Goal: Transaction & Acquisition: Download file/media

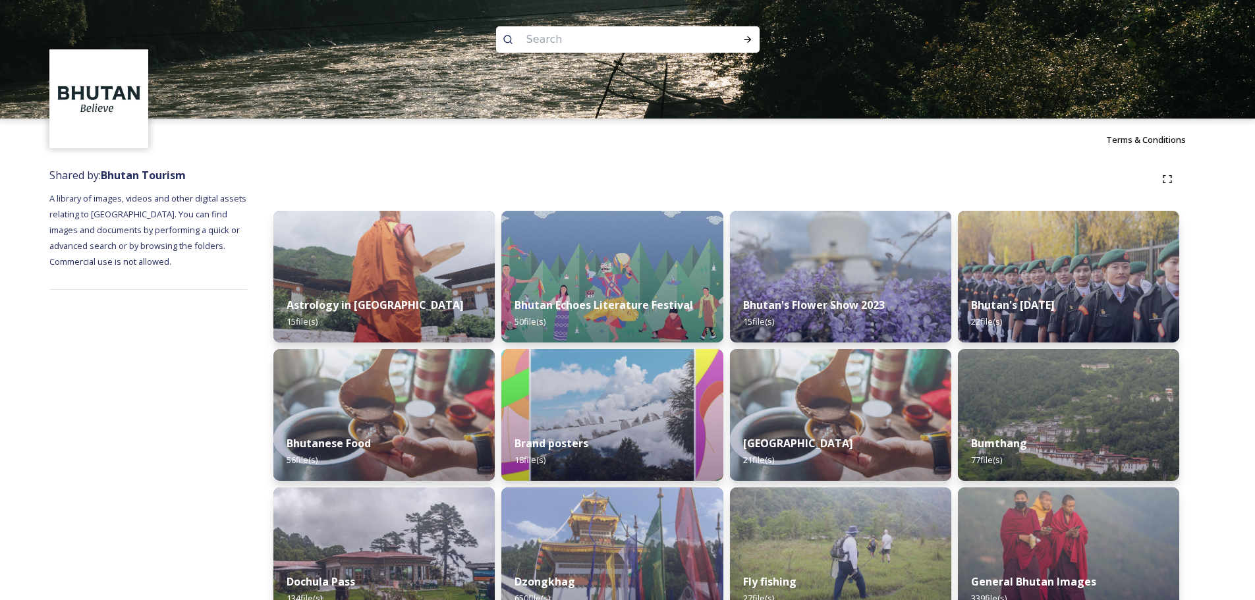
click at [578, 41] on input at bounding box center [610, 39] width 180 height 29
type input "food"
click at [743, 37] on icon at bounding box center [747, 39] width 11 height 11
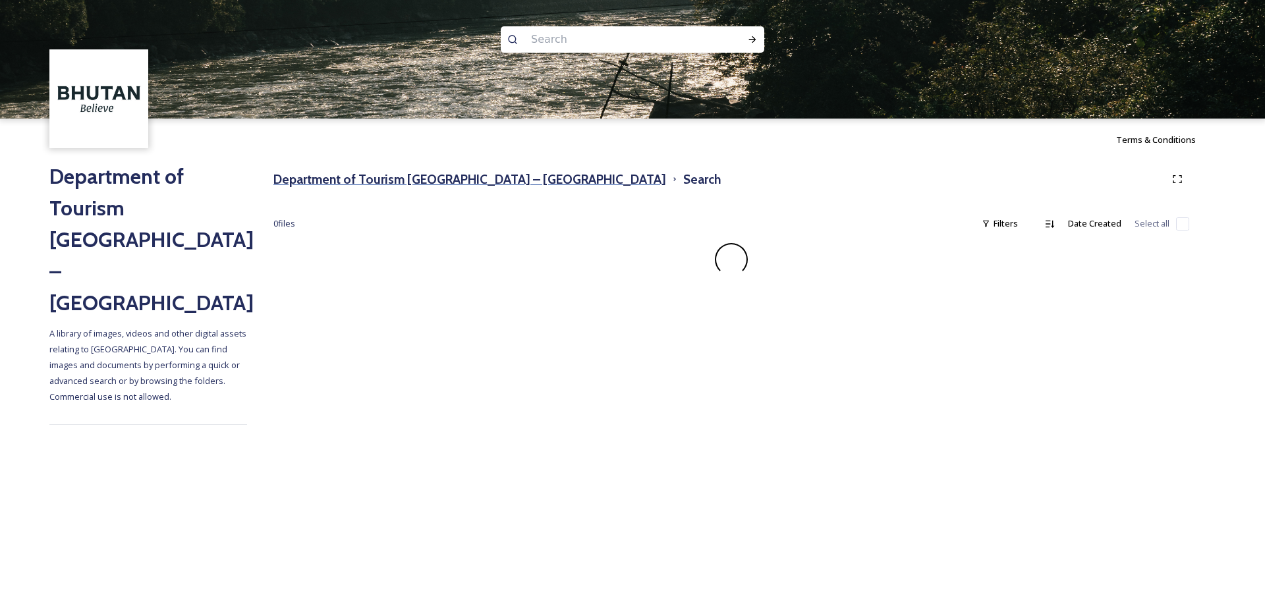
click at [464, 182] on h3 "Department of Tourism [GEOGRAPHIC_DATA] – [GEOGRAPHIC_DATA]" at bounding box center [469, 179] width 393 height 19
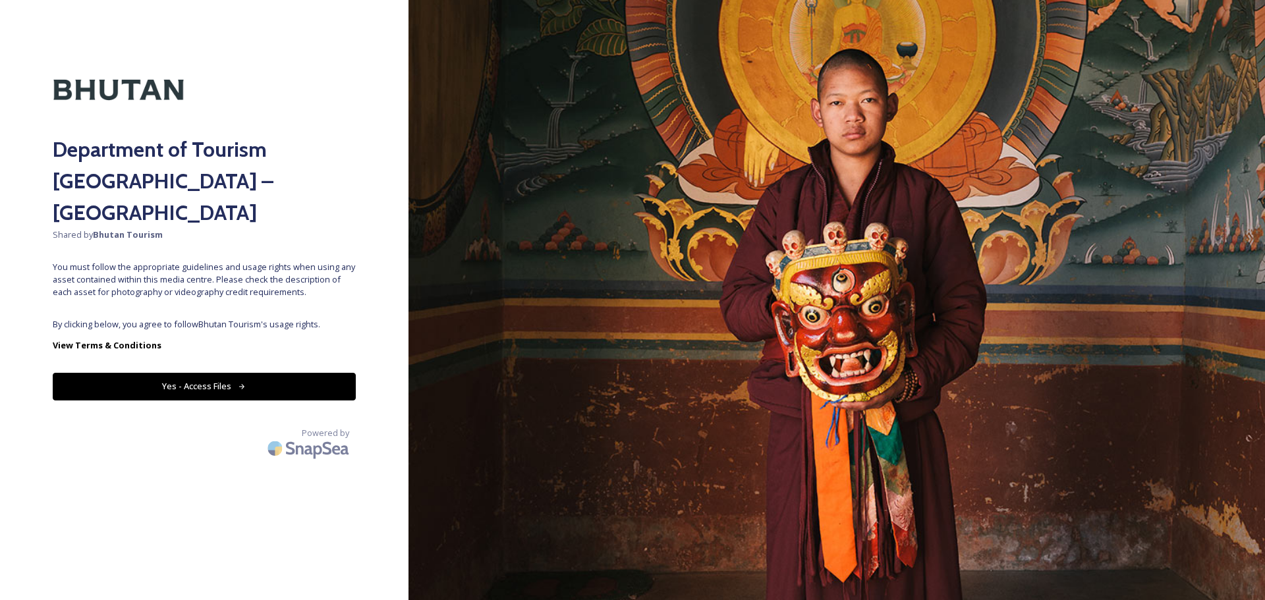
click at [204, 373] on button "Yes - Access Files" at bounding box center [204, 386] width 303 height 27
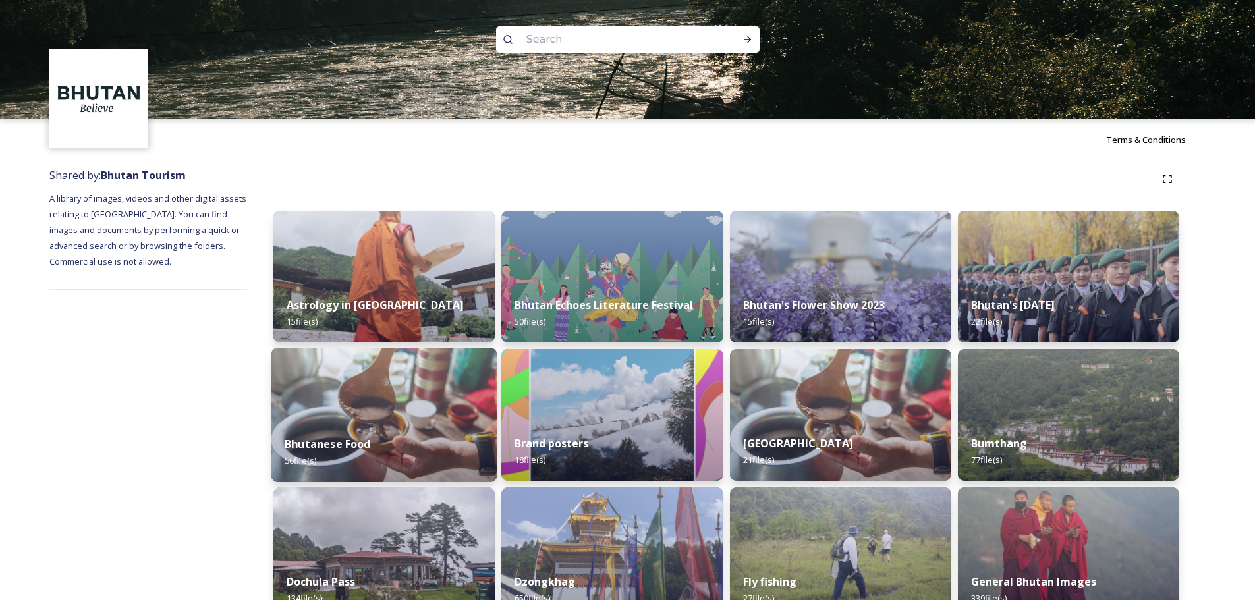
click at [348, 377] on img at bounding box center [384, 415] width 226 height 134
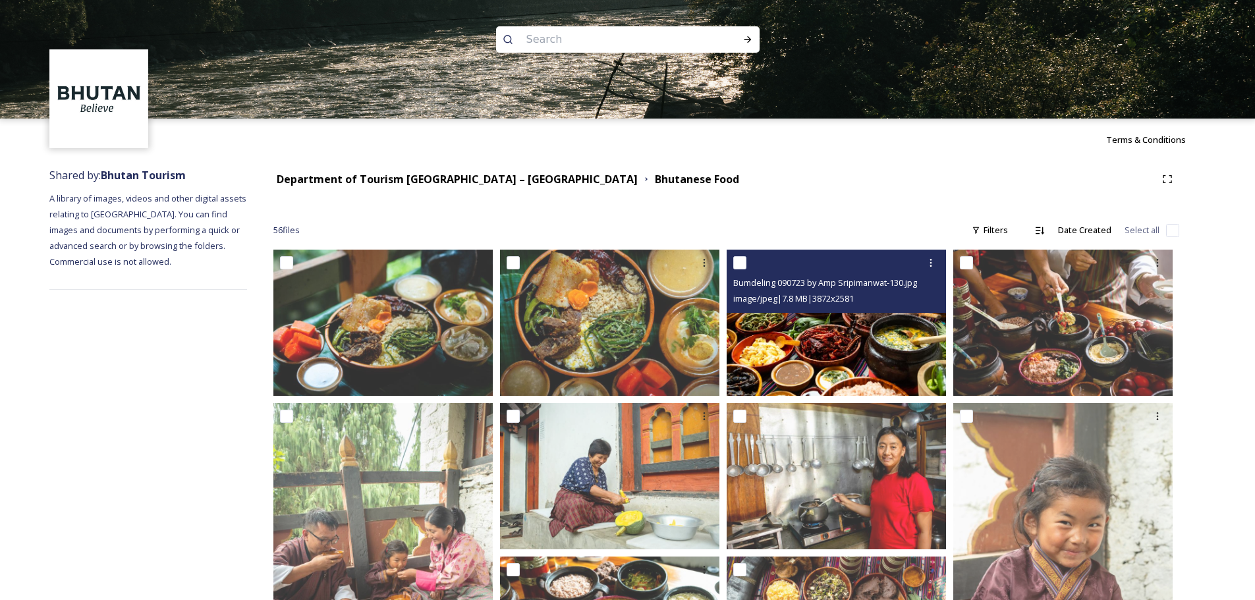
click at [861, 341] on img at bounding box center [836, 323] width 219 height 146
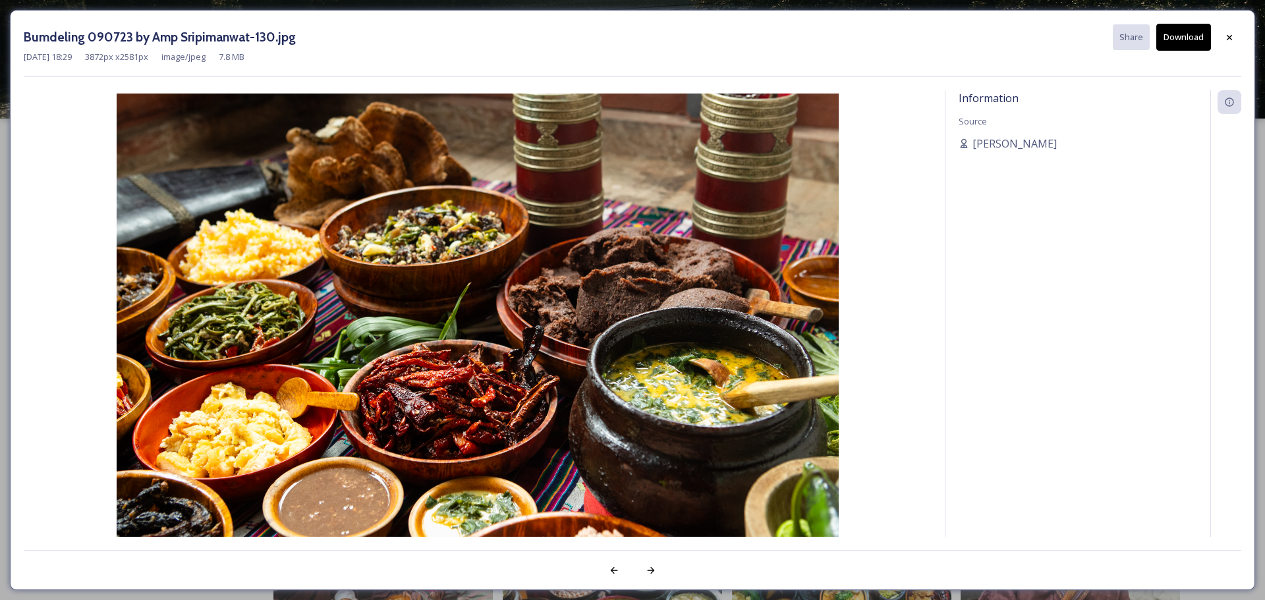
click at [1173, 36] on button "Download" at bounding box center [1183, 37] width 55 height 27
click at [1226, 30] on div at bounding box center [1229, 38] width 24 height 24
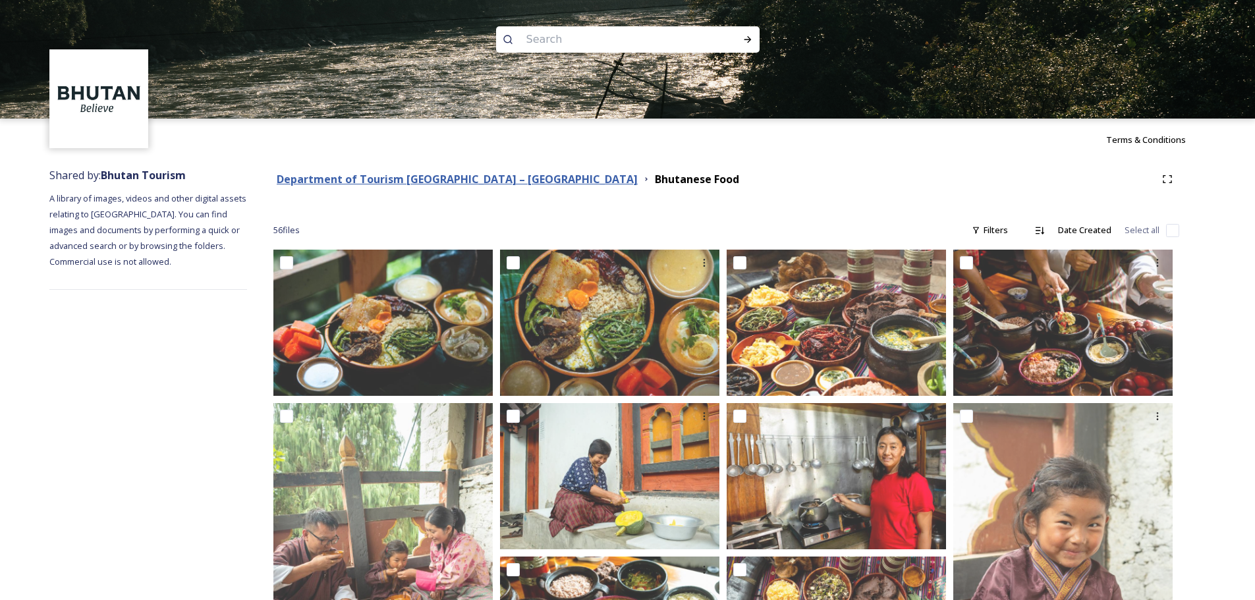
click at [493, 179] on strong "Department of Tourism [GEOGRAPHIC_DATA] – [GEOGRAPHIC_DATA]" at bounding box center [457, 179] width 361 height 14
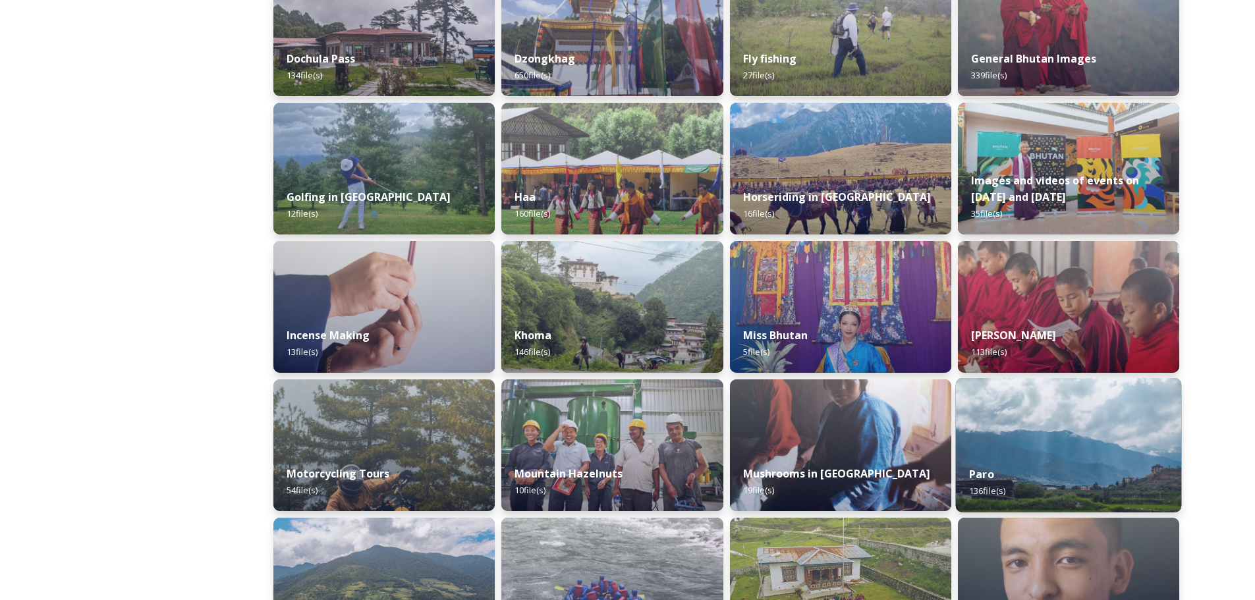
scroll to position [527, 0]
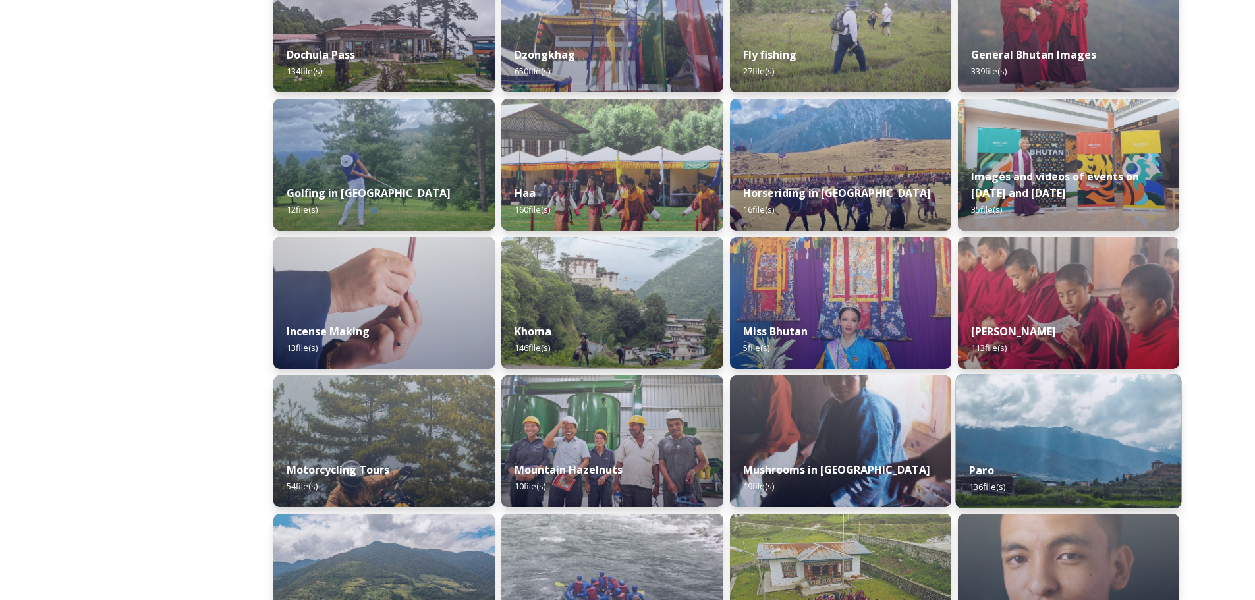
click at [1036, 440] on img at bounding box center [1068, 441] width 226 height 134
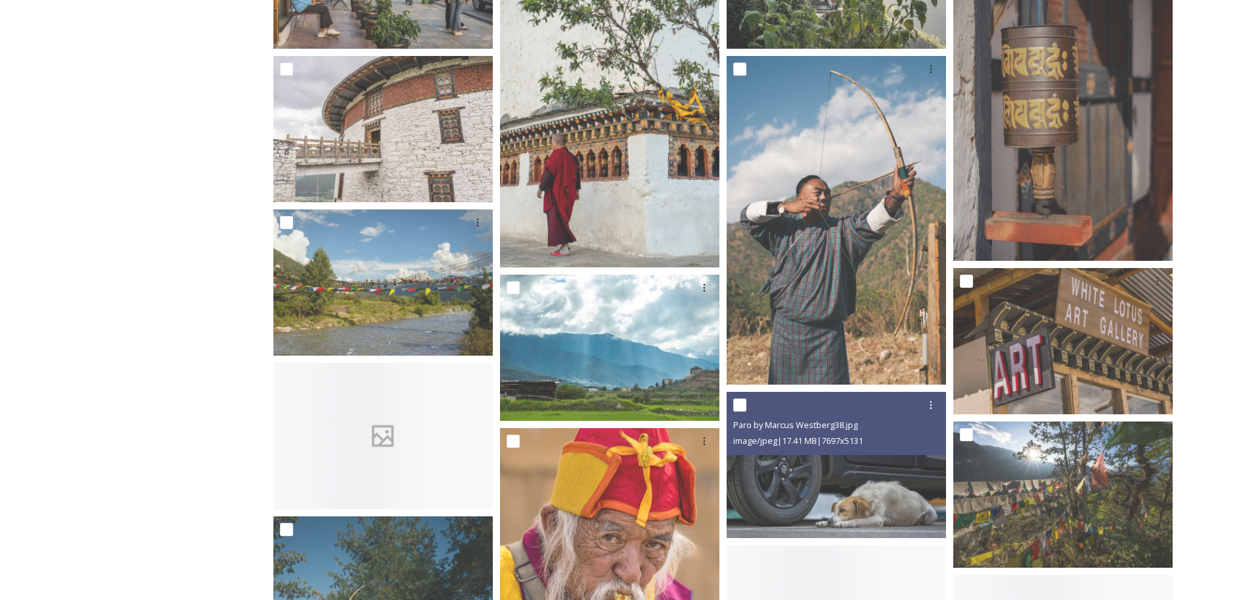
scroll to position [2108, 0]
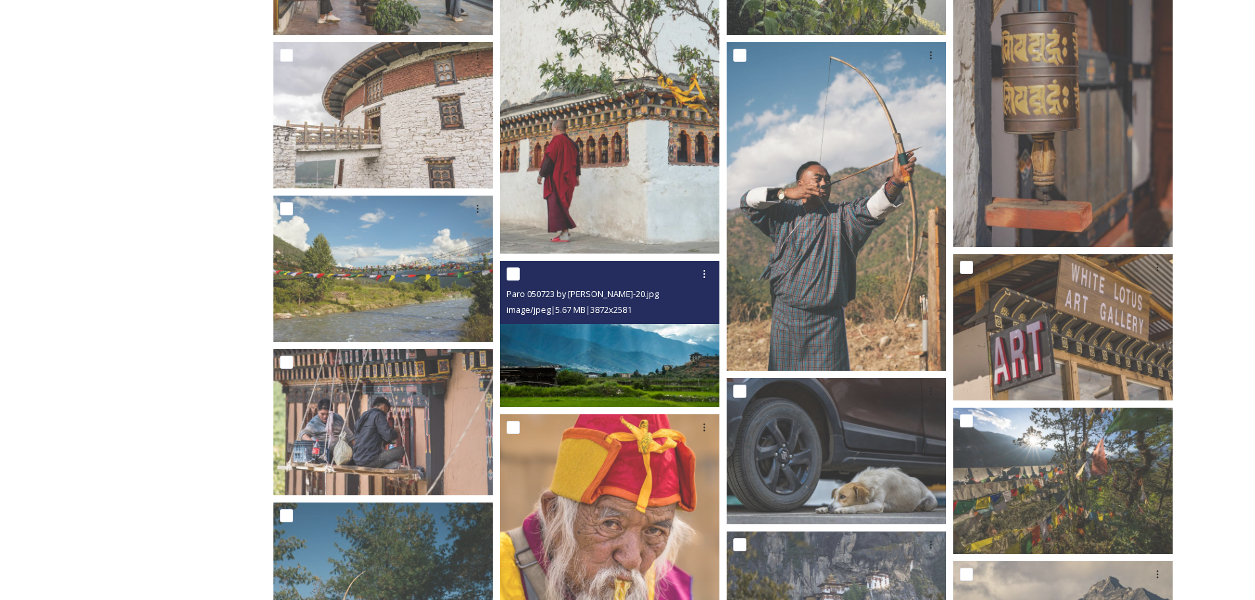
click at [638, 383] on img at bounding box center [609, 334] width 219 height 146
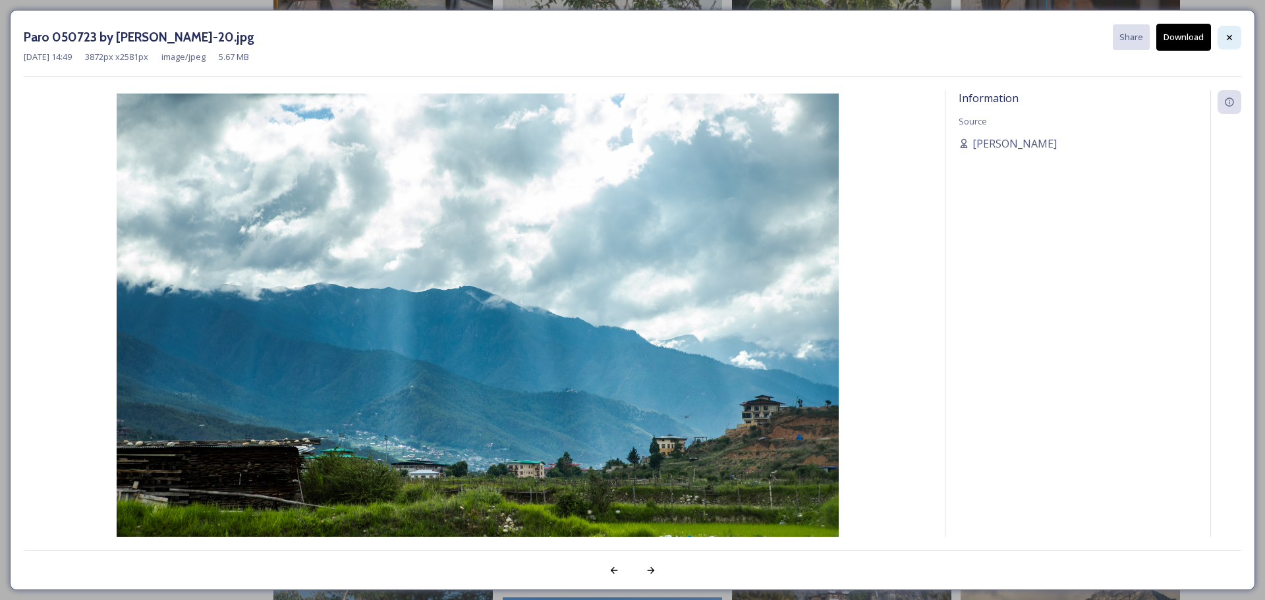
click at [1235, 32] on div at bounding box center [1229, 38] width 24 height 24
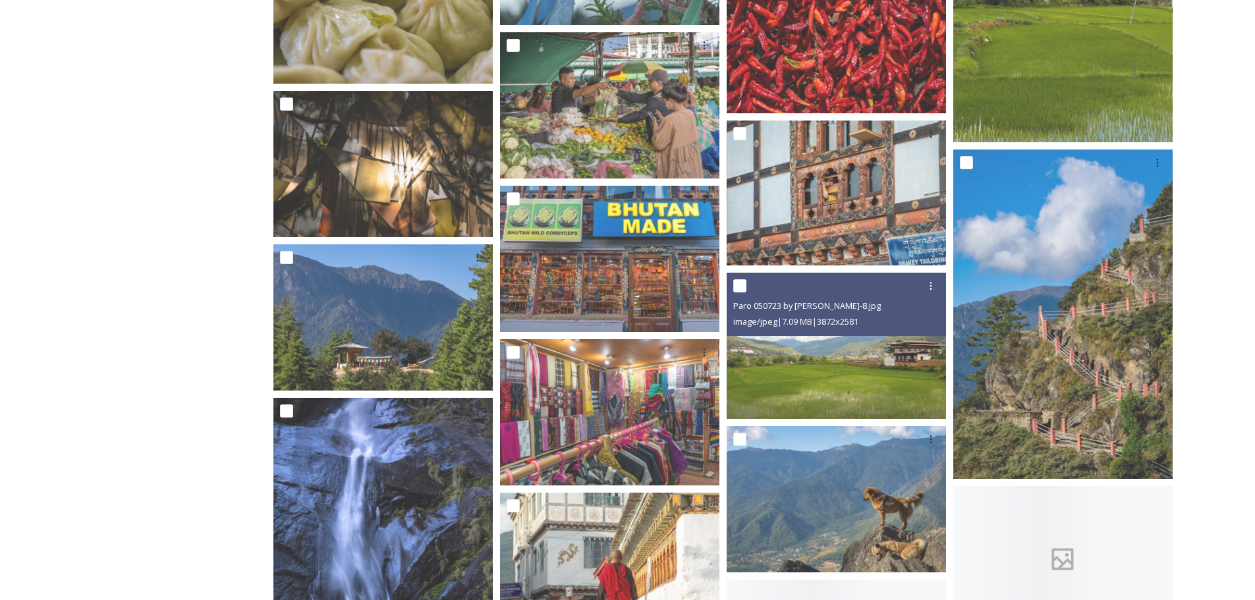
scroll to position [3821, 0]
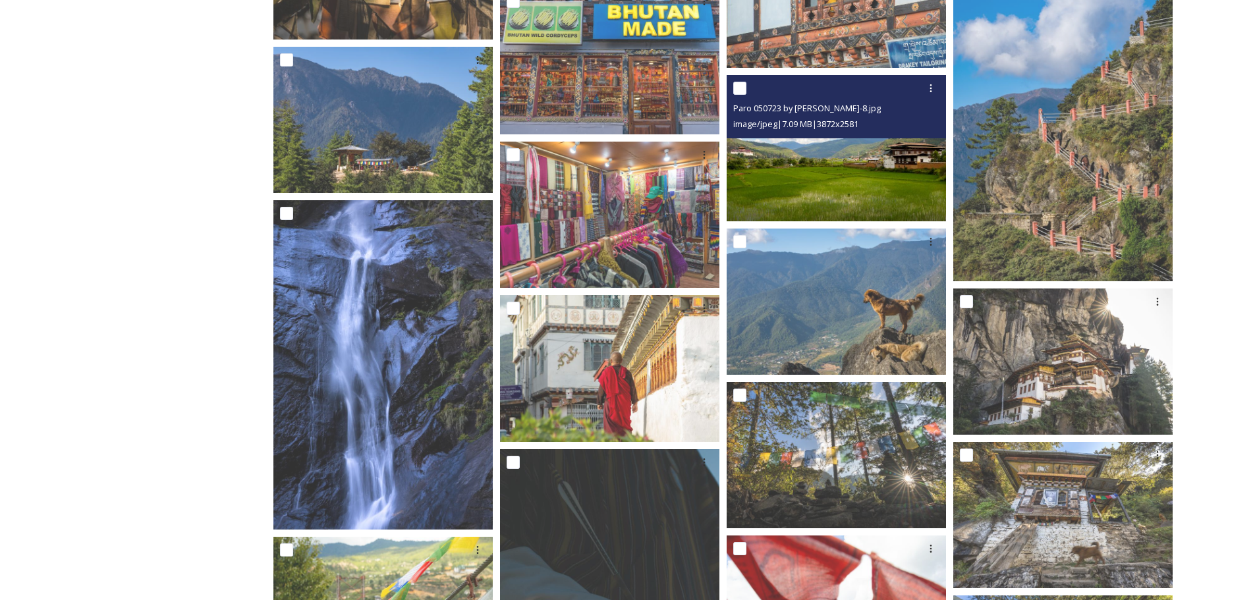
click at [860, 195] on img at bounding box center [836, 148] width 219 height 146
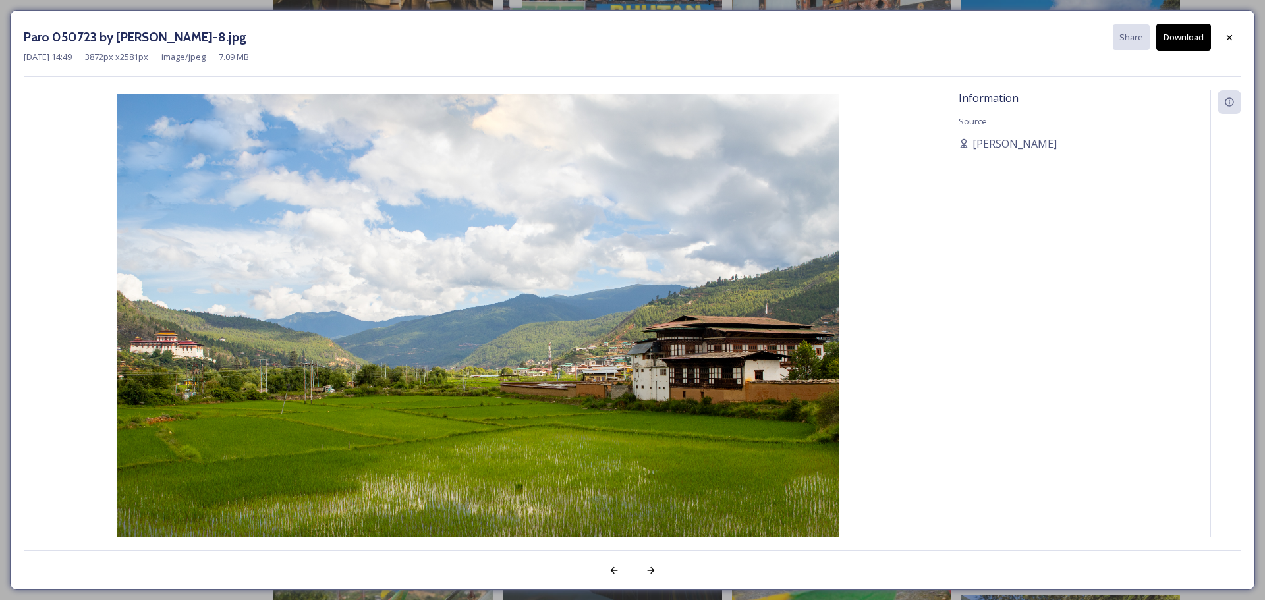
click at [1182, 30] on button "Download" at bounding box center [1183, 37] width 55 height 27
click at [1227, 34] on icon at bounding box center [1229, 37] width 11 height 11
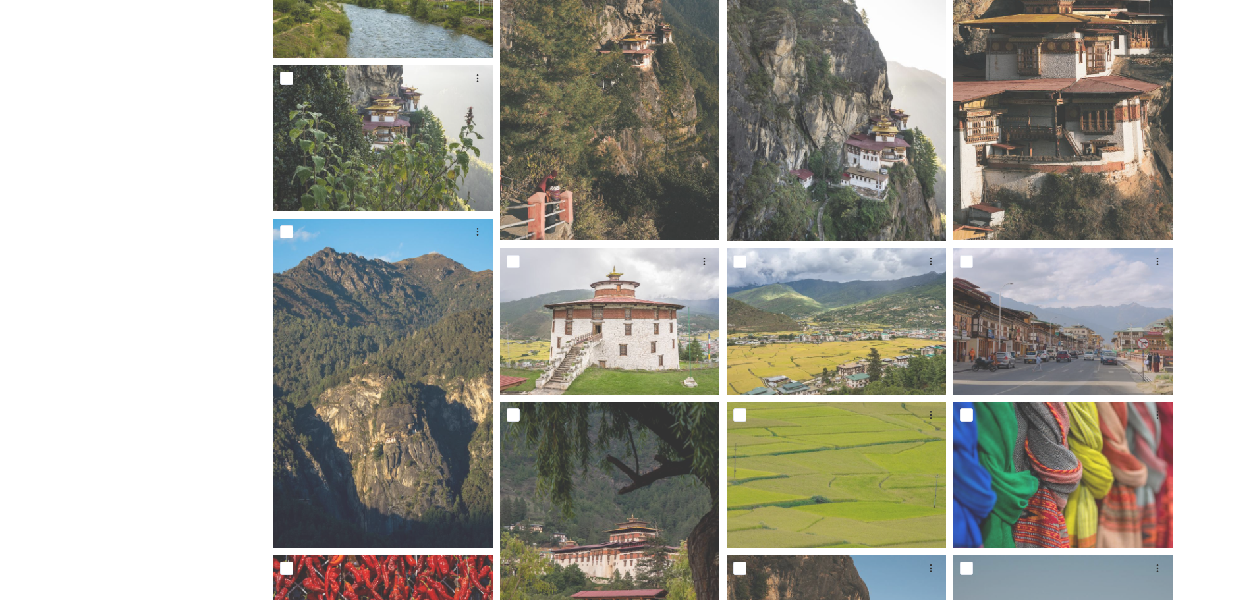
scroll to position [0, 0]
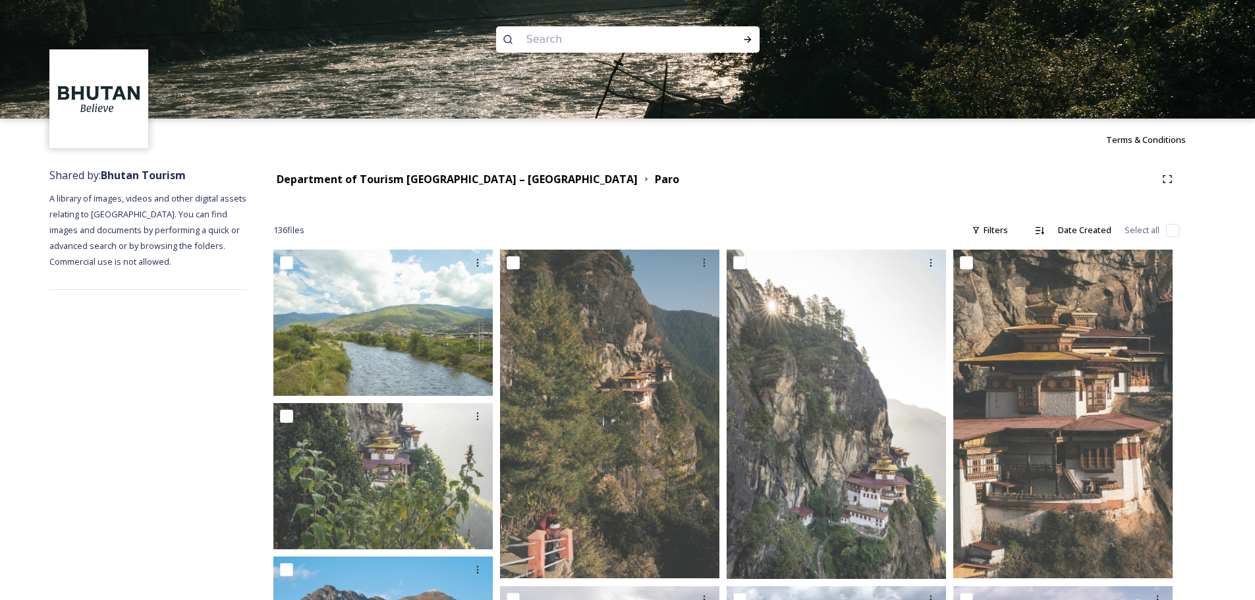
click at [560, 42] on input at bounding box center [610, 39] width 180 height 29
type input "winter"
click at [463, 173] on strong "Department of Tourism [GEOGRAPHIC_DATA] – [GEOGRAPHIC_DATA]" at bounding box center [457, 179] width 361 height 14
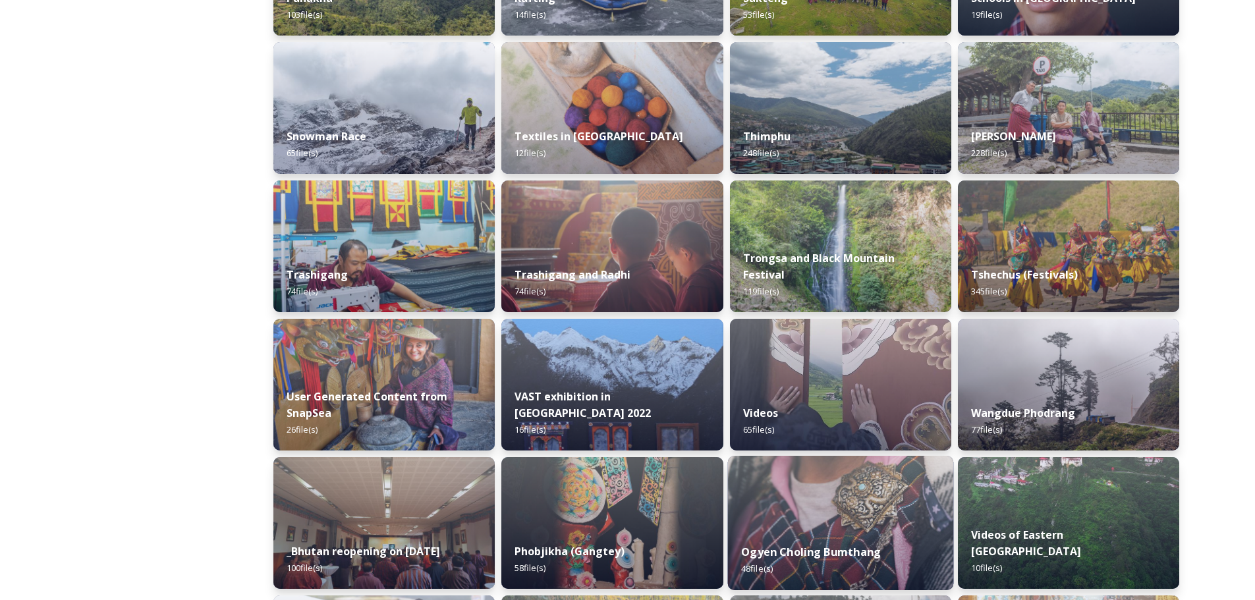
scroll to position [1093, 0]
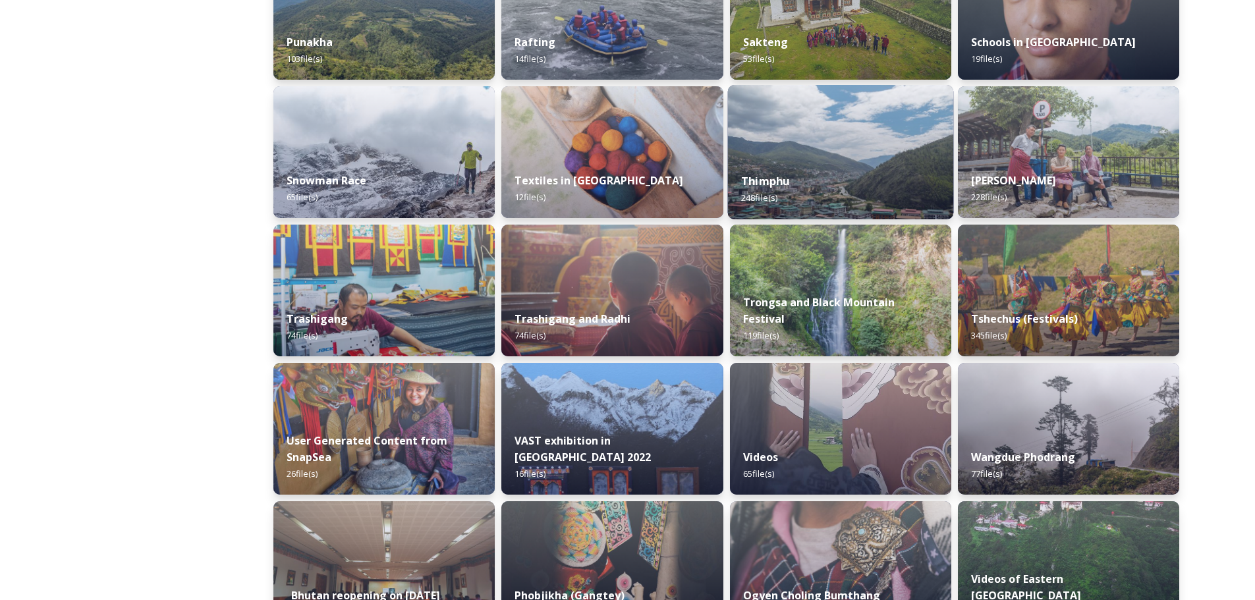
click at [829, 161] on div "Thimphu 248 file(s)" at bounding box center [840, 189] width 226 height 60
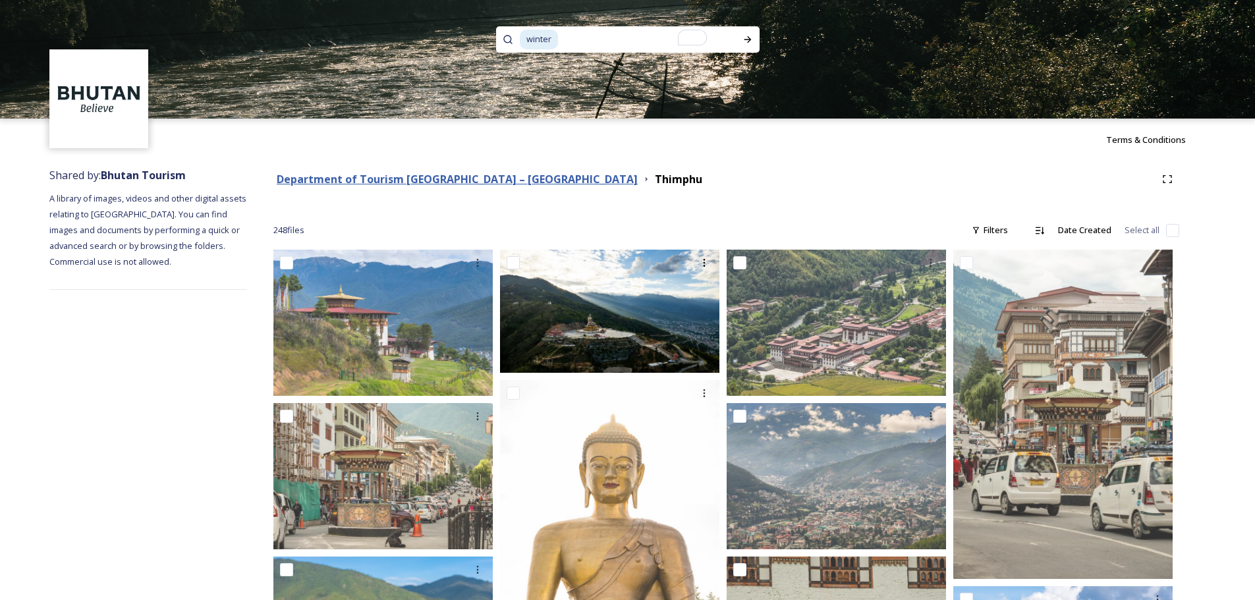
click at [464, 179] on strong "Department of Tourism [GEOGRAPHIC_DATA] – [GEOGRAPHIC_DATA]" at bounding box center [457, 179] width 361 height 14
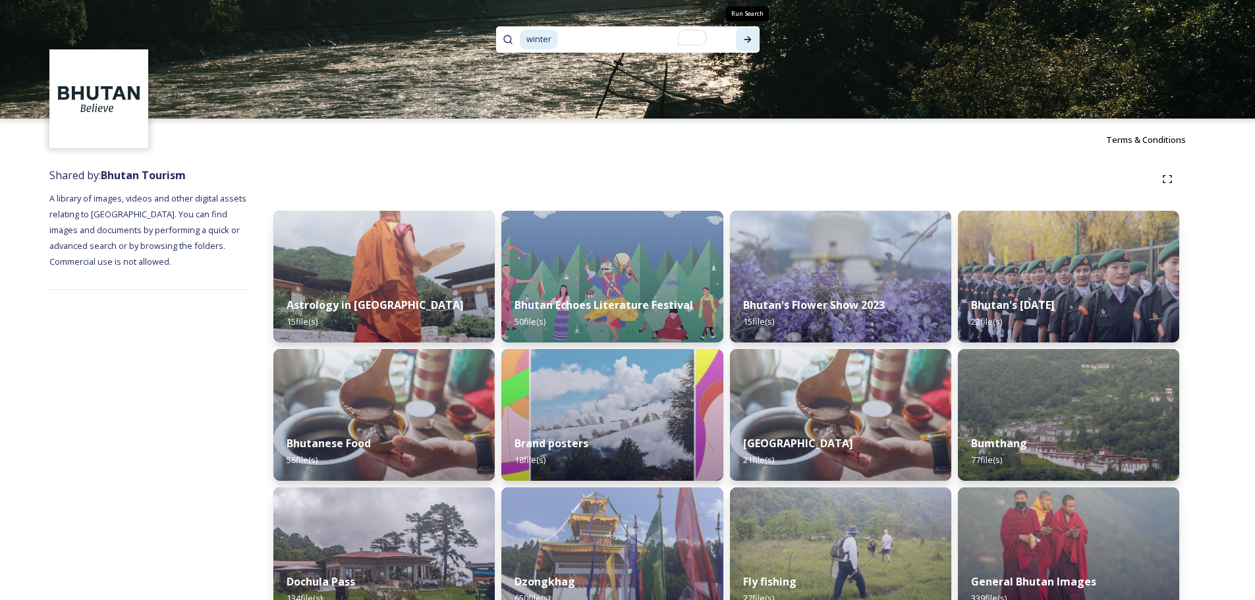
click at [744, 40] on icon at bounding box center [747, 39] width 11 height 11
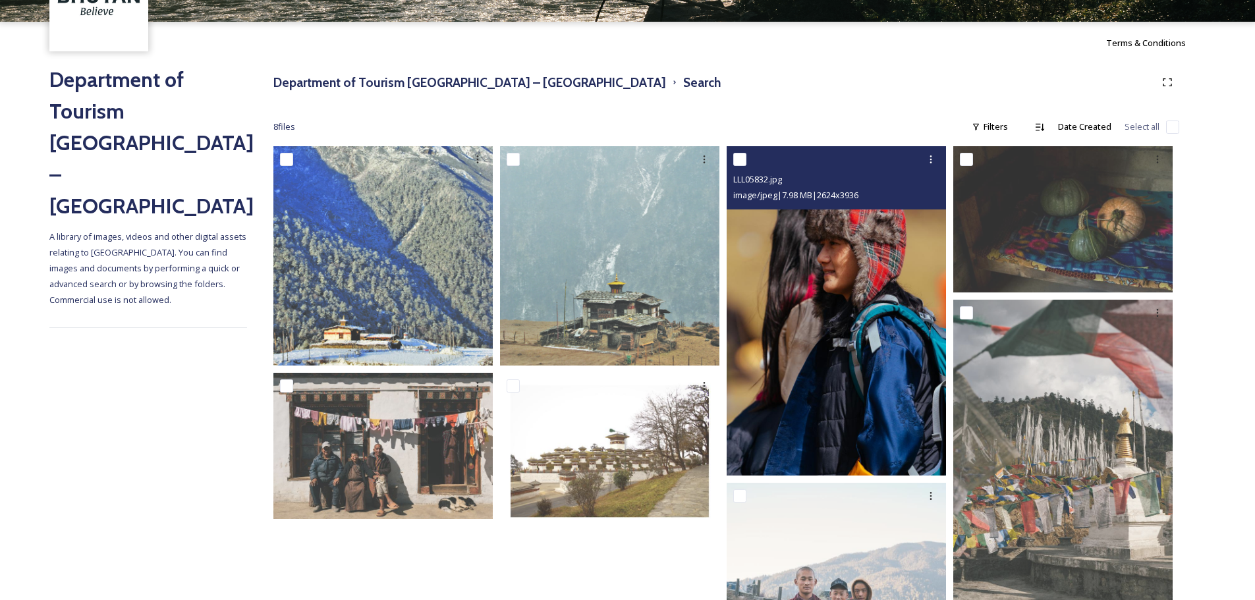
scroll to position [132, 0]
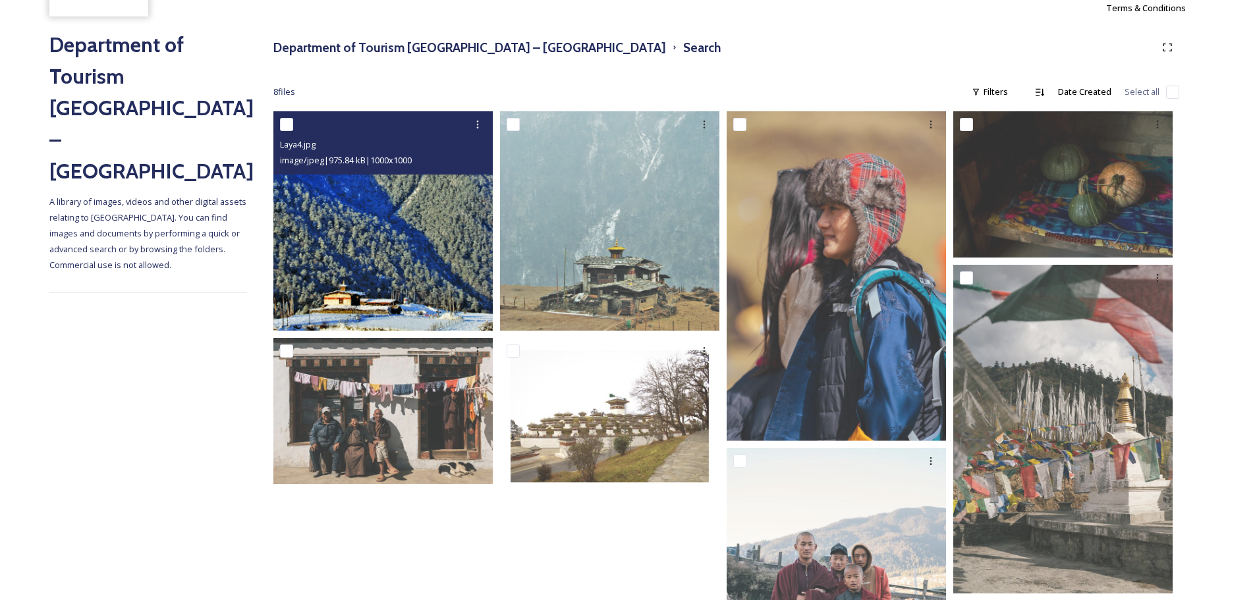
click at [408, 277] on img at bounding box center [382, 220] width 219 height 219
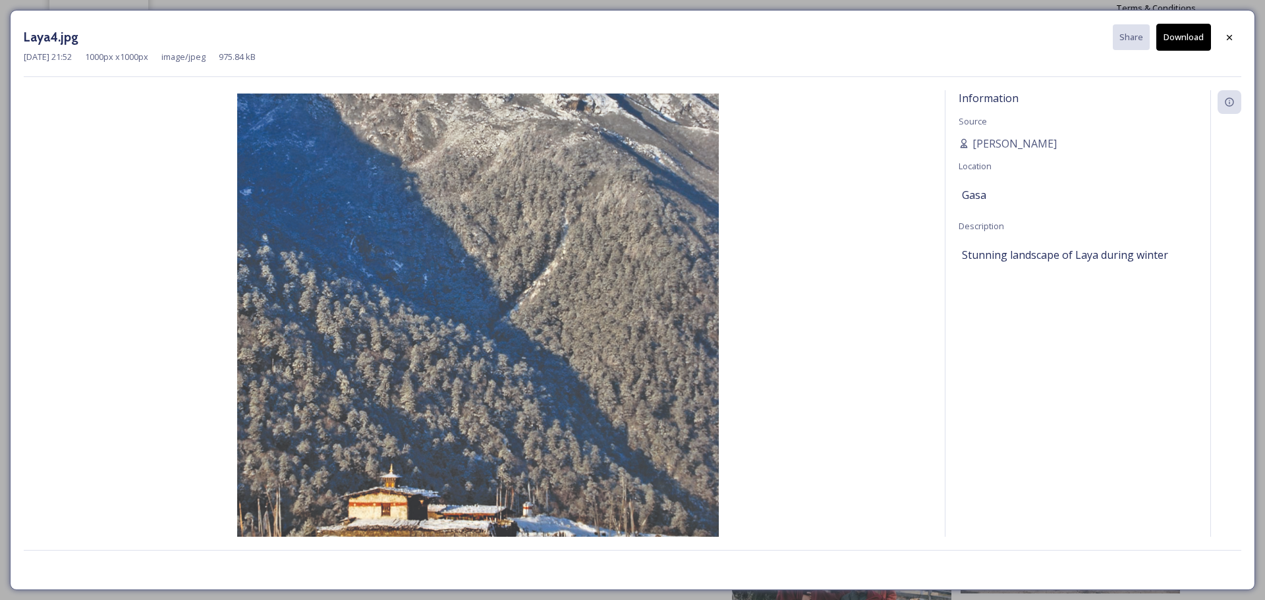
click at [1196, 37] on button "Download" at bounding box center [1183, 37] width 55 height 27
click at [1231, 36] on icon at bounding box center [1229, 36] width 5 height 5
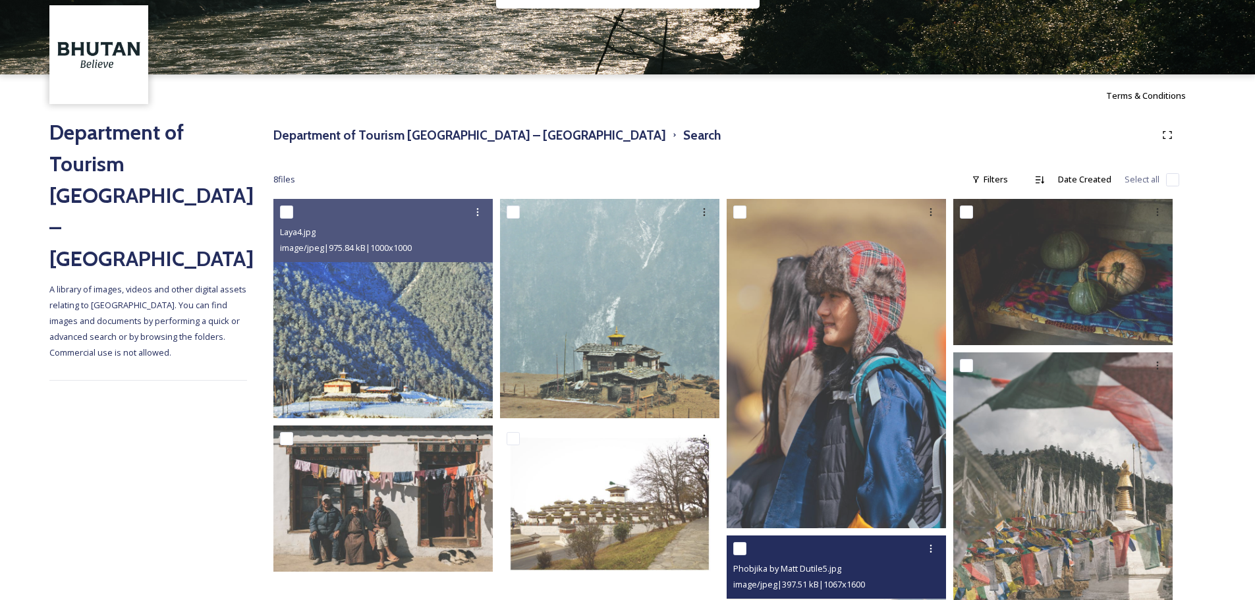
scroll to position [8, 0]
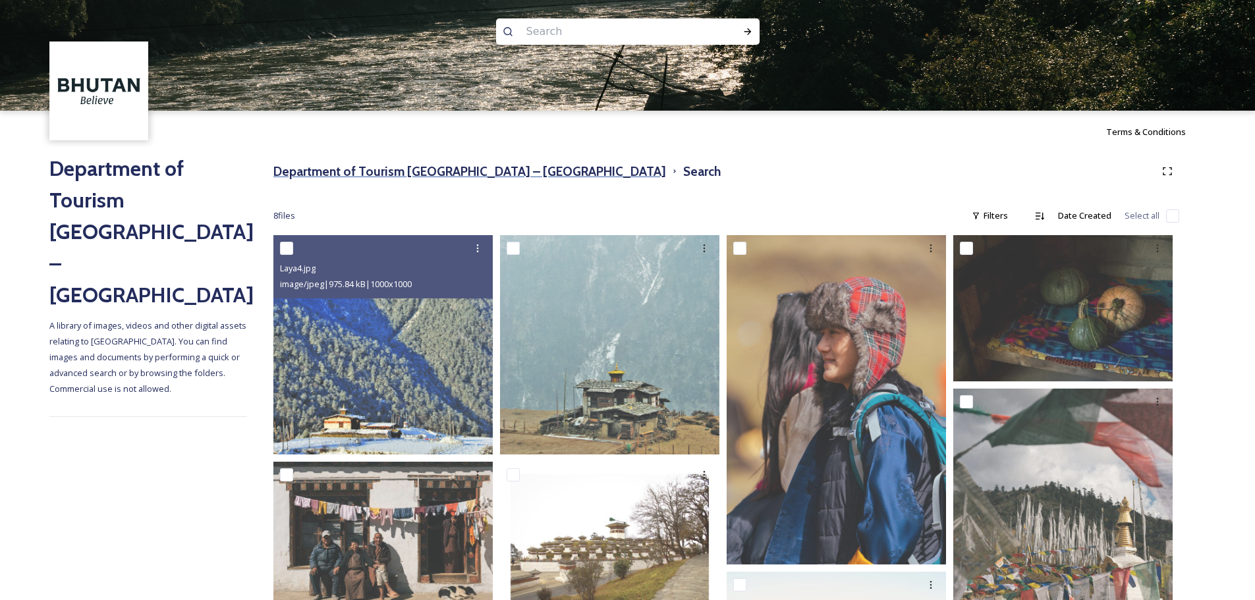
click at [497, 173] on h3 "Department of Tourism [GEOGRAPHIC_DATA] – [GEOGRAPHIC_DATA]" at bounding box center [469, 171] width 393 height 19
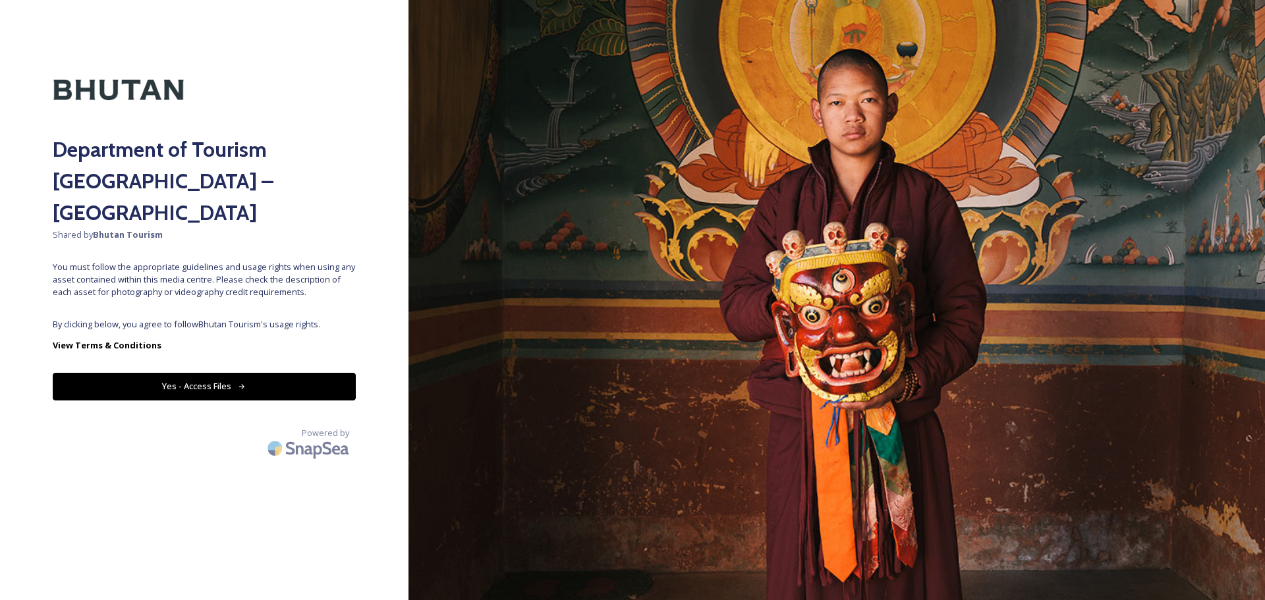
click at [278, 373] on button "Yes - Access Files" at bounding box center [204, 386] width 303 height 27
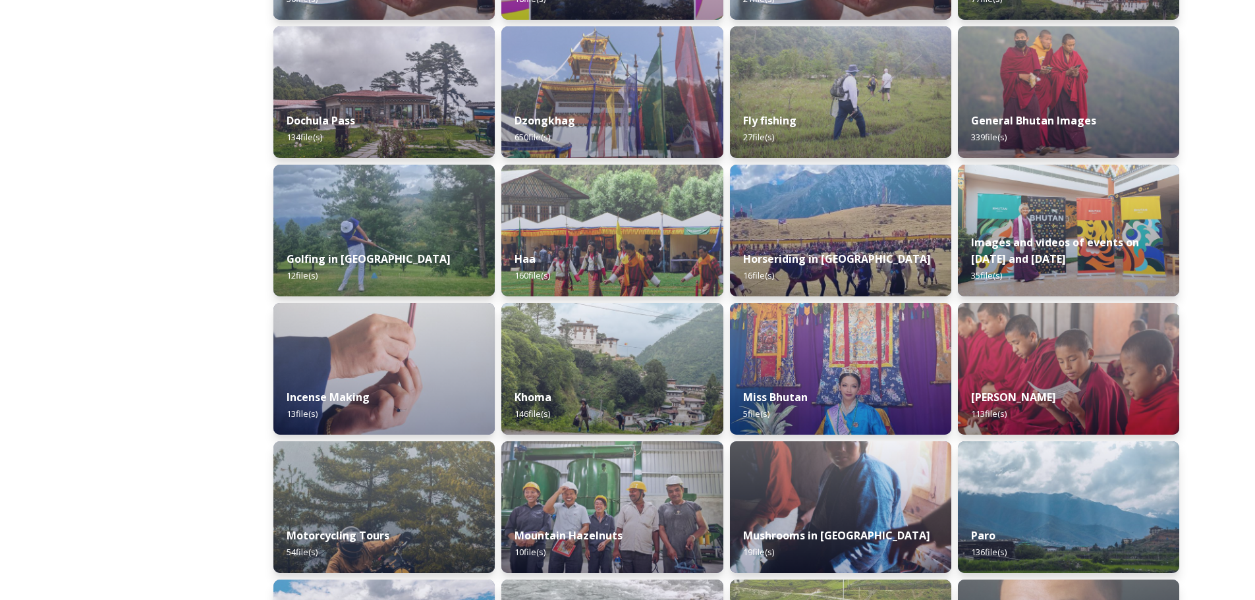
scroll to position [395, 0]
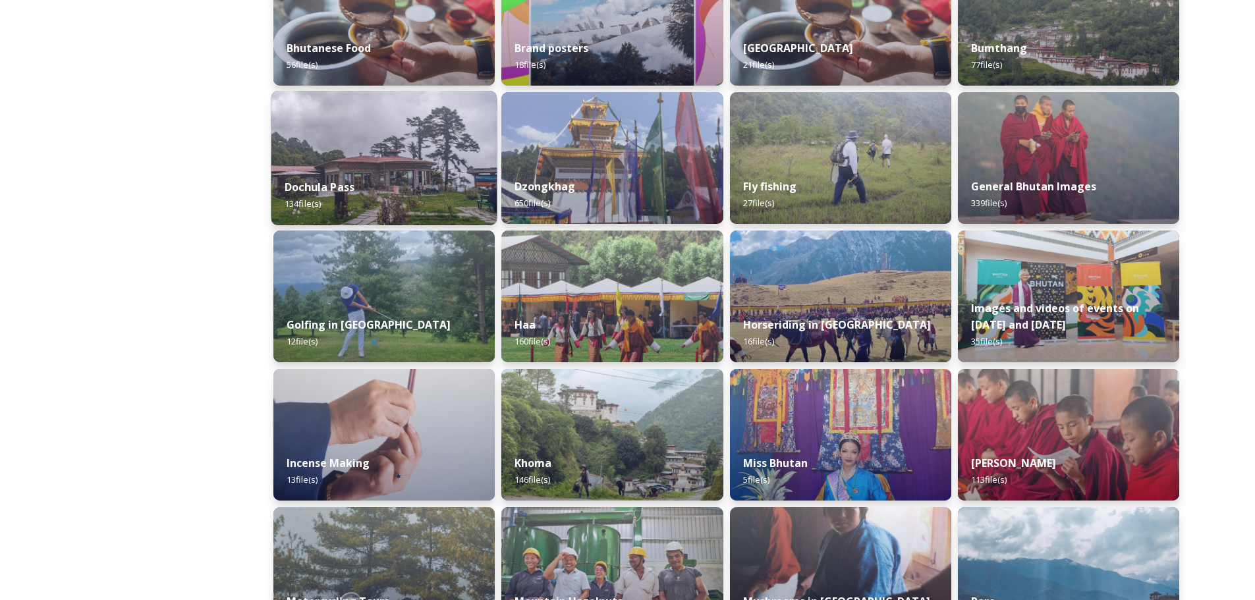
click at [412, 173] on div "Dochula Pass 134 file(s)" at bounding box center [384, 195] width 226 height 60
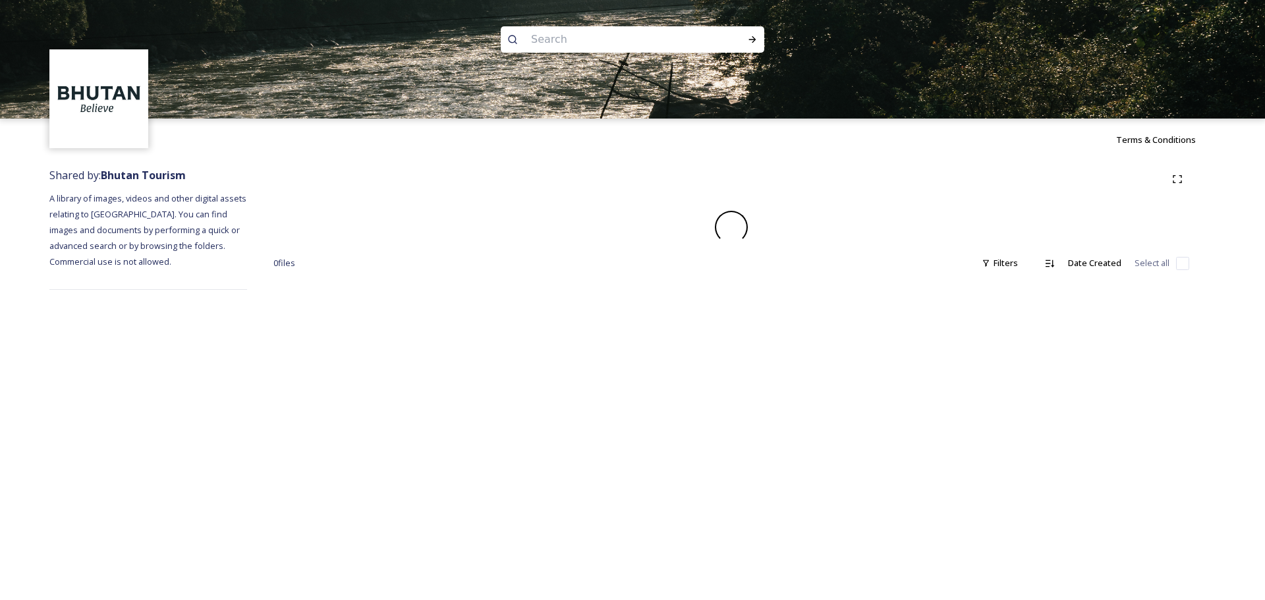
click at [385, 171] on div at bounding box center [731, 179] width 916 height 24
click at [385, 170] on div at bounding box center [731, 179] width 916 height 24
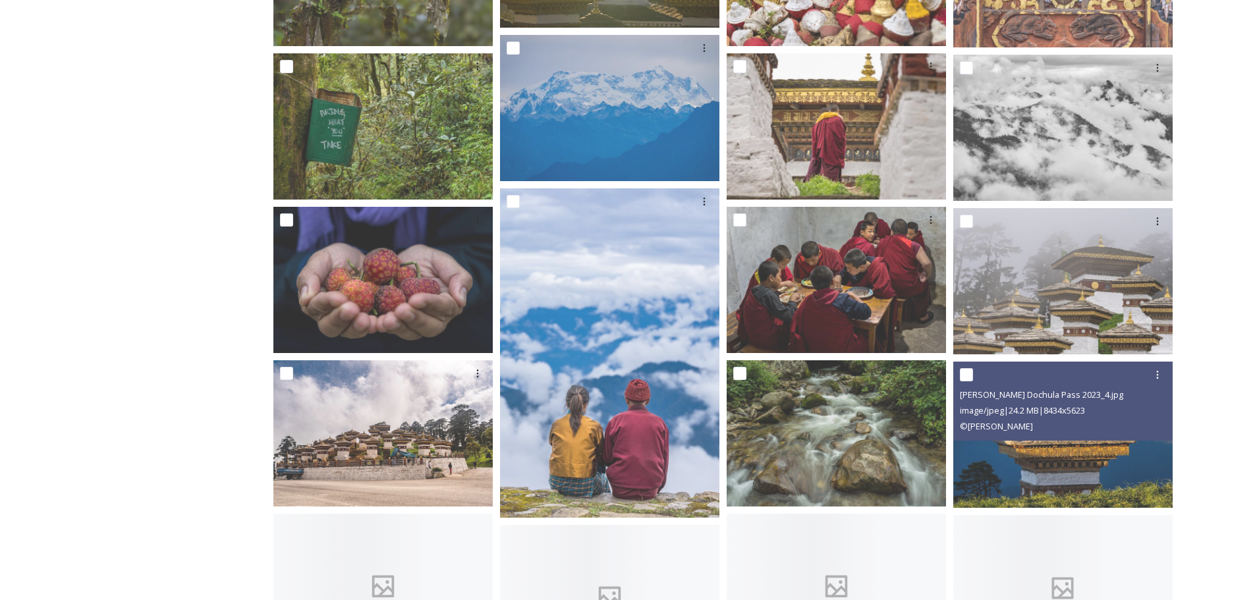
scroll to position [2898, 0]
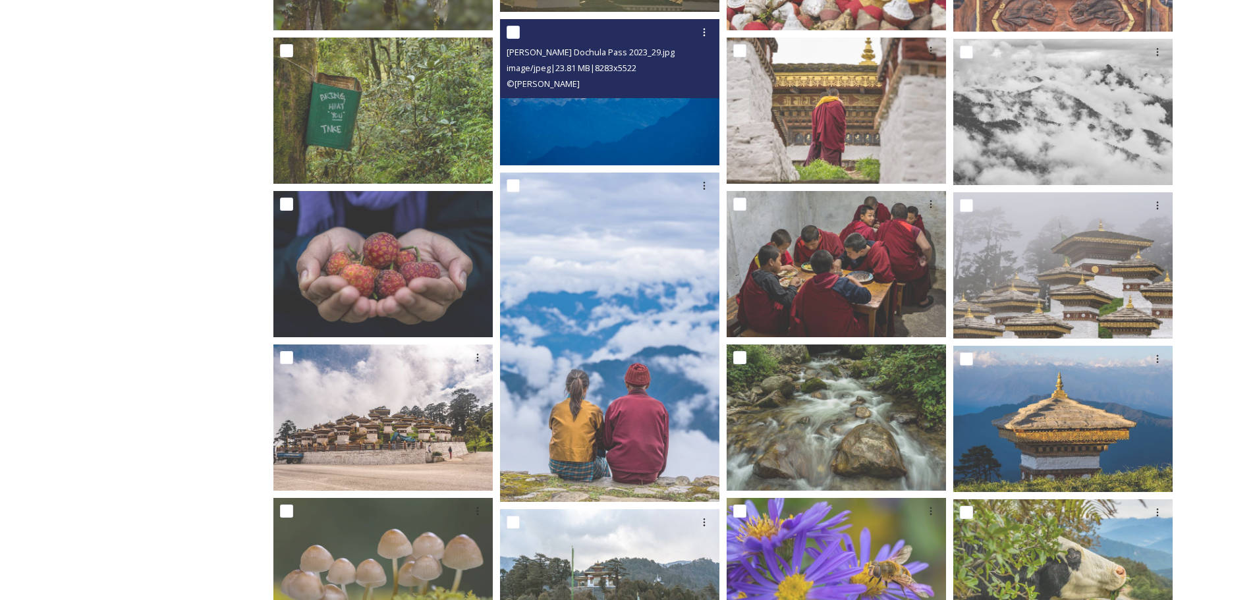
click at [626, 128] on img at bounding box center [609, 92] width 219 height 146
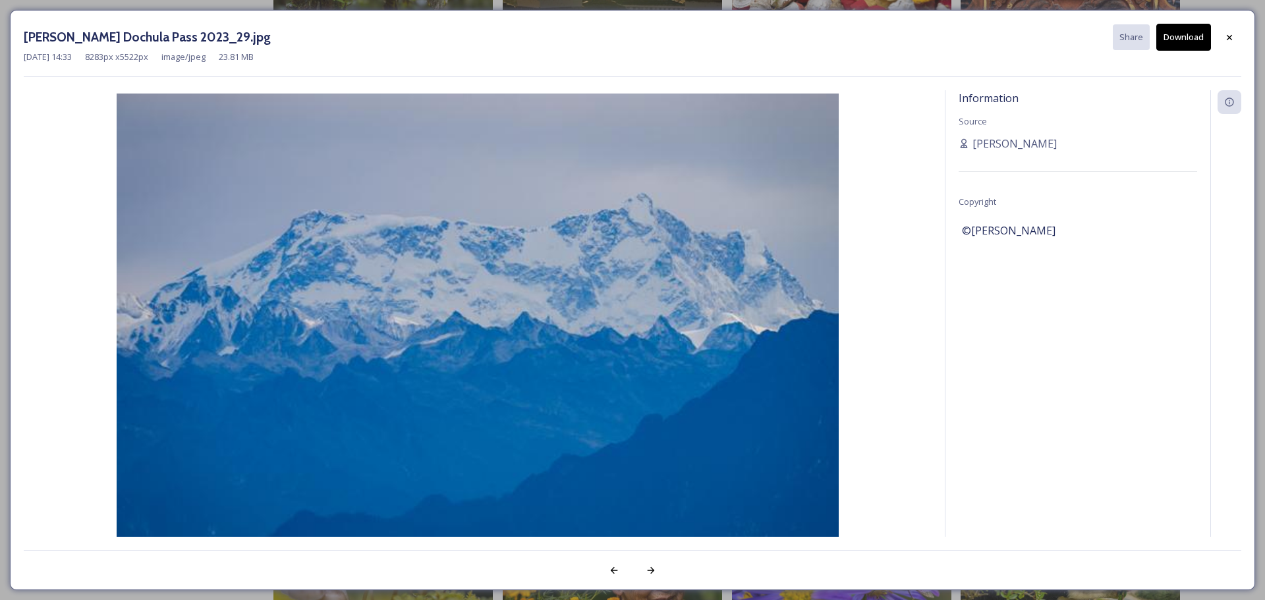
click at [1175, 45] on button "Download" at bounding box center [1183, 37] width 55 height 27
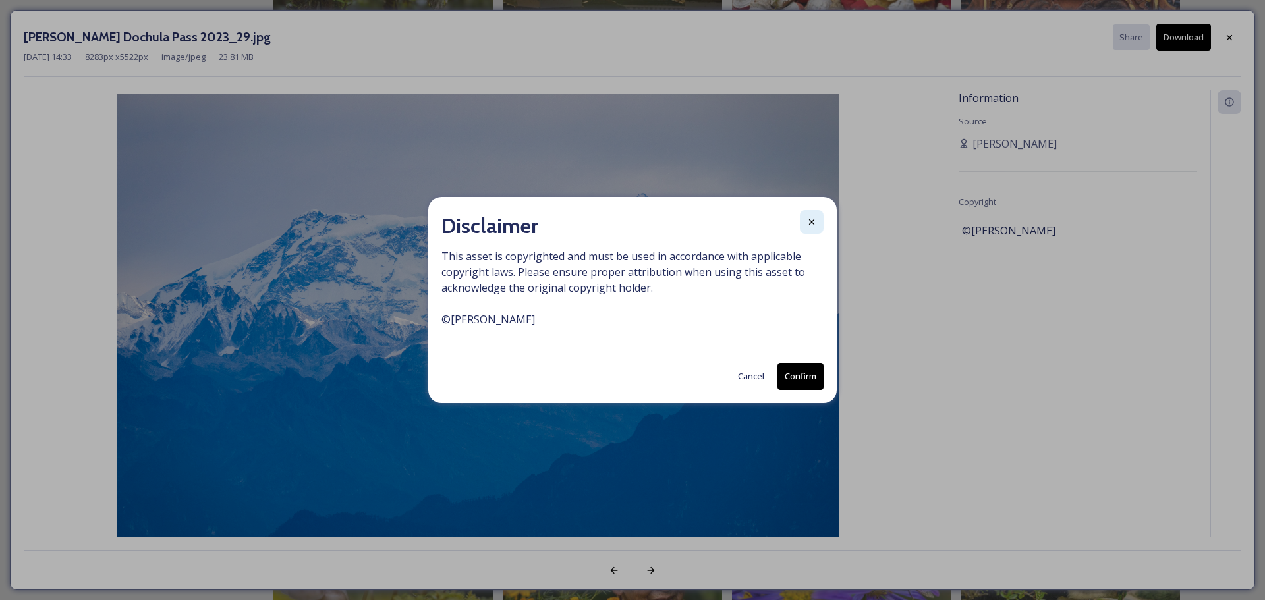
click at [813, 217] on icon at bounding box center [811, 222] width 11 height 11
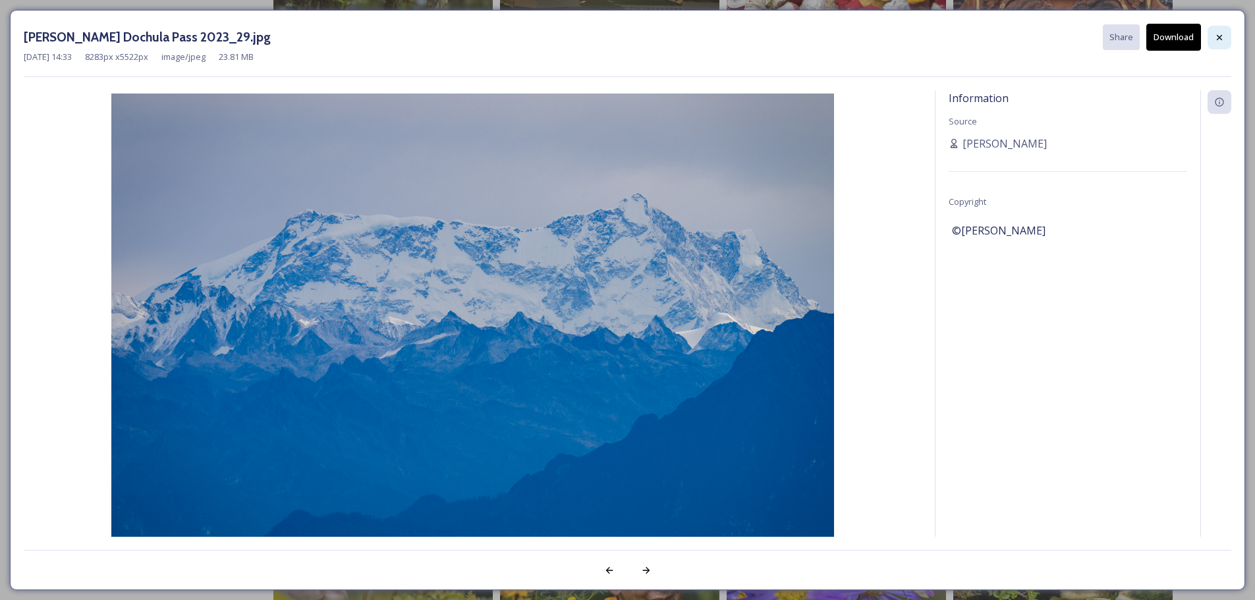
click at [1221, 37] on icon at bounding box center [1219, 37] width 11 height 11
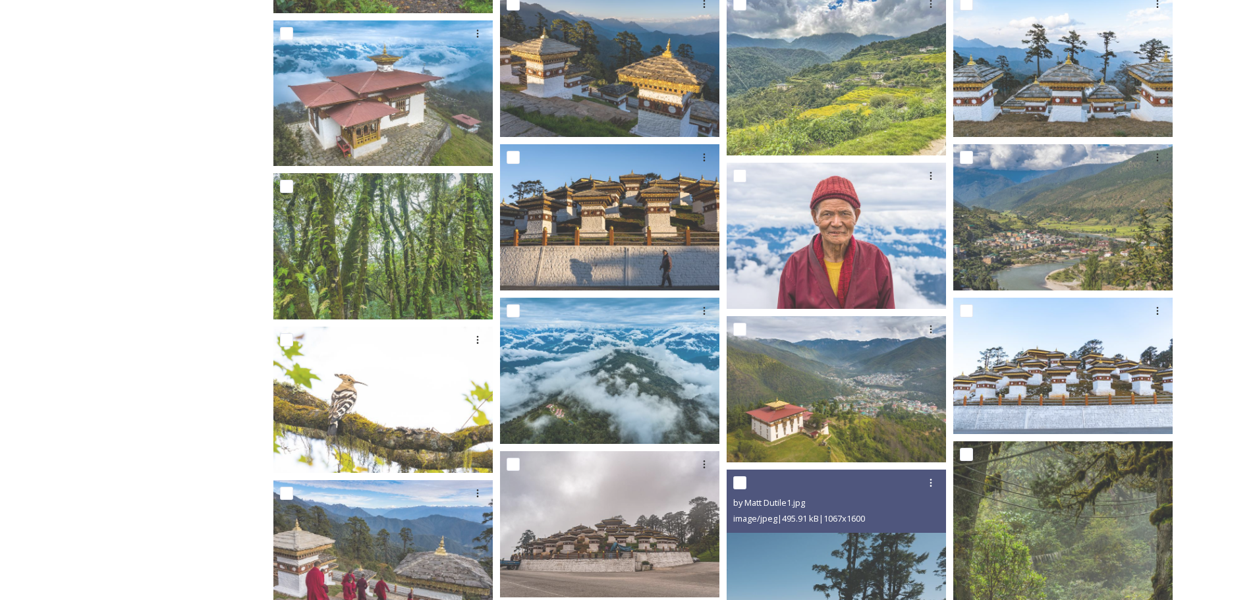
scroll to position [843, 0]
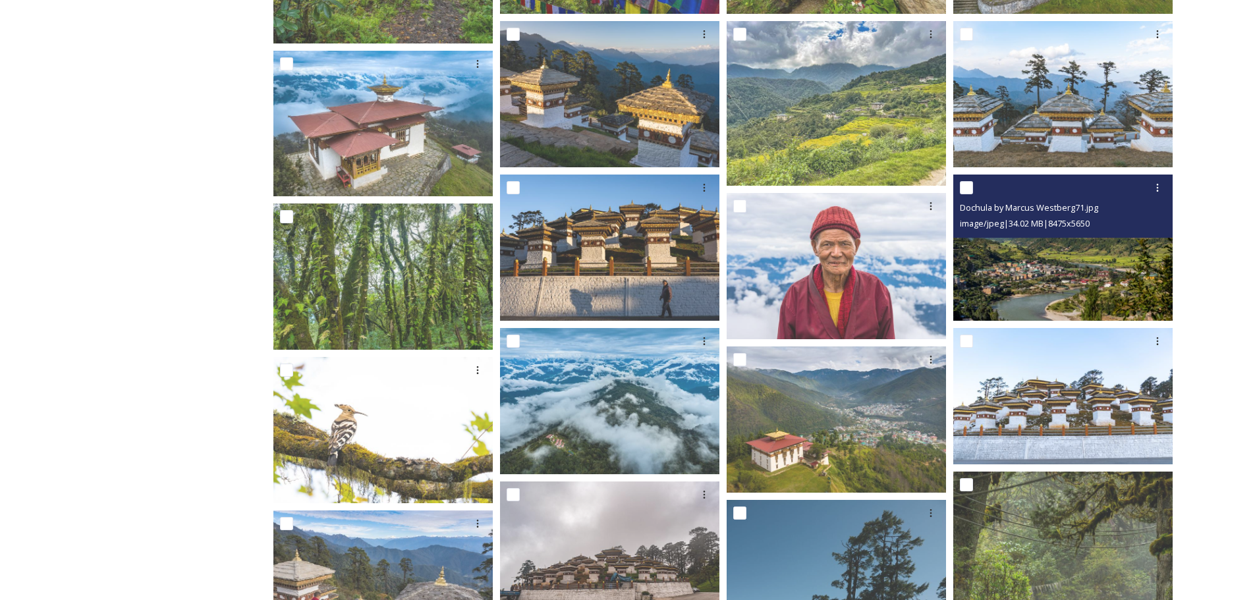
click at [1076, 279] on img at bounding box center [1062, 248] width 219 height 146
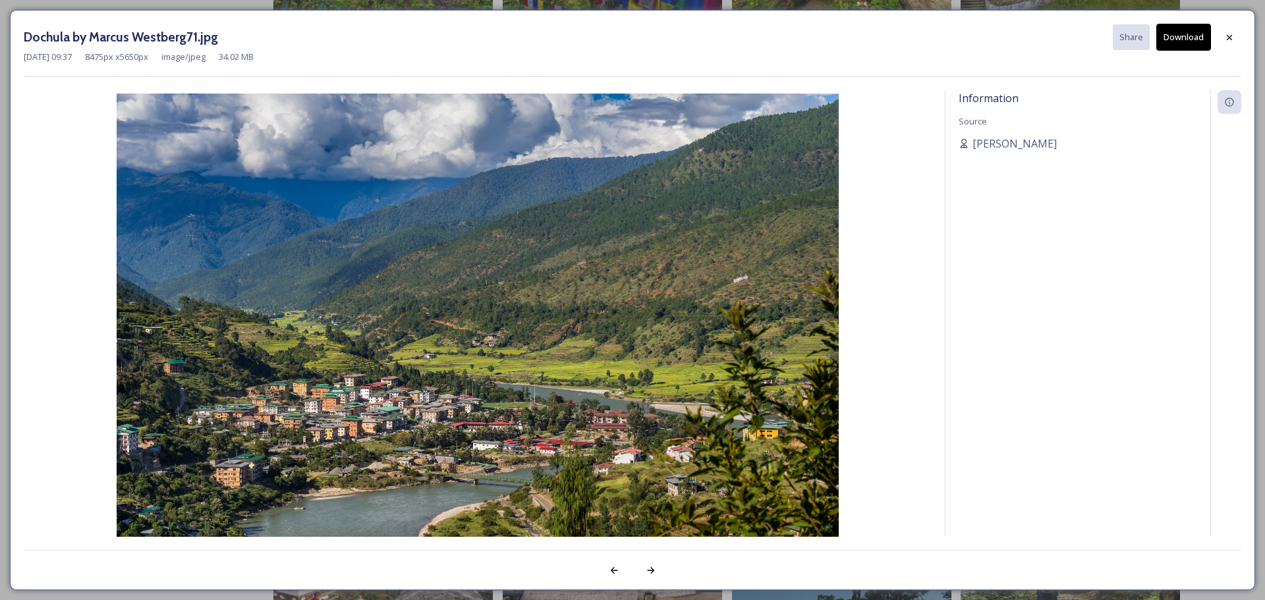
click at [1188, 31] on button "Download" at bounding box center [1183, 37] width 55 height 27
click at [1232, 38] on icon at bounding box center [1229, 37] width 11 height 11
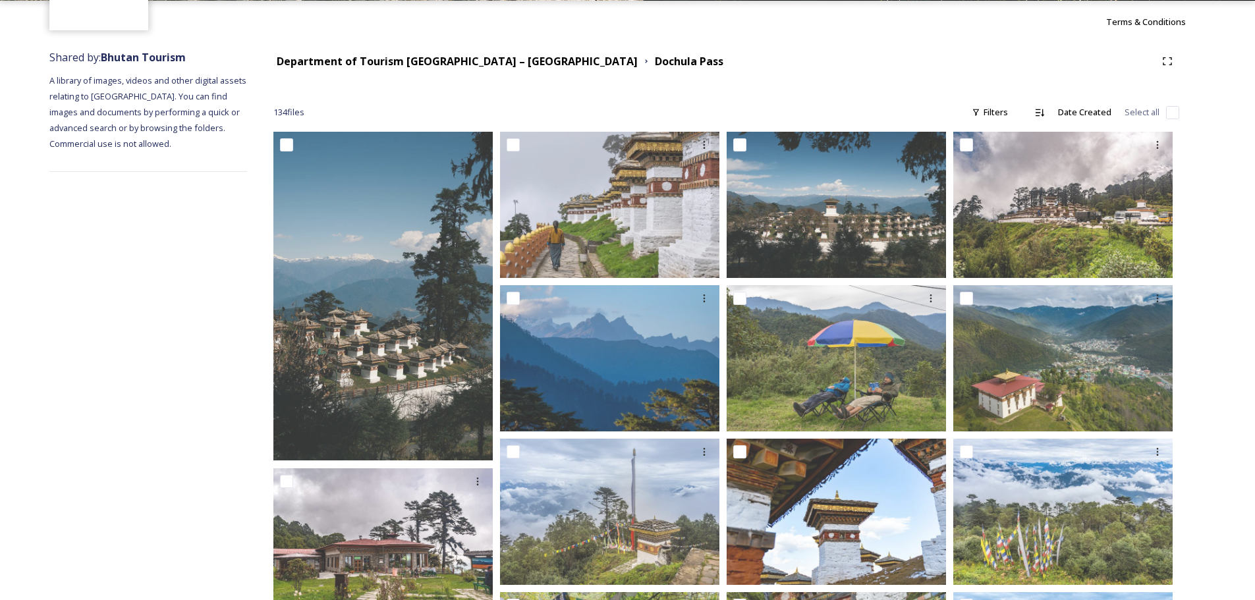
scroll to position [0, 0]
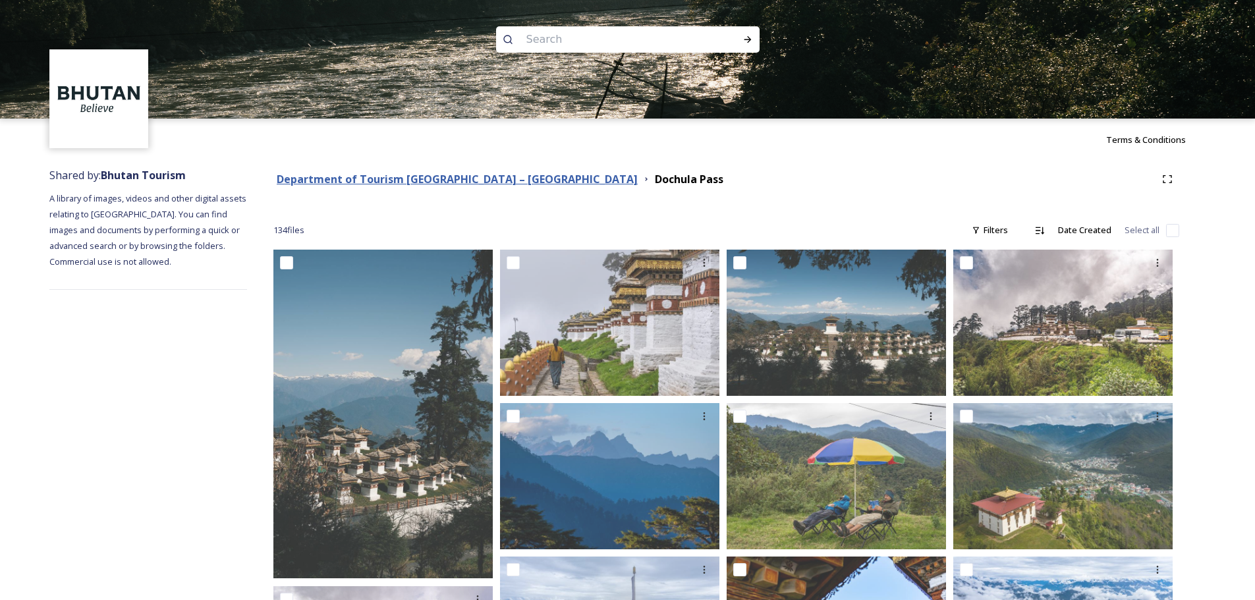
click at [477, 178] on strong "Department of Tourism [GEOGRAPHIC_DATA] – [GEOGRAPHIC_DATA]" at bounding box center [457, 179] width 361 height 14
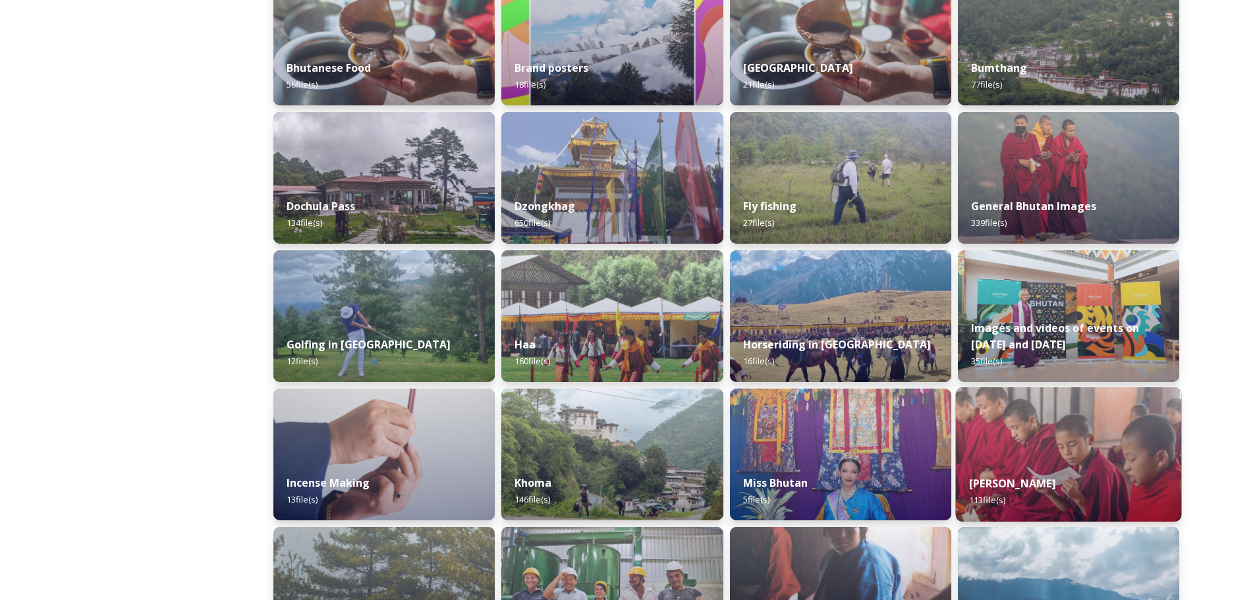
scroll to position [368, 0]
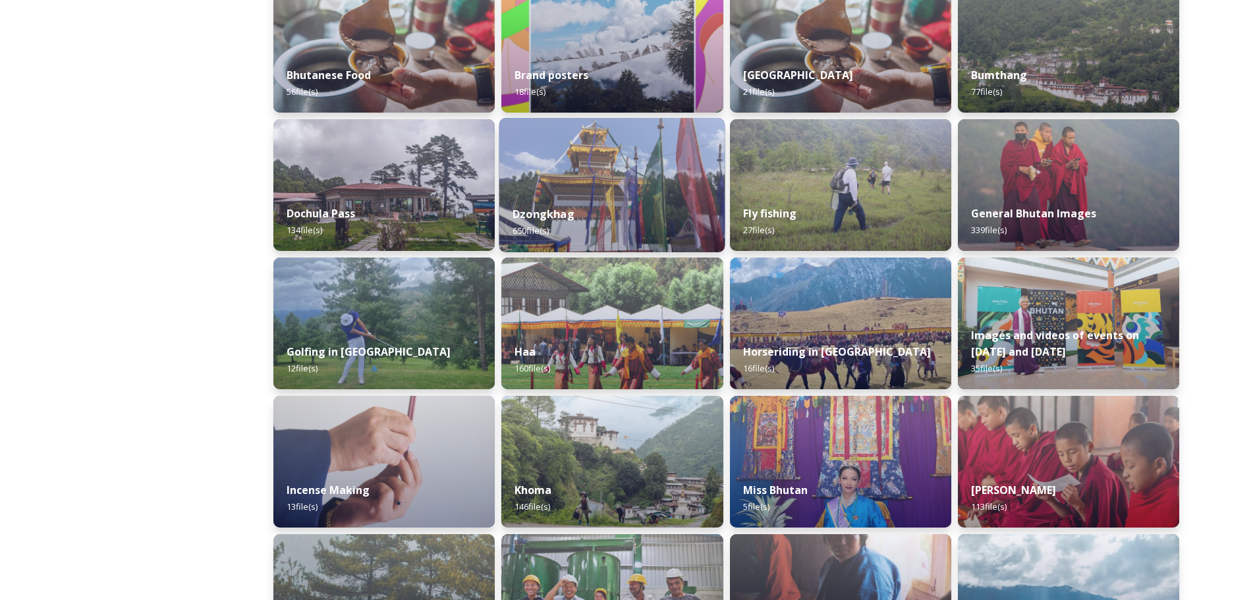
click at [584, 180] on img at bounding box center [612, 185] width 226 height 134
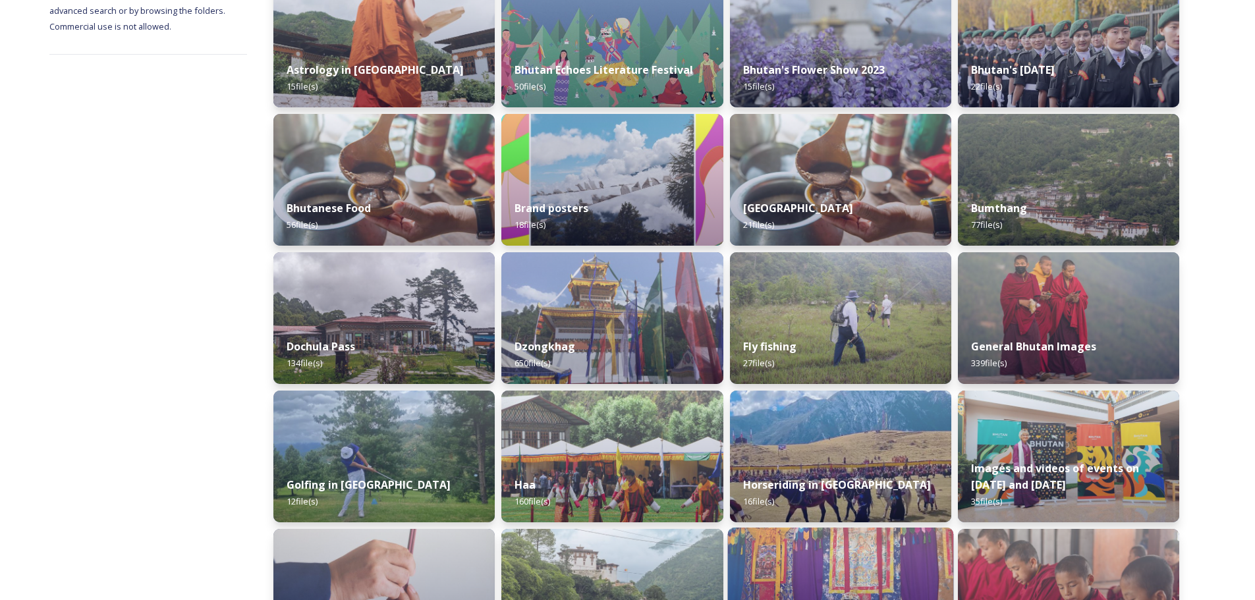
scroll to position [236, 0]
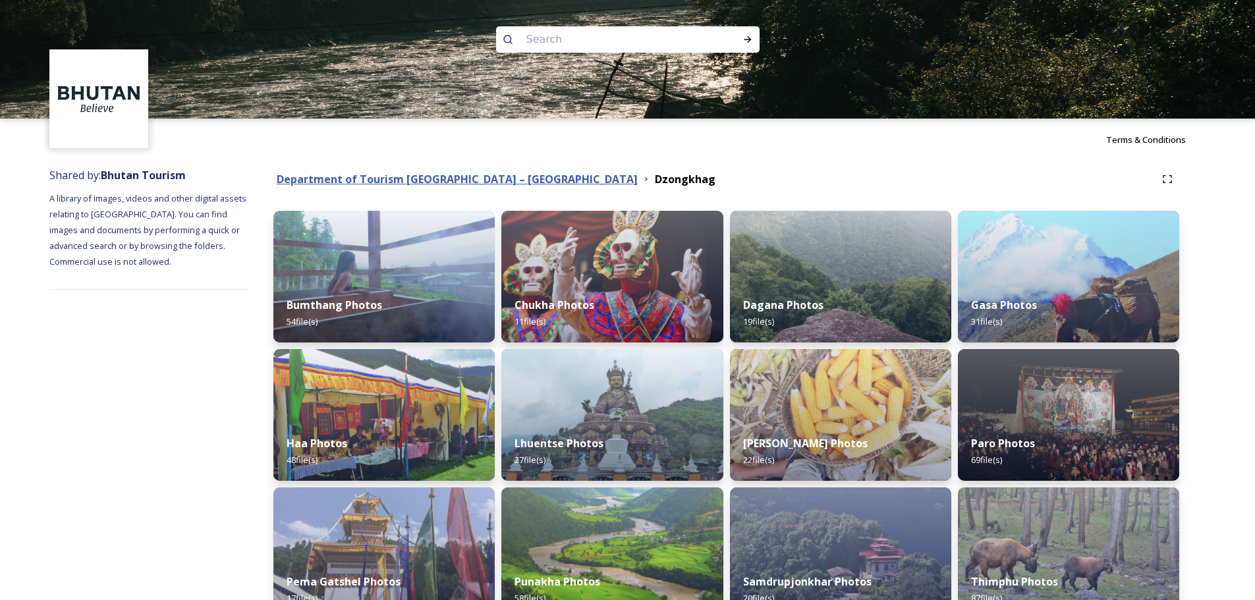
click at [499, 182] on strong "Department of Tourism [GEOGRAPHIC_DATA] – [GEOGRAPHIC_DATA]" at bounding box center [457, 179] width 361 height 14
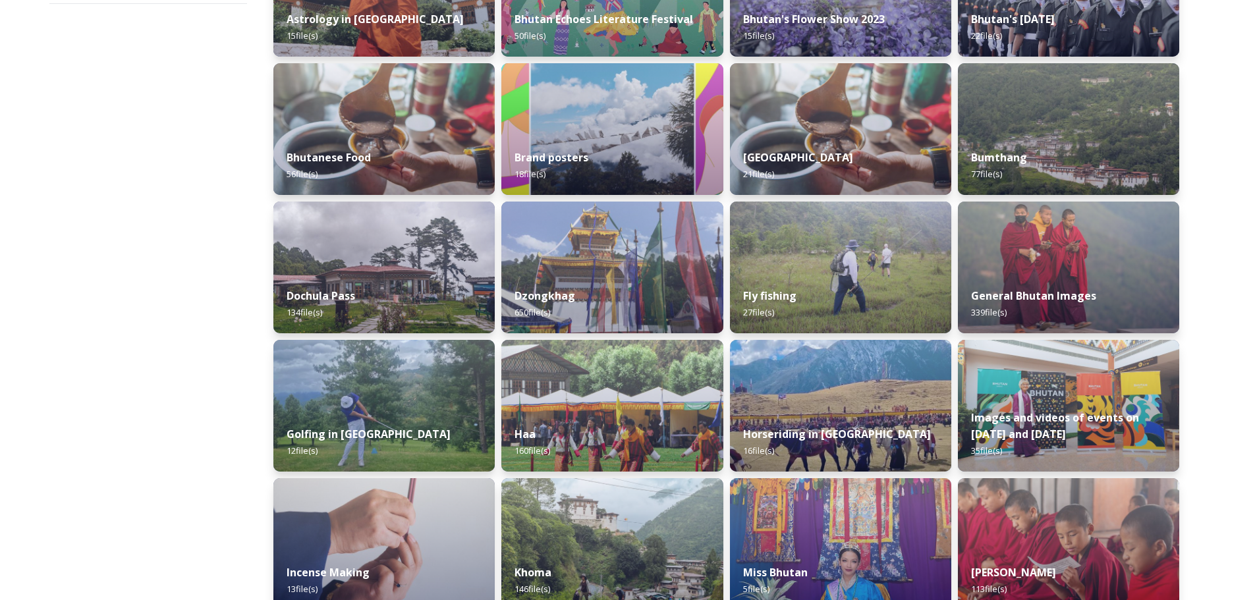
scroll to position [236, 0]
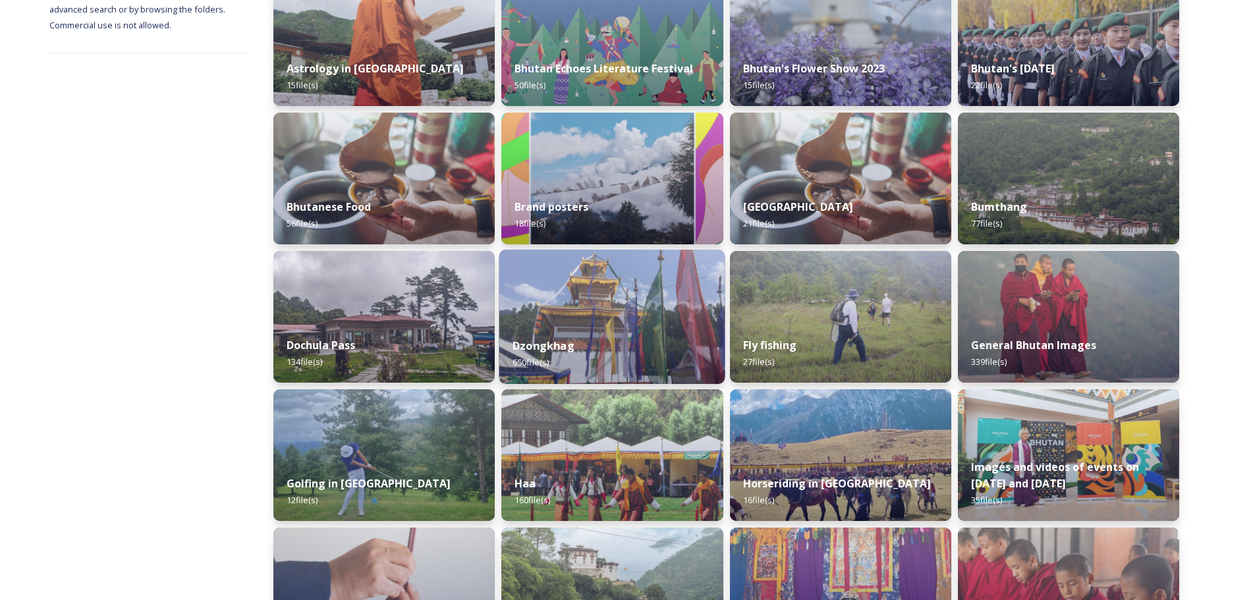
click at [645, 321] on img at bounding box center [612, 317] width 226 height 134
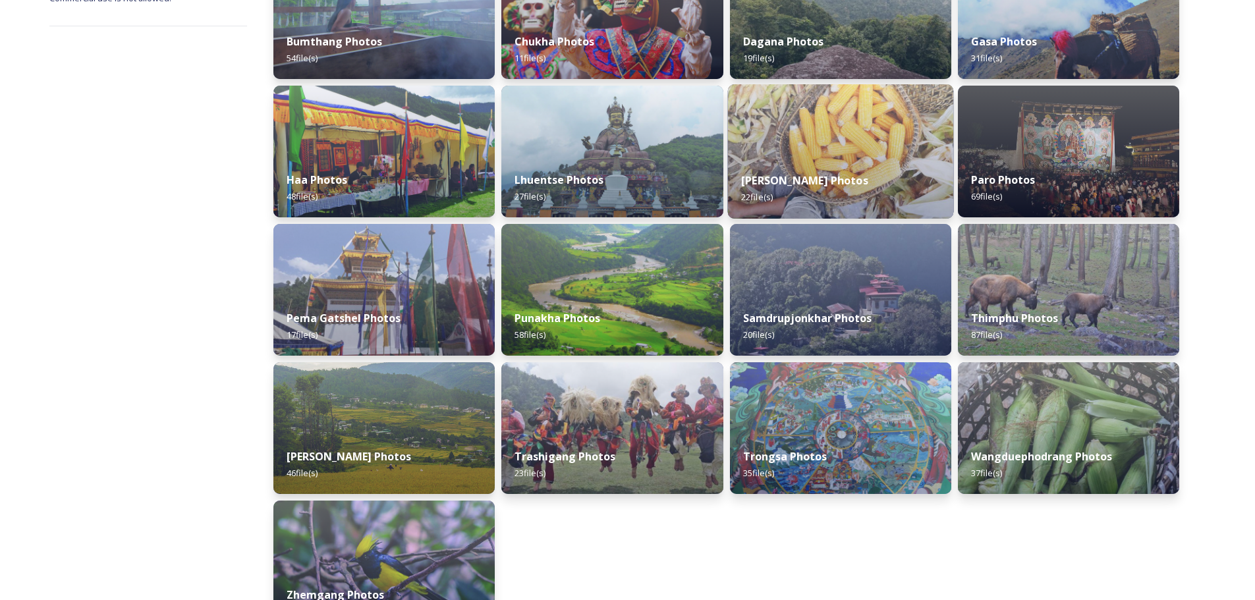
scroll to position [329, 0]
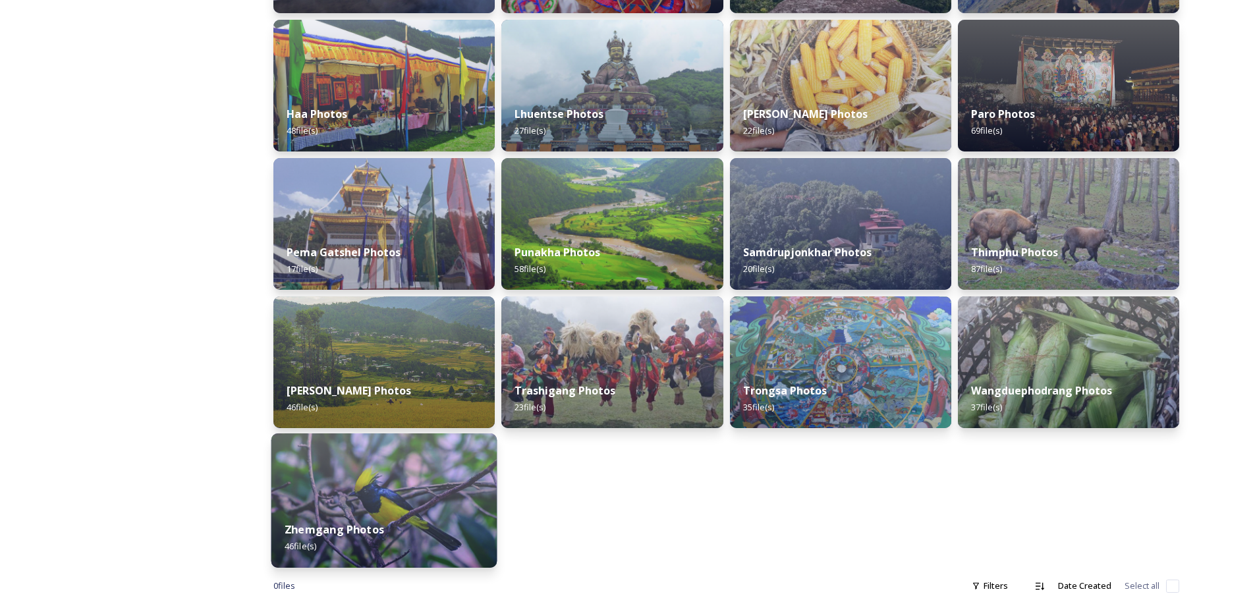
click at [407, 480] on img at bounding box center [384, 500] width 226 height 134
click at [418, 487] on img at bounding box center [384, 500] width 226 height 134
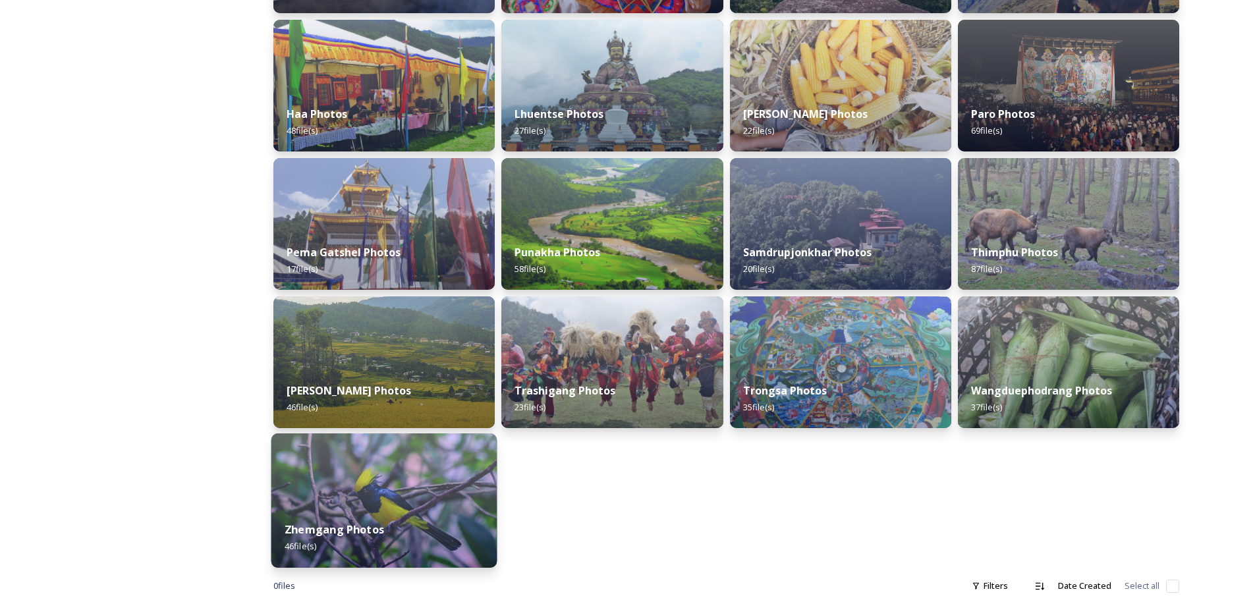
click at [418, 487] on img at bounding box center [384, 500] width 226 height 134
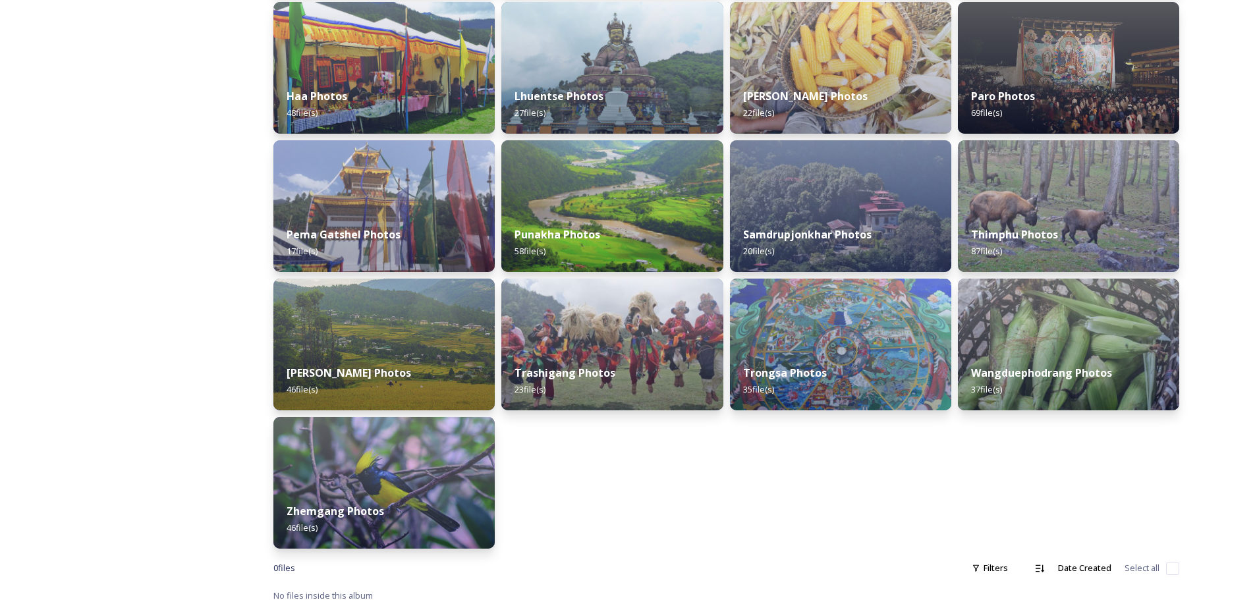
scroll to position [357, 0]
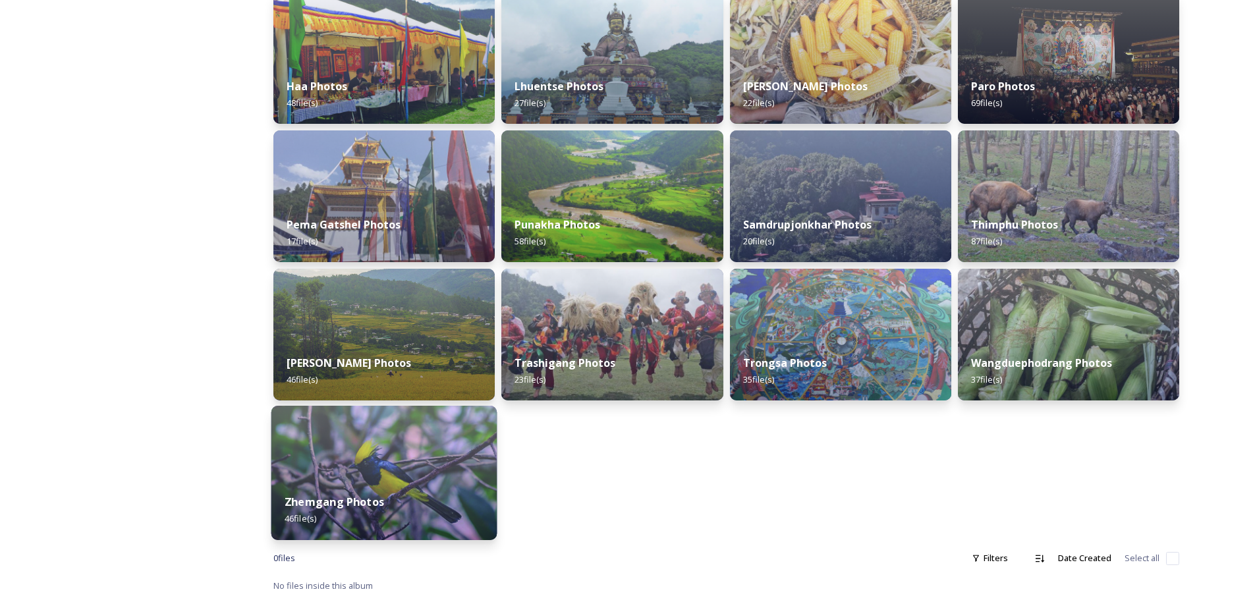
click at [352, 468] on img at bounding box center [384, 473] width 226 height 134
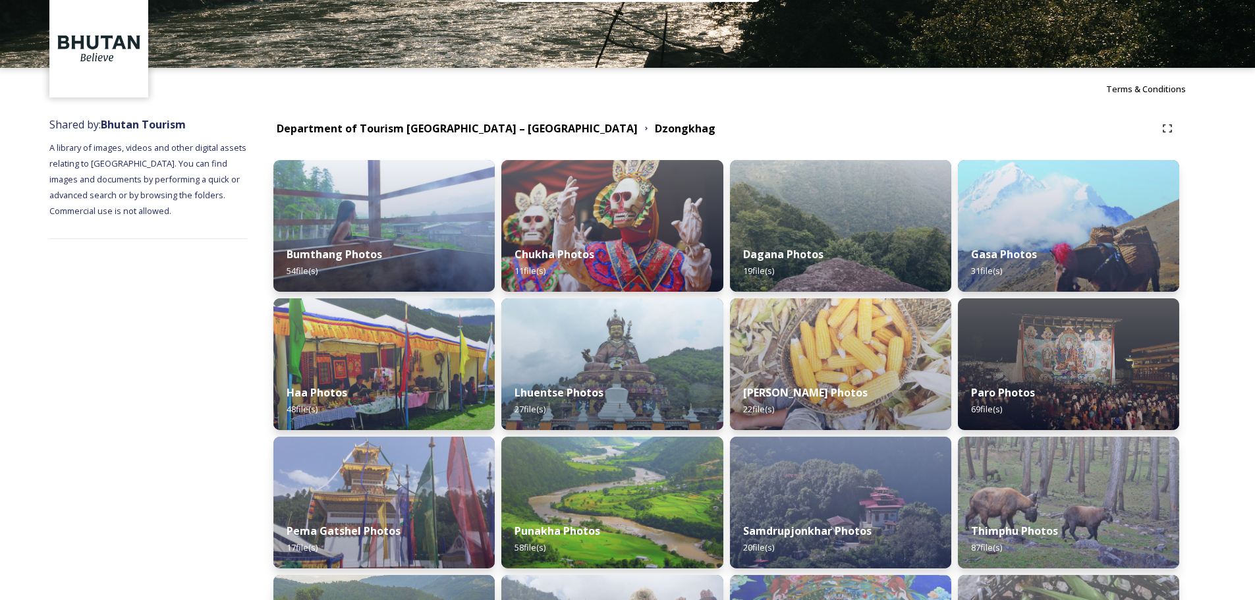
scroll to position [0, 0]
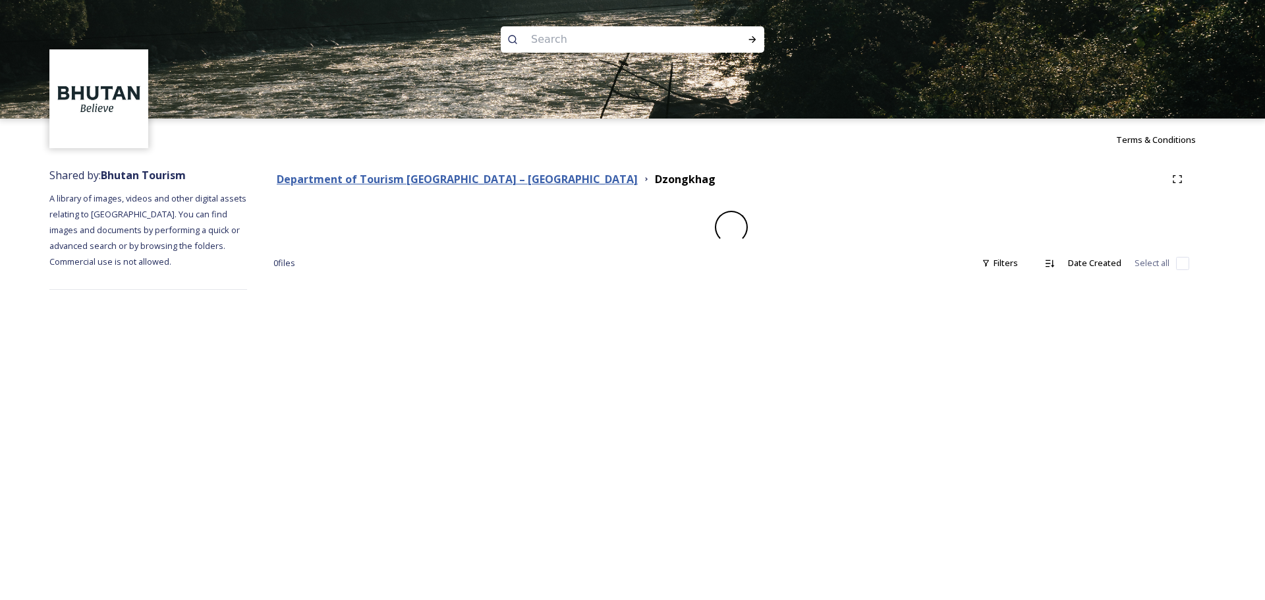
click at [464, 183] on strong "Department of Tourism [GEOGRAPHIC_DATA] – [GEOGRAPHIC_DATA]" at bounding box center [457, 179] width 361 height 14
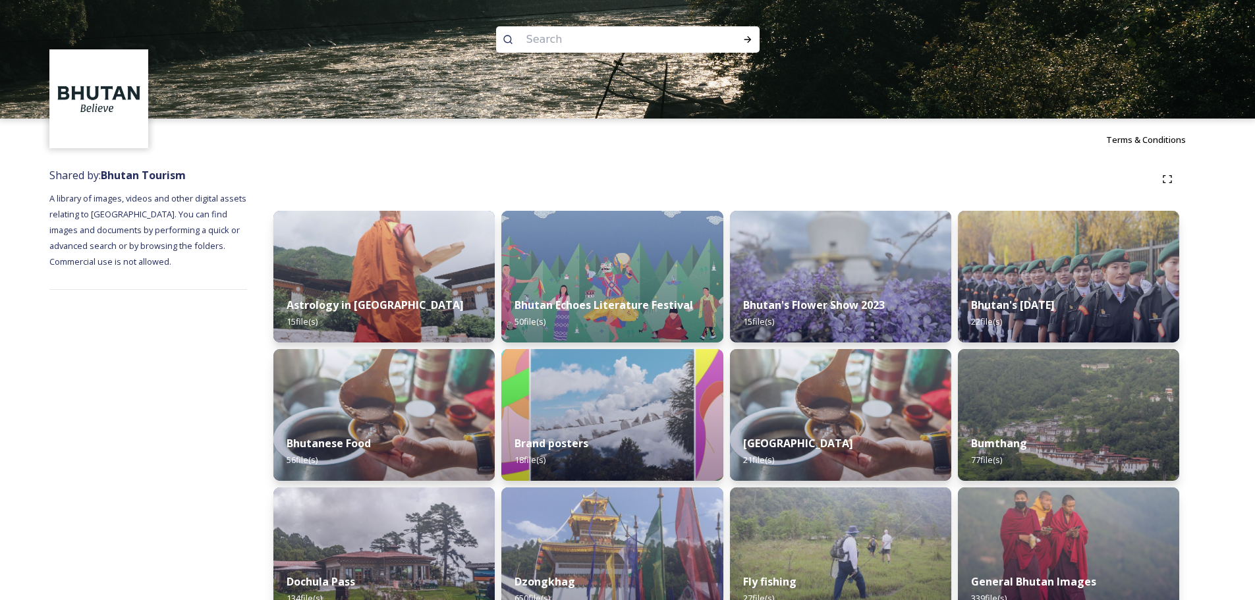
click at [563, 41] on input at bounding box center [610, 39] width 180 height 29
type input "photography"
click at [748, 40] on icon at bounding box center [747, 39] width 7 height 7
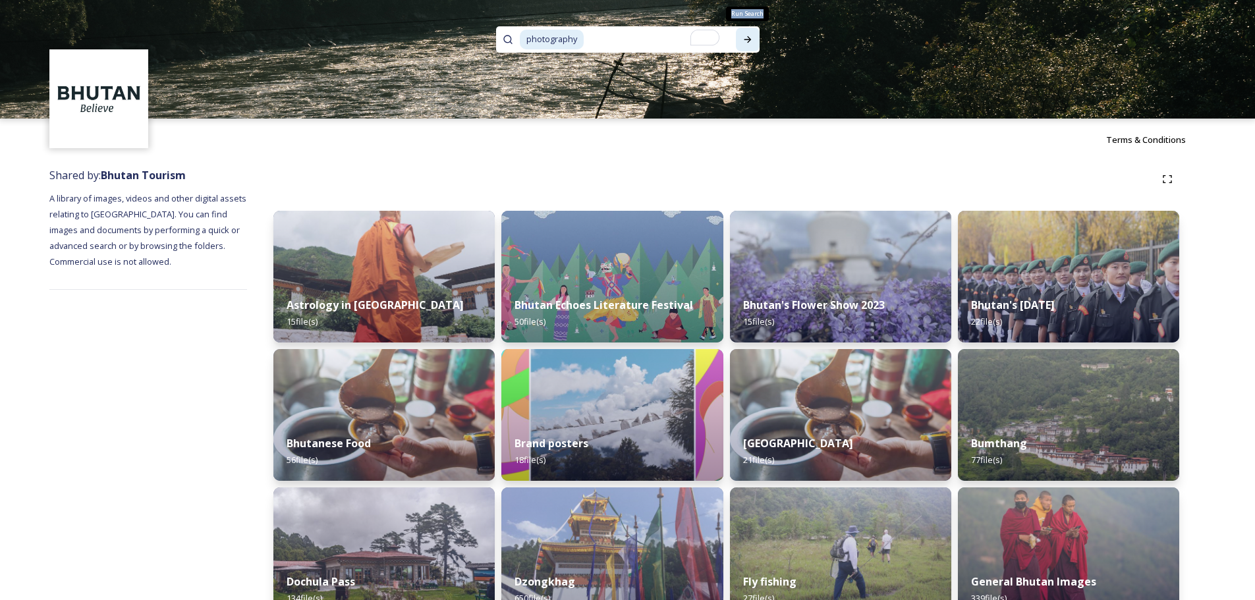
click at [748, 40] on icon at bounding box center [747, 39] width 7 height 7
click at [599, 42] on input "To enrich screen reader interactions, please activate Accessibility in Grammarl…" at bounding box center [659, 39] width 148 height 29
click at [744, 43] on icon at bounding box center [747, 39] width 11 height 11
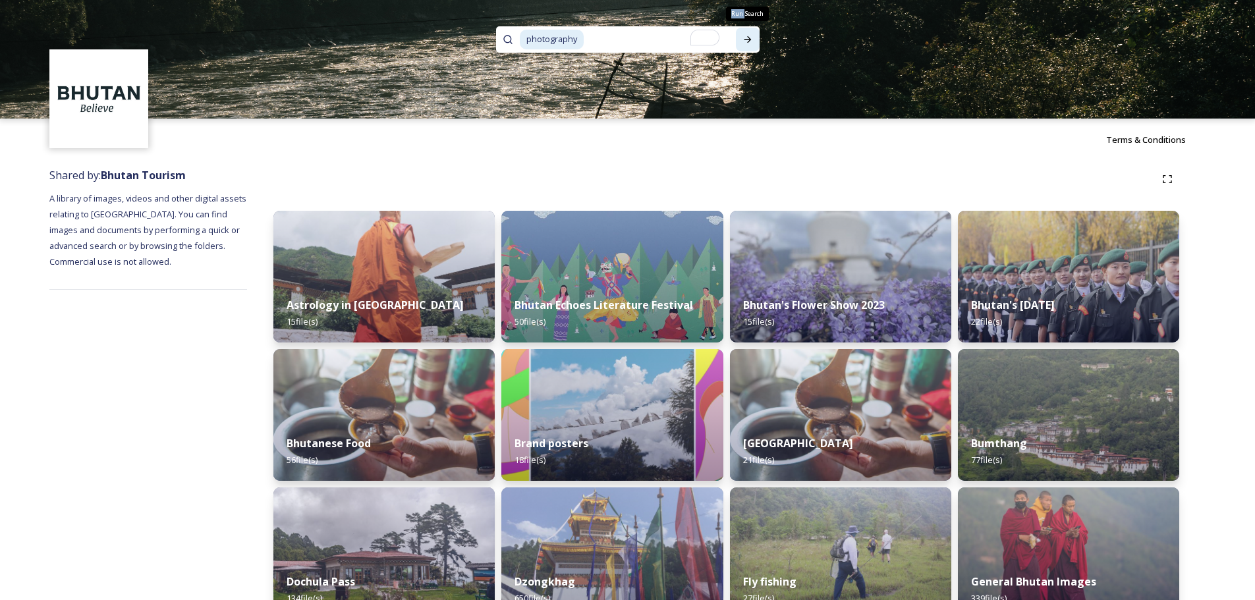
click at [744, 43] on icon at bounding box center [747, 39] width 11 height 11
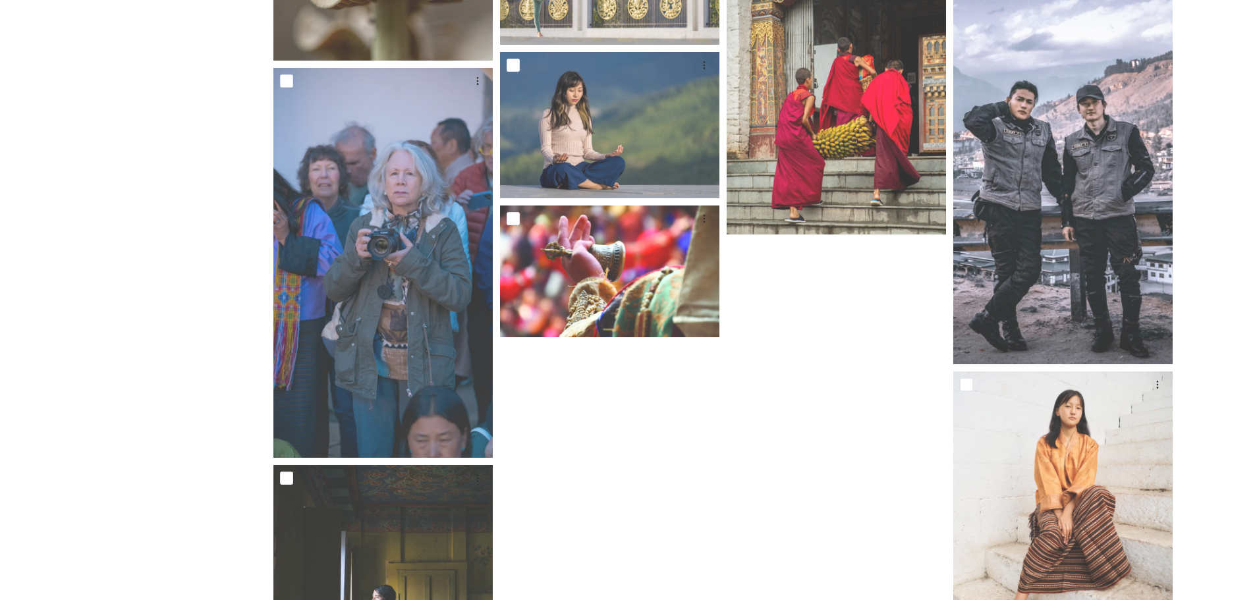
scroll to position [2176, 0]
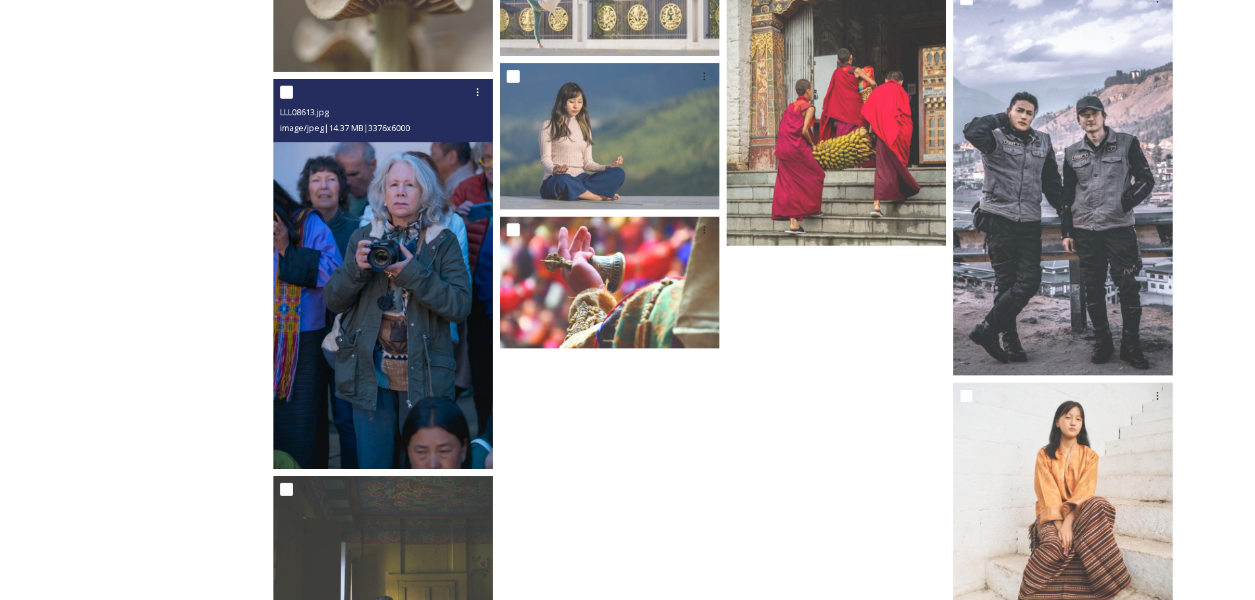
click at [349, 333] on img at bounding box center [382, 274] width 219 height 390
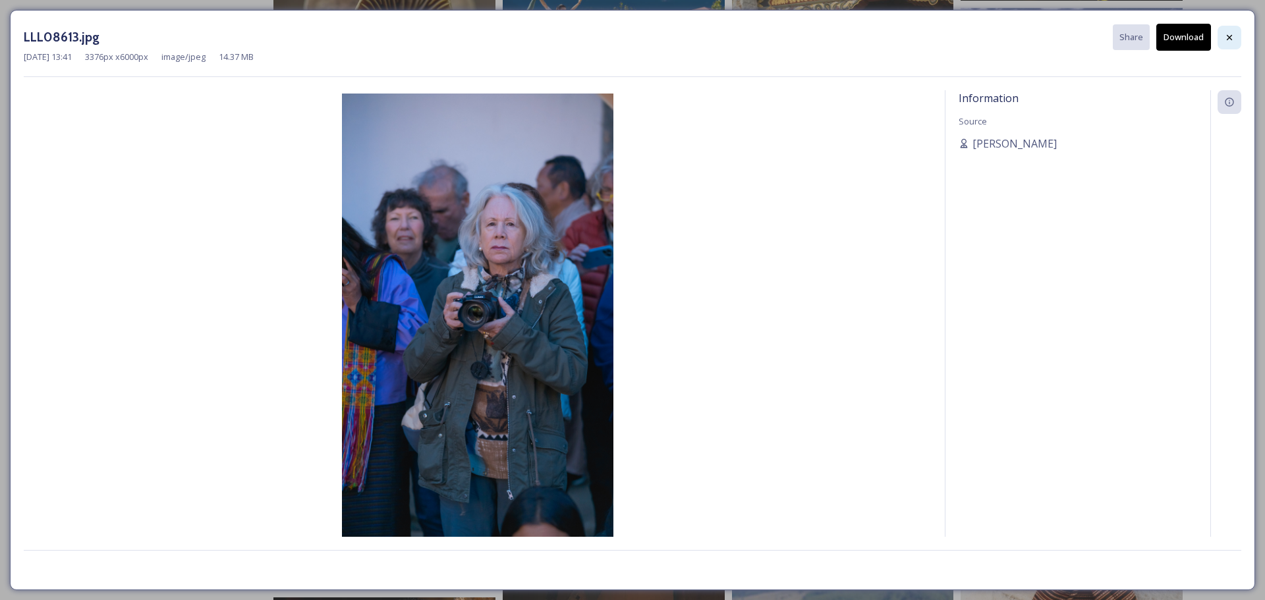
click at [1232, 40] on icon at bounding box center [1229, 37] width 11 height 11
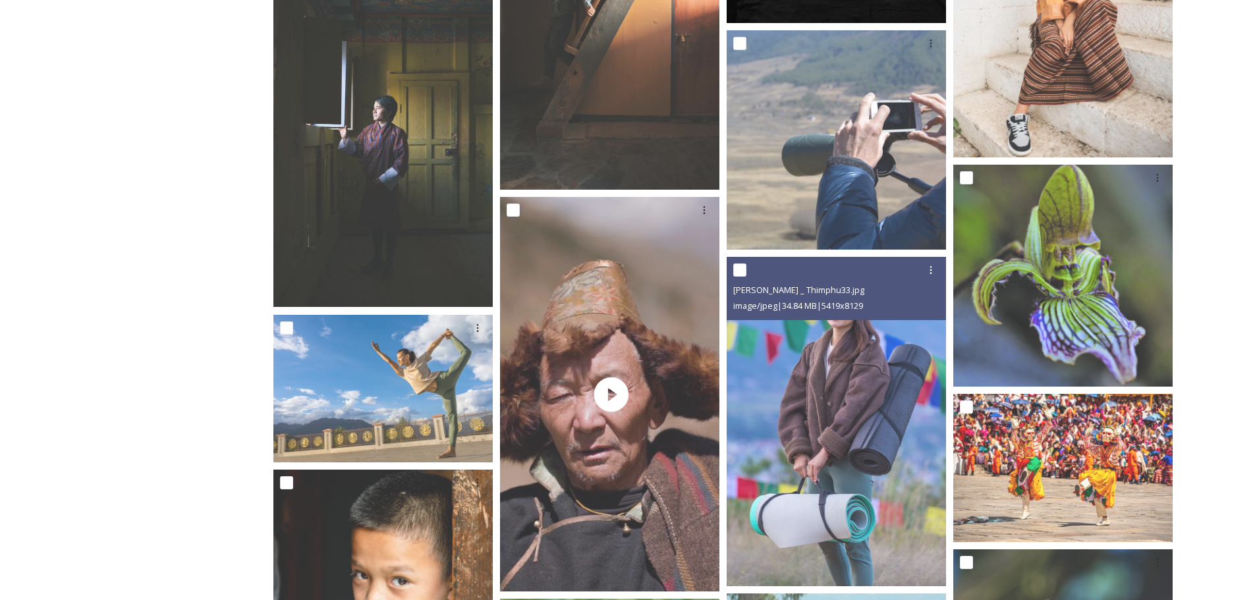
scroll to position [2637, 0]
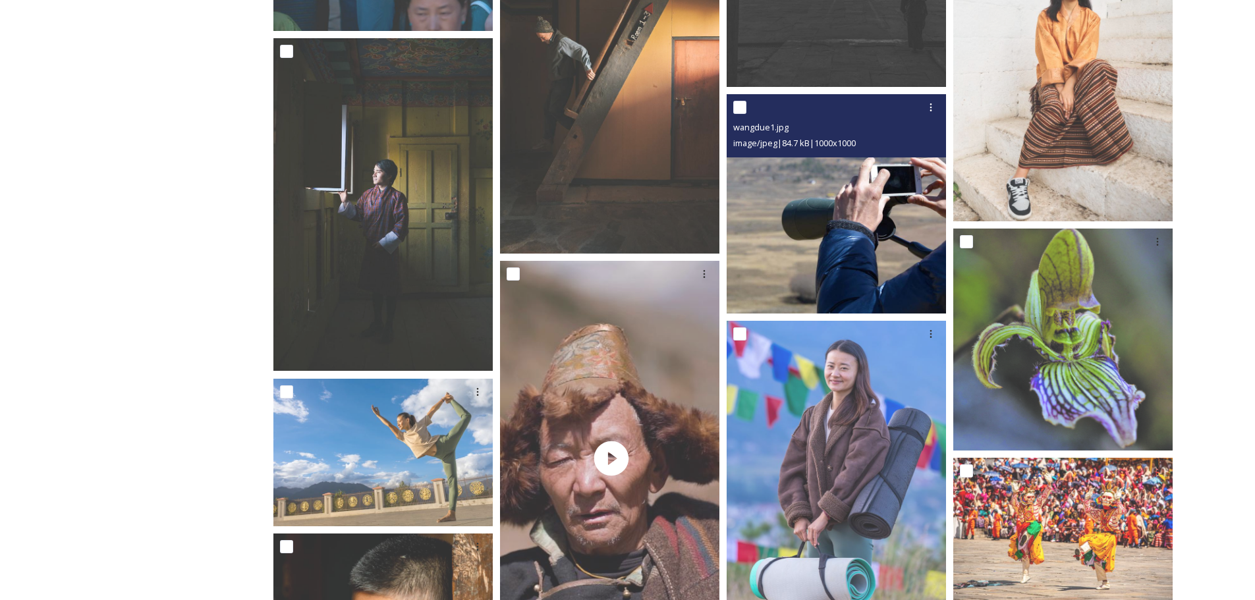
click at [840, 223] on img at bounding box center [836, 203] width 219 height 219
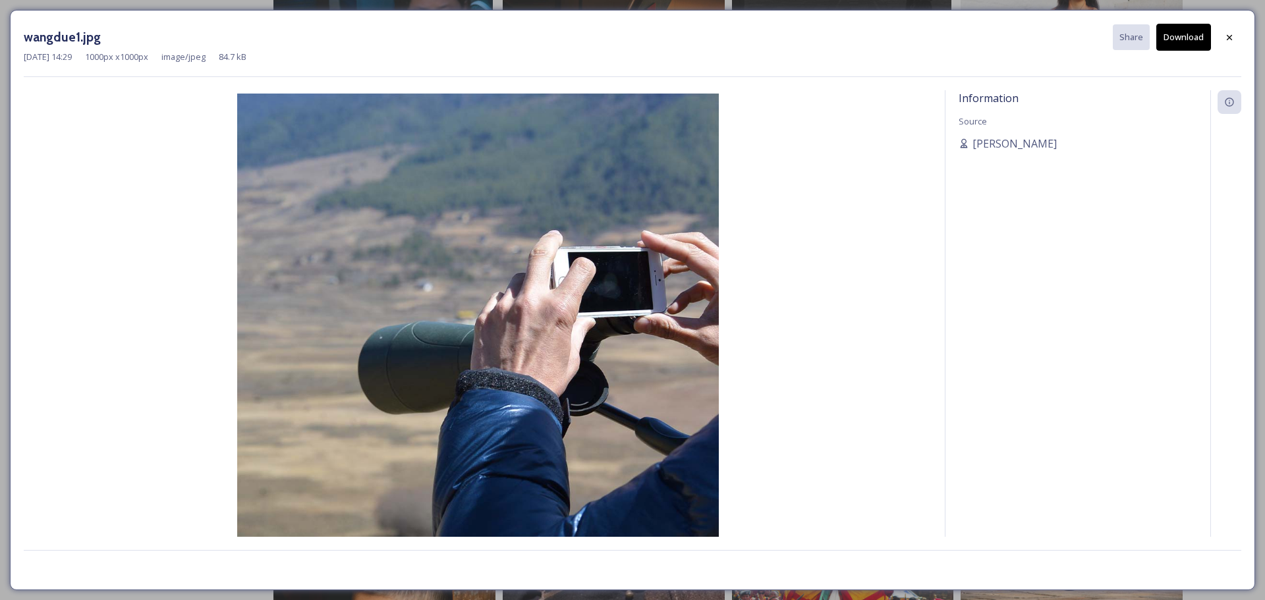
click at [1194, 39] on button "Download" at bounding box center [1183, 37] width 55 height 27
click at [1231, 40] on icon at bounding box center [1229, 37] width 11 height 11
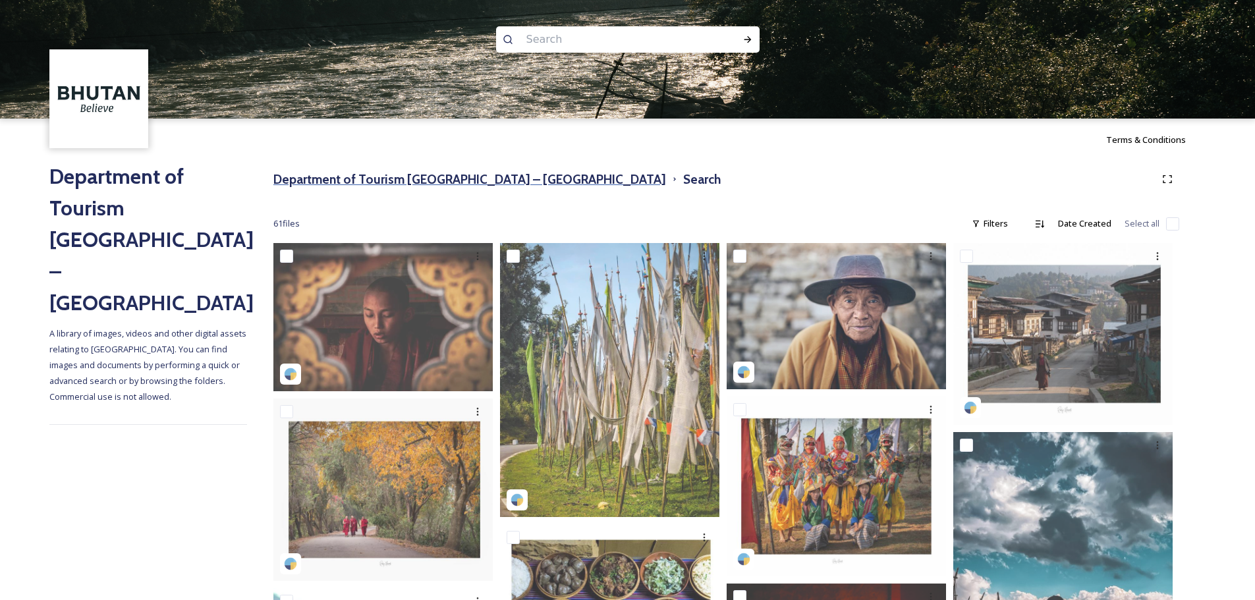
click at [490, 179] on h3 "Department of Tourism [GEOGRAPHIC_DATA] – [GEOGRAPHIC_DATA]" at bounding box center [469, 179] width 393 height 19
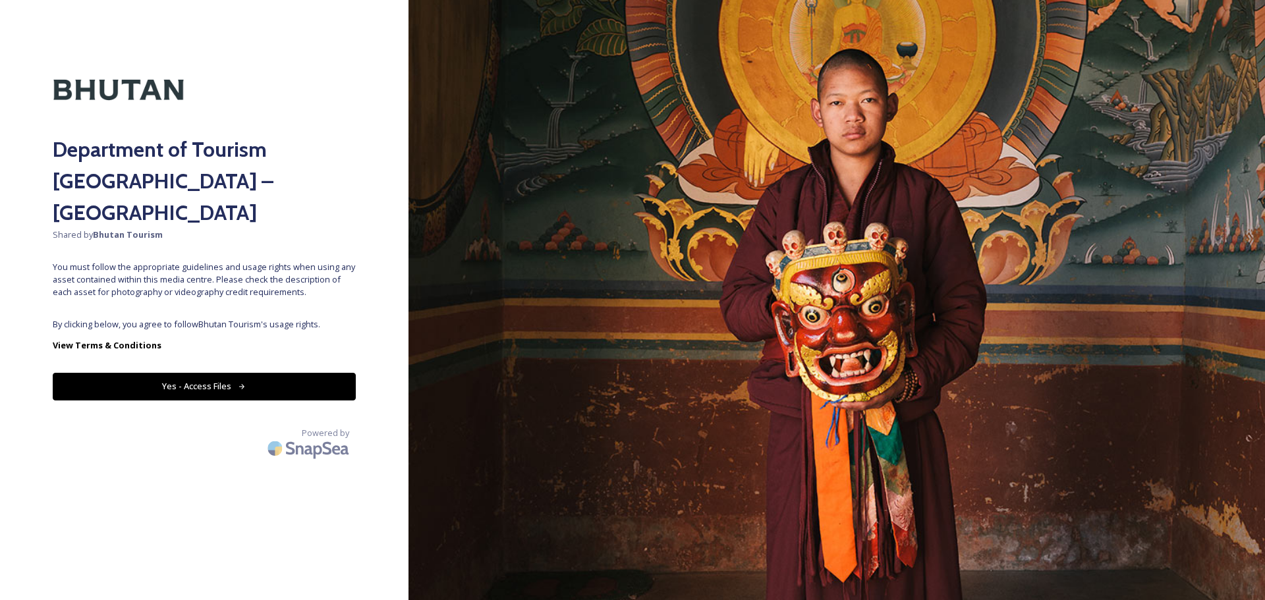
click at [263, 373] on button "Yes - Access Files" at bounding box center [204, 386] width 303 height 27
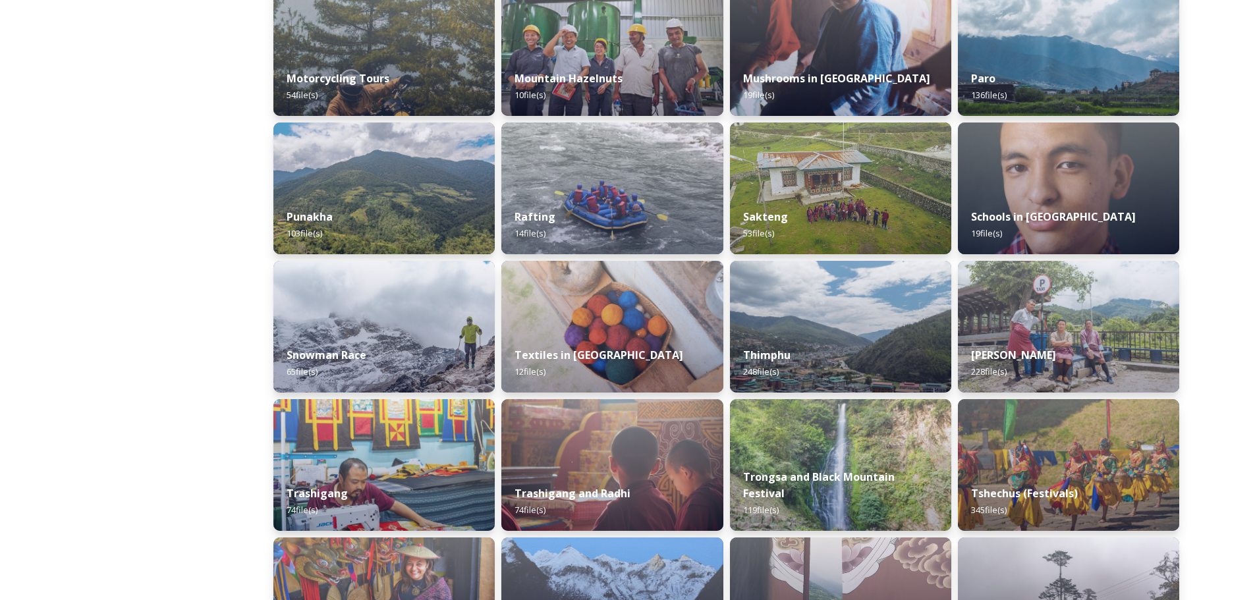
scroll to position [922, 0]
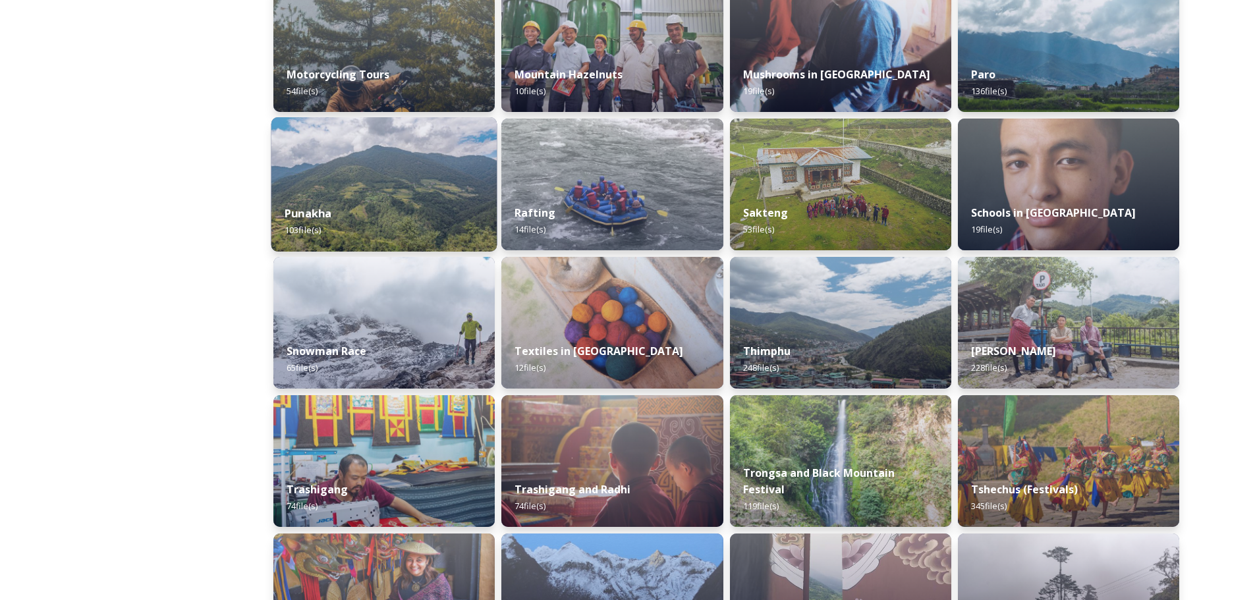
click at [368, 191] on img at bounding box center [384, 184] width 226 height 134
click at [387, 191] on img at bounding box center [384, 184] width 226 height 134
click at [395, 215] on div "Punakha 103 file(s)" at bounding box center [384, 222] width 226 height 60
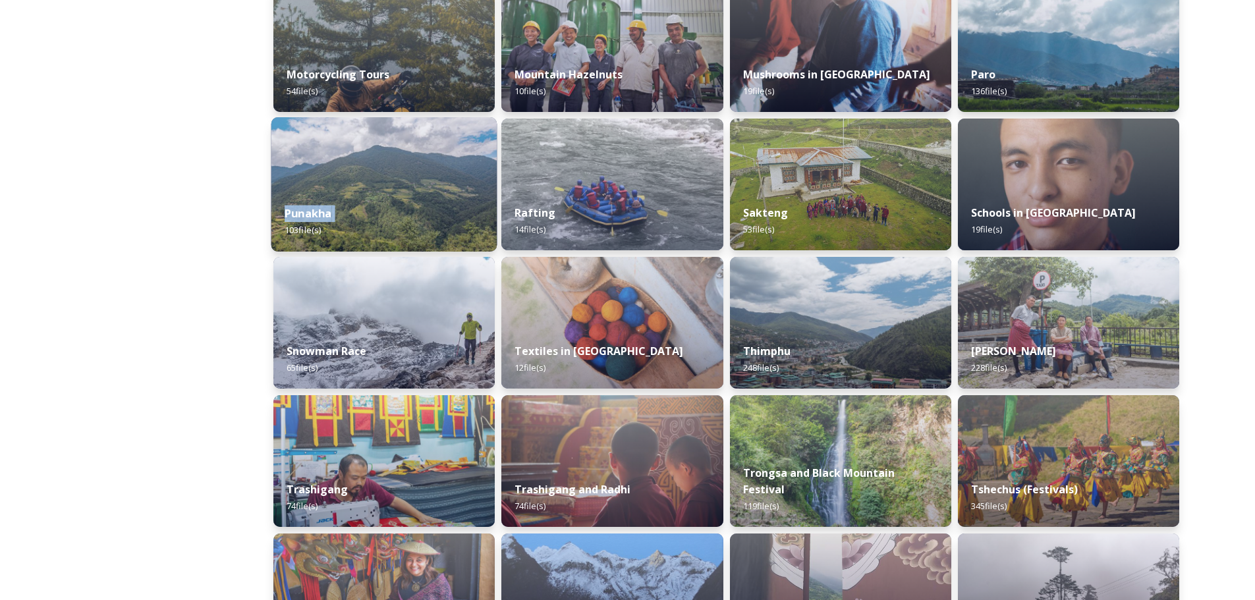
click at [395, 215] on div "Punakha 103 file(s)" at bounding box center [384, 222] width 226 height 60
click at [439, 198] on div "Punakha 103 file(s)" at bounding box center [384, 222] width 226 height 60
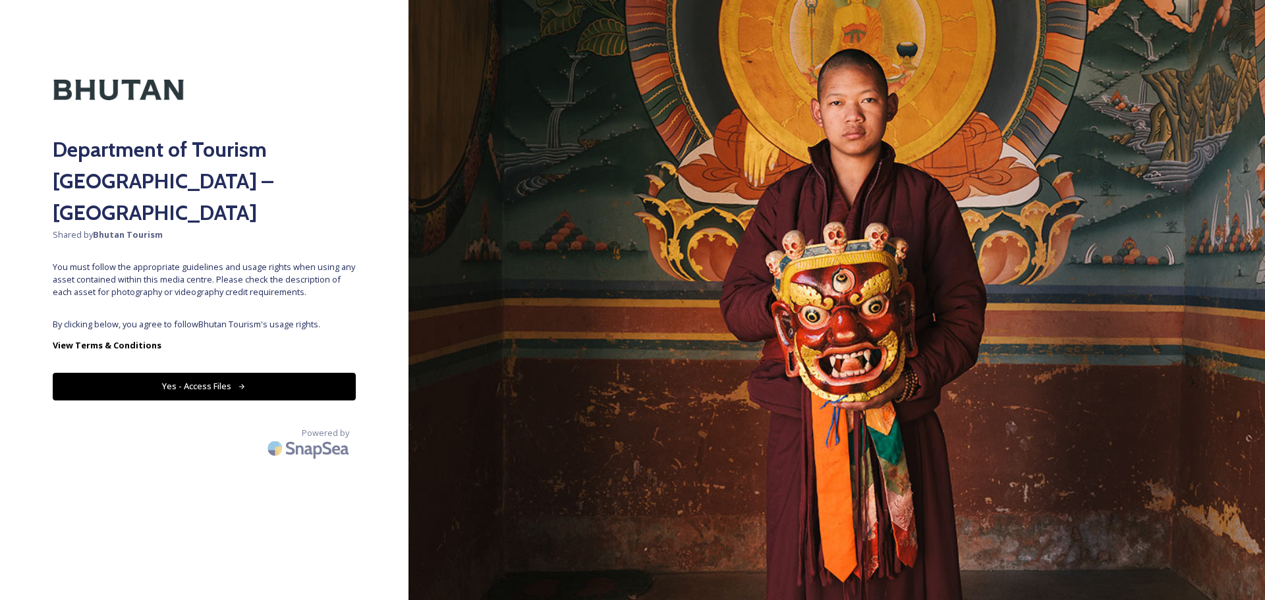
click at [234, 373] on button "Yes - Access Files" at bounding box center [204, 386] width 303 height 27
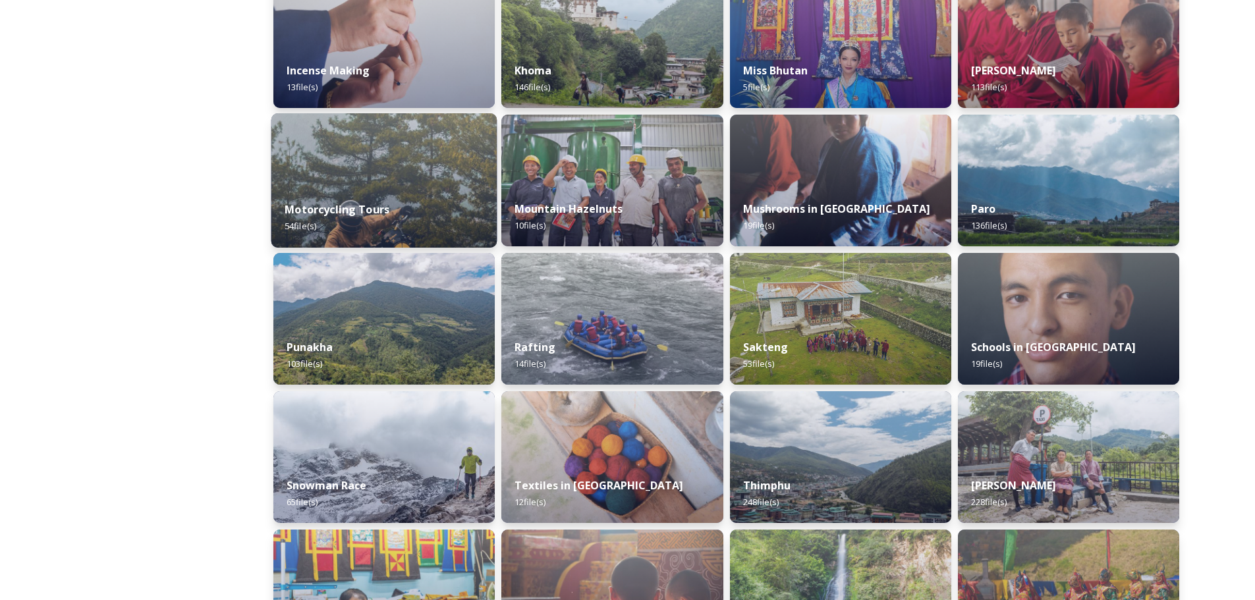
scroll to position [790, 0]
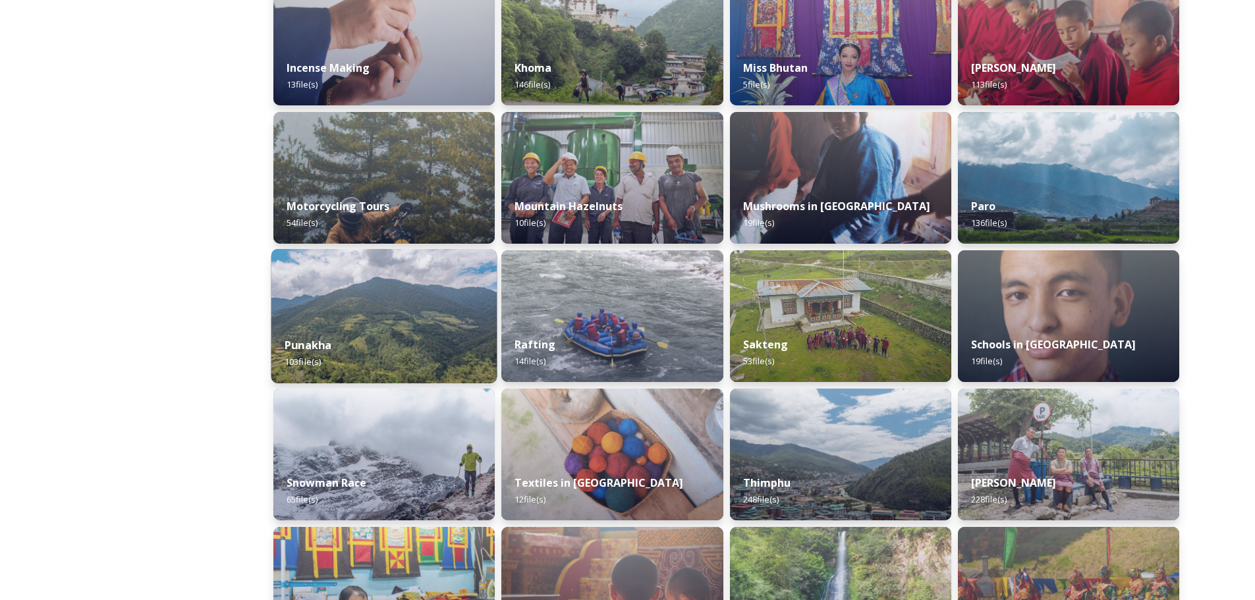
click at [391, 321] on img at bounding box center [384, 316] width 226 height 134
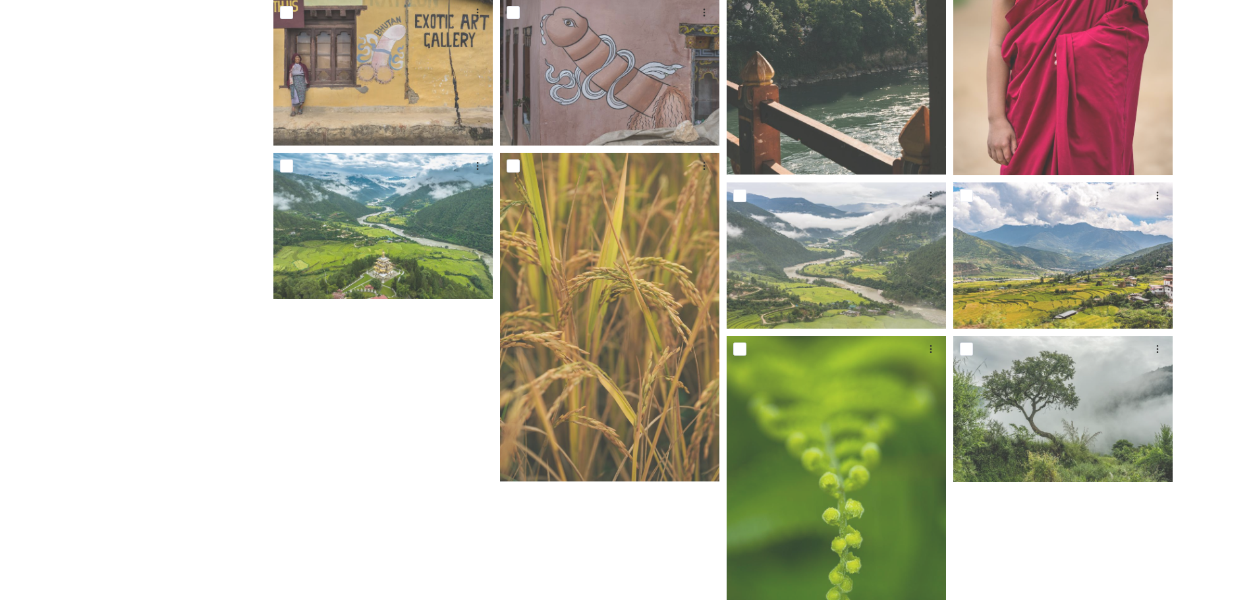
scroll to position [821, 0]
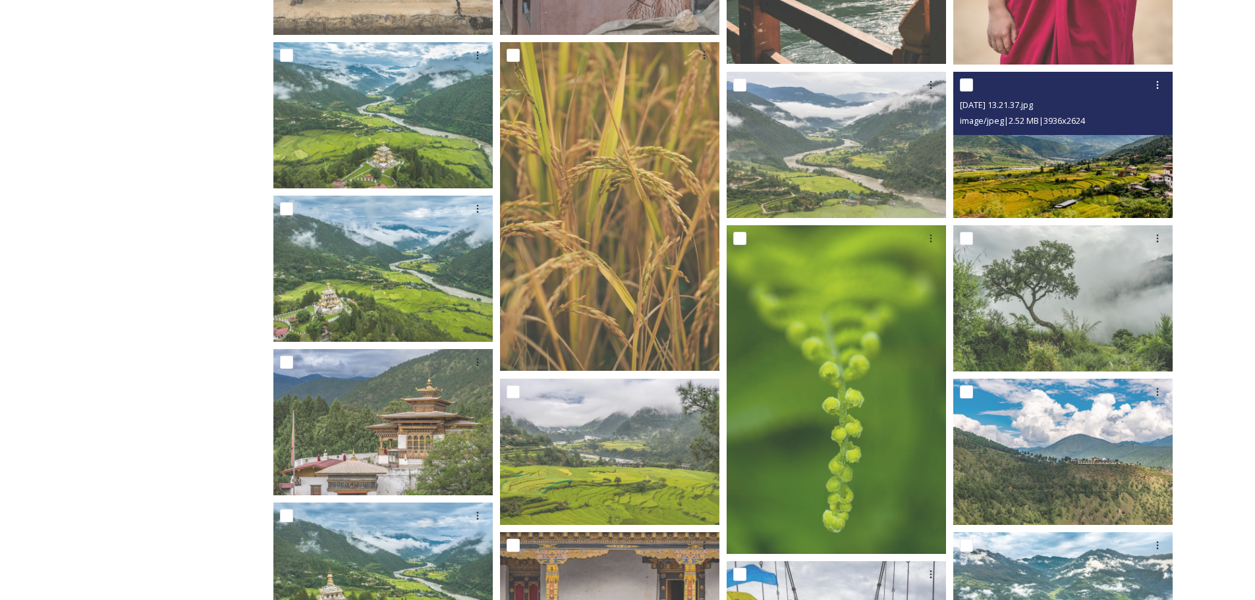
click at [1045, 188] on img at bounding box center [1062, 145] width 219 height 146
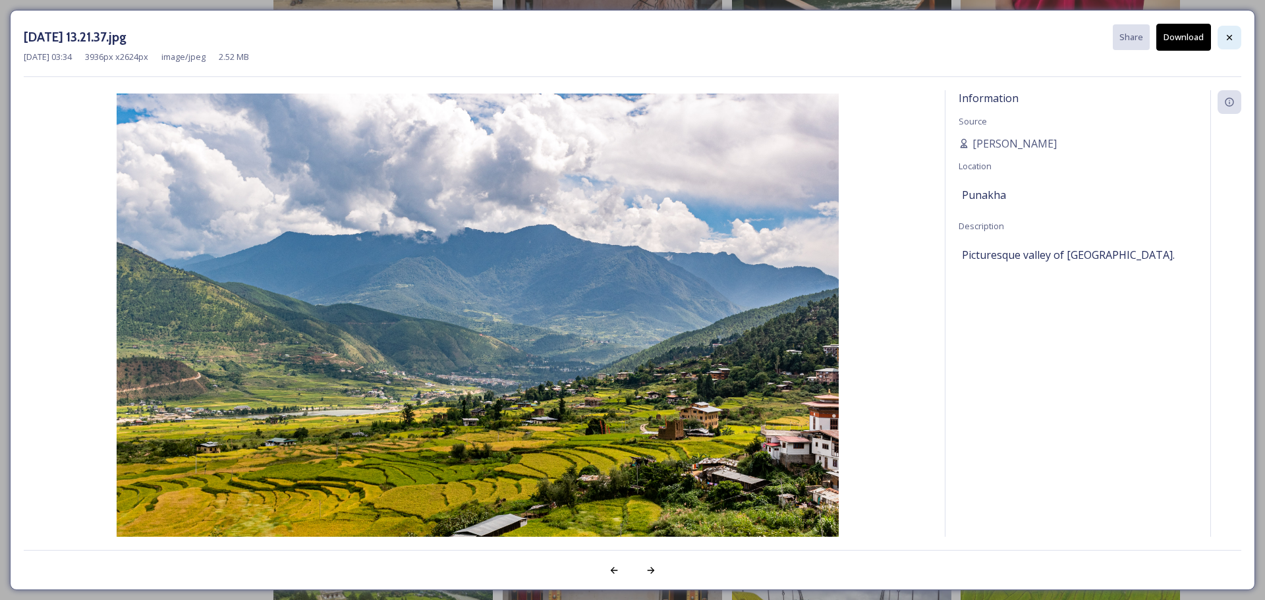
click at [1223, 40] on div at bounding box center [1229, 38] width 24 height 24
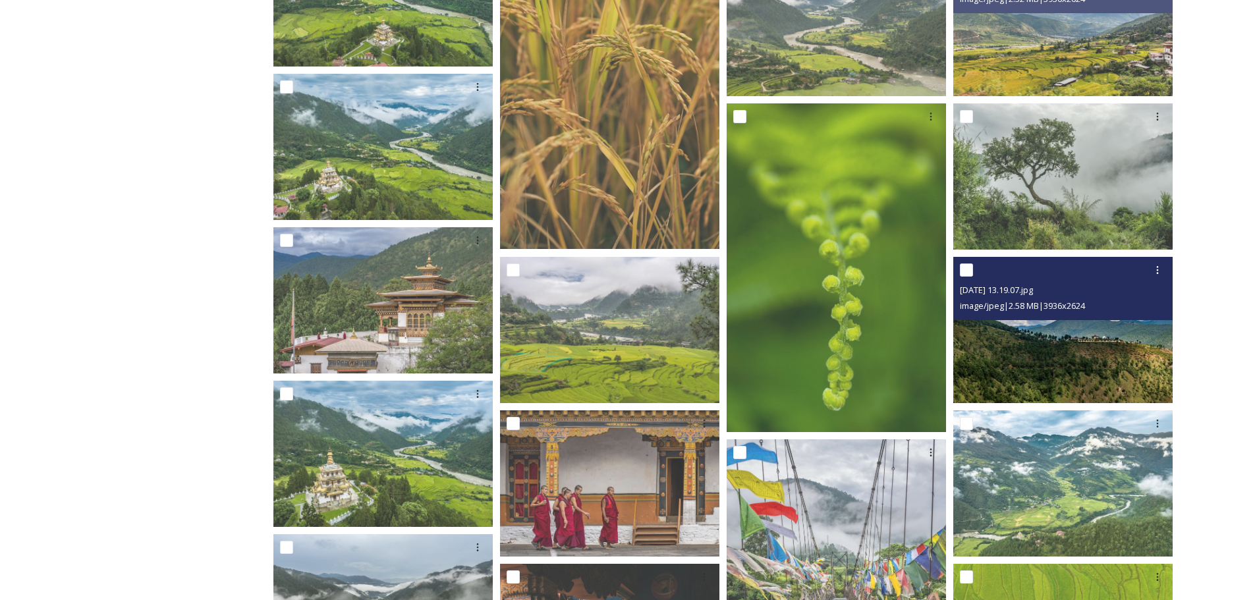
scroll to position [1019, 0]
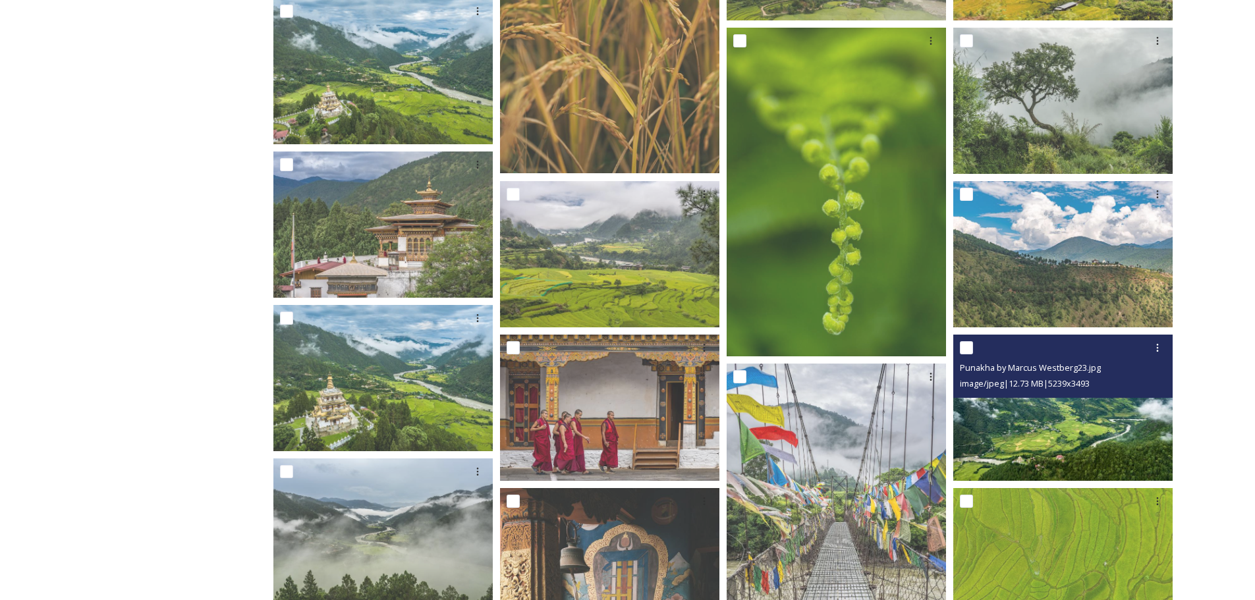
click at [1075, 443] on img at bounding box center [1062, 408] width 219 height 146
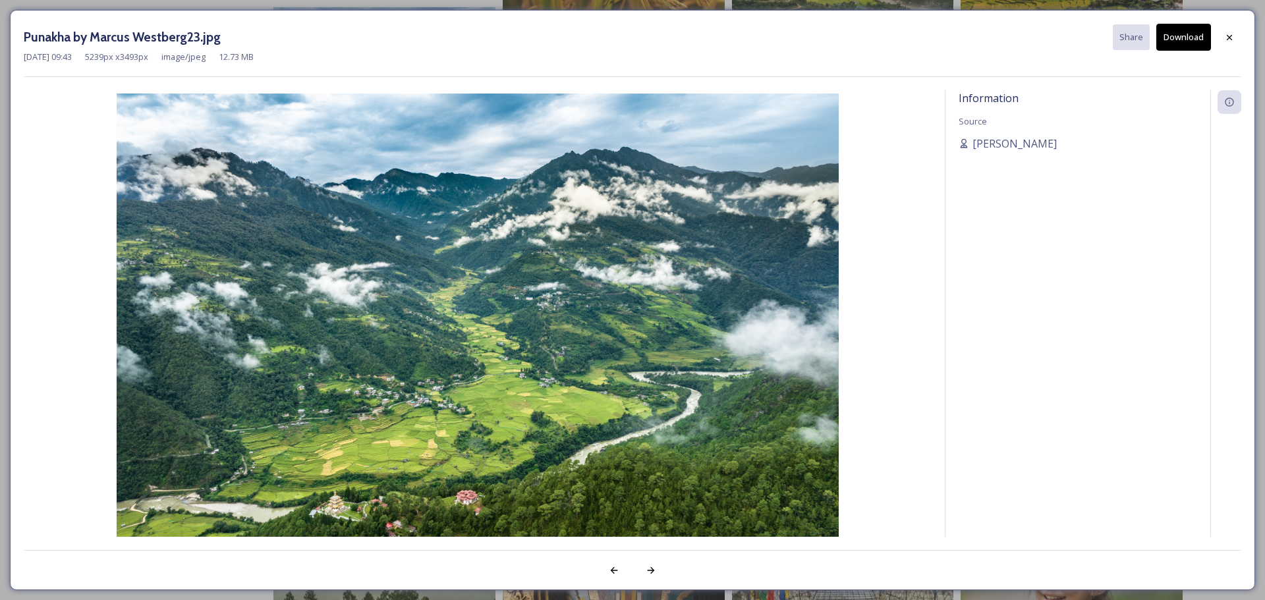
click at [1175, 34] on button "Download" at bounding box center [1183, 37] width 55 height 27
click at [1234, 34] on icon at bounding box center [1229, 37] width 11 height 11
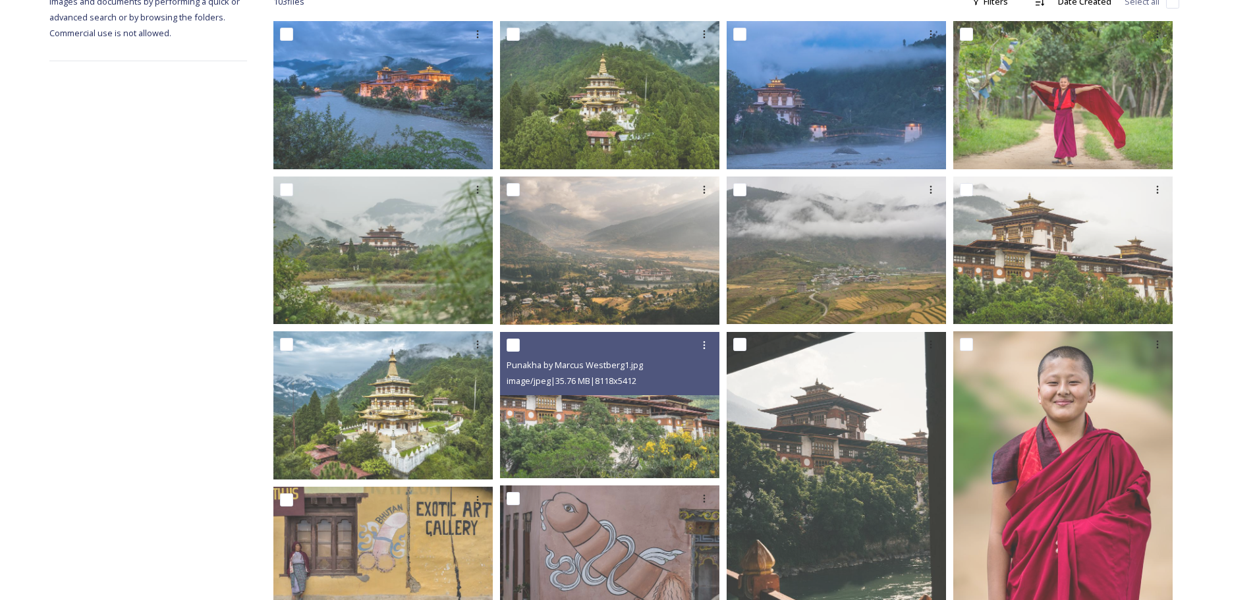
scroll to position [0, 0]
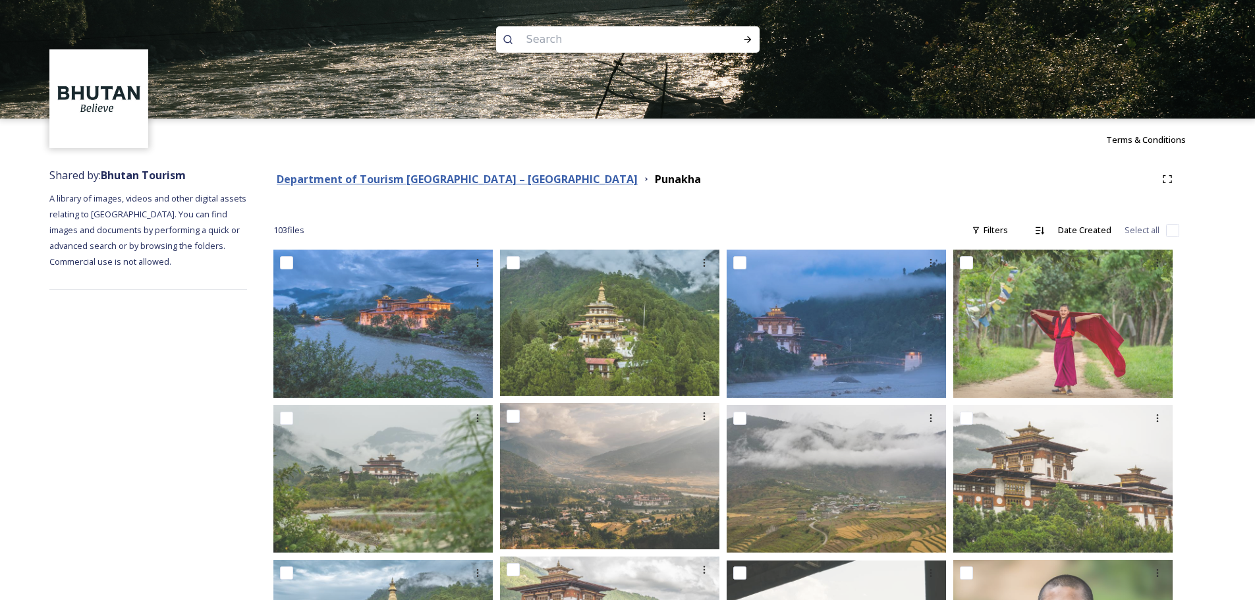
click at [482, 177] on strong "Department of Tourism [GEOGRAPHIC_DATA] – [GEOGRAPHIC_DATA]" at bounding box center [457, 179] width 361 height 14
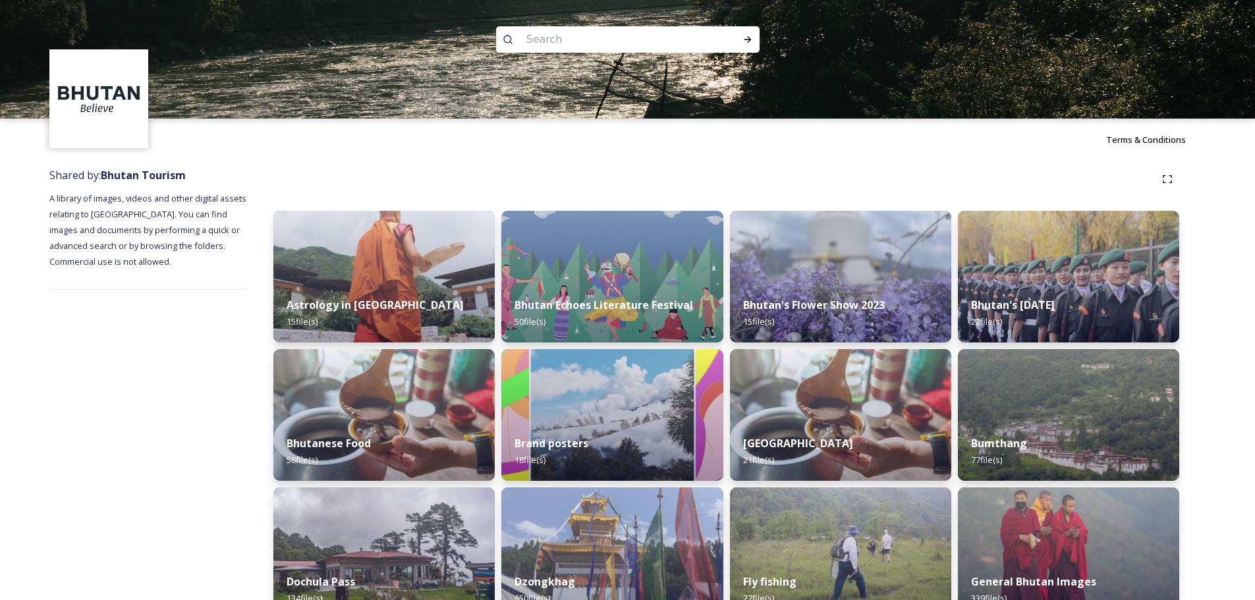
click at [552, 38] on input at bounding box center [610, 39] width 180 height 29
type input "trekking"
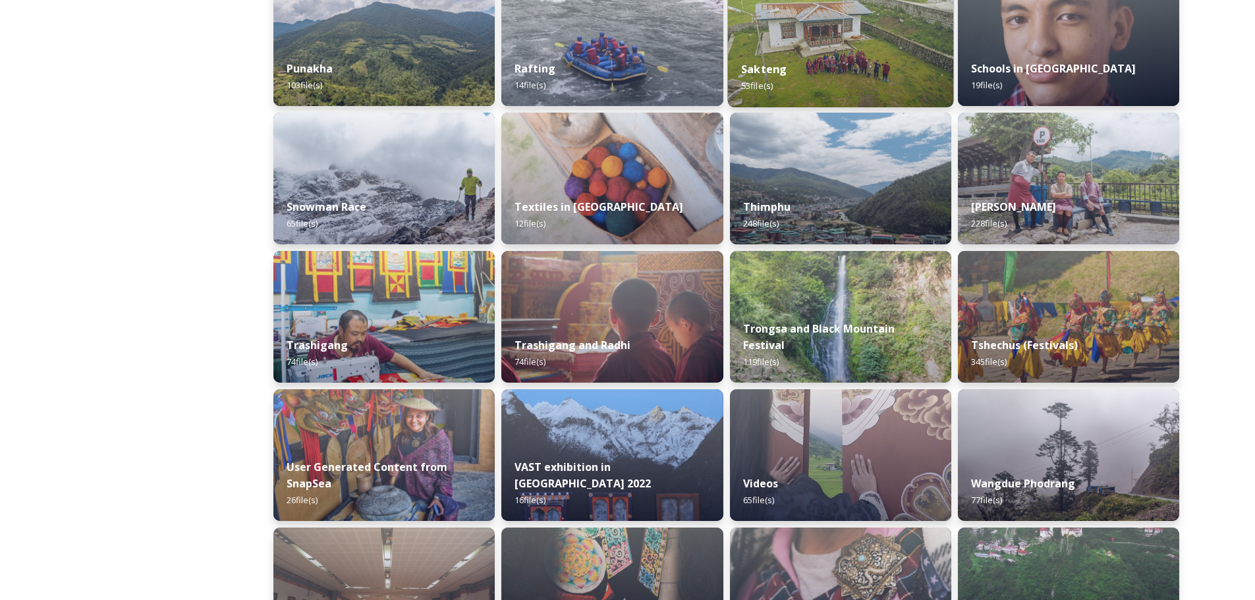
scroll to position [1054, 0]
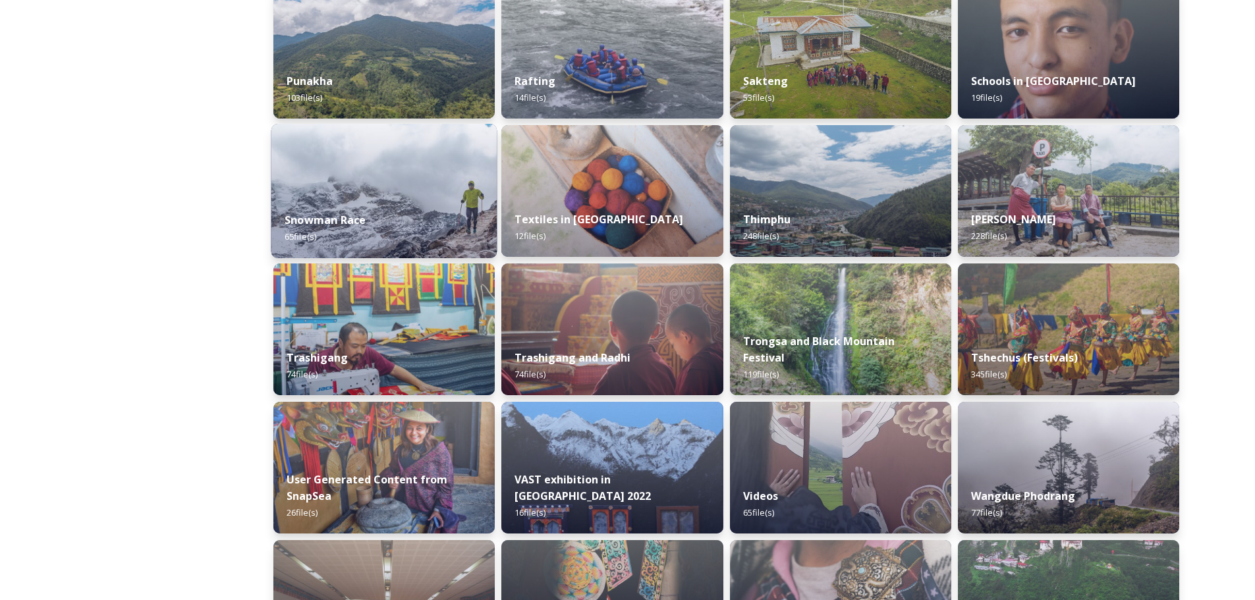
click at [362, 182] on img at bounding box center [384, 191] width 226 height 134
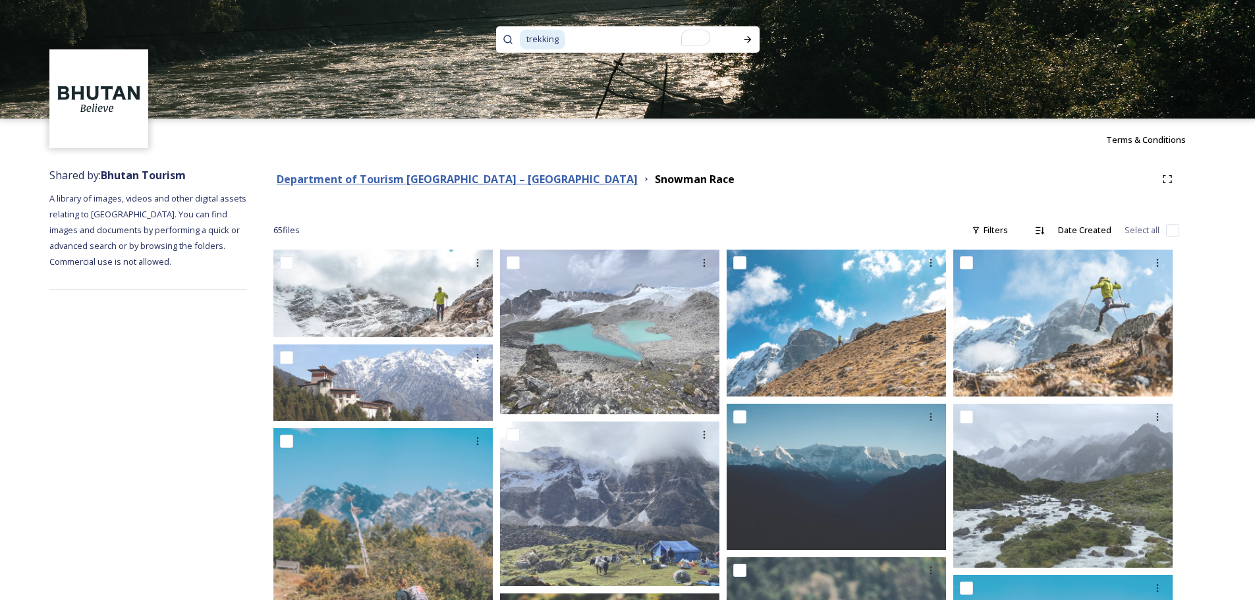
click at [479, 181] on strong "Department of Tourism [GEOGRAPHIC_DATA] – [GEOGRAPHIC_DATA]" at bounding box center [457, 179] width 361 height 14
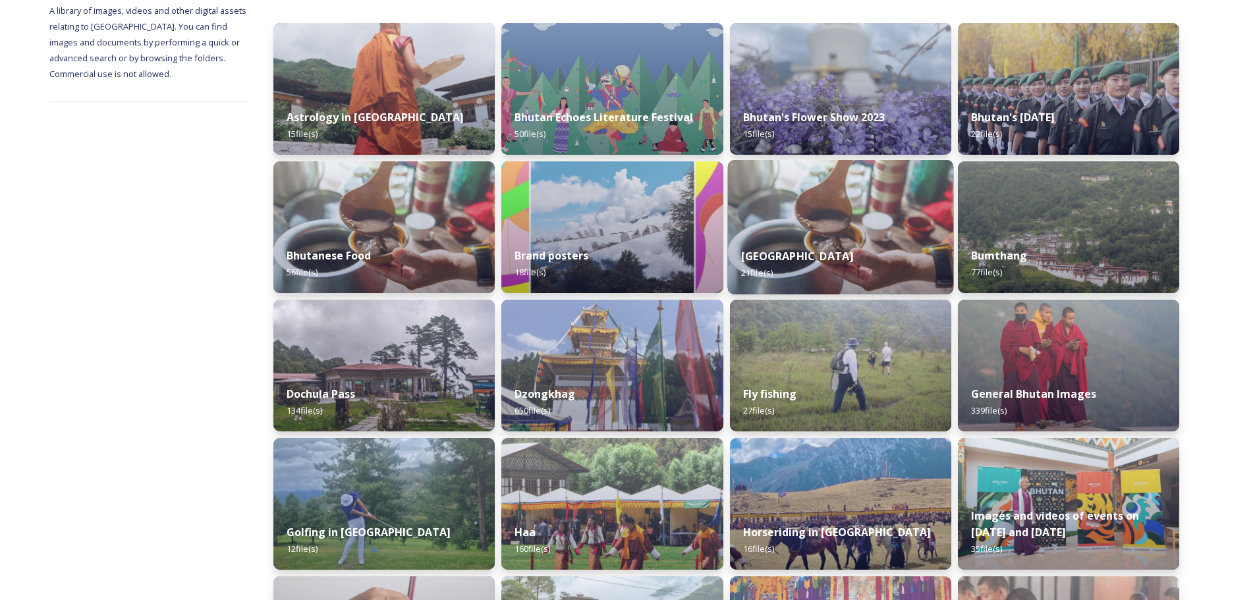
scroll to position [198, 0]
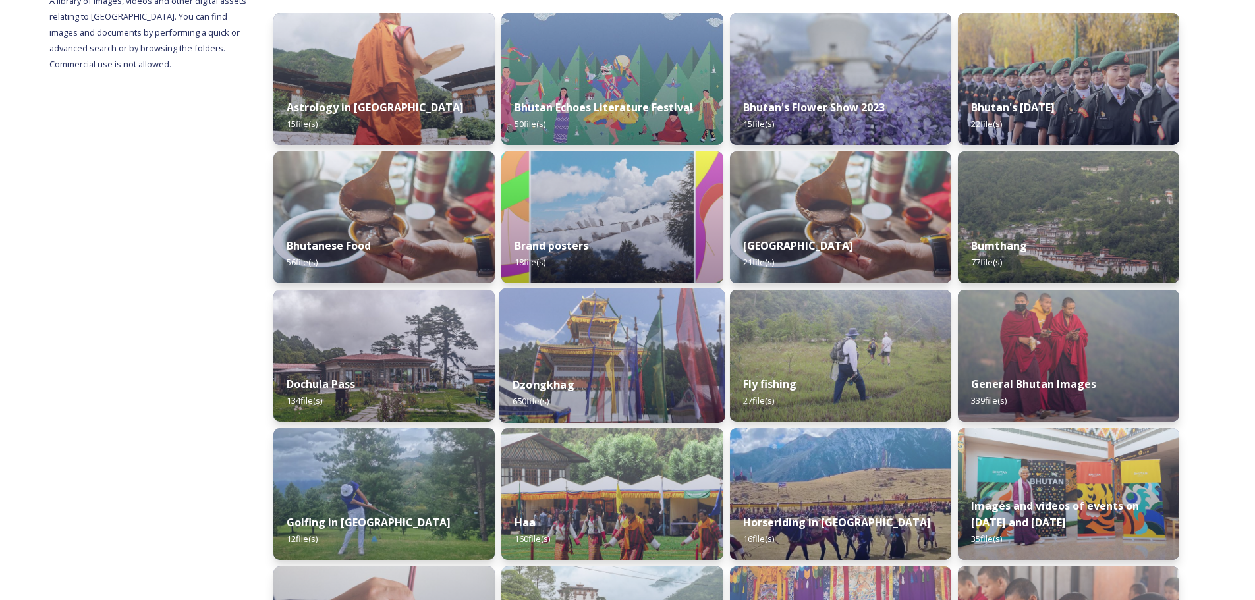
click at [610, 369] on div "Dzongkhag 650 file(s)" at bounding box center [612, 393] width 226 height 60
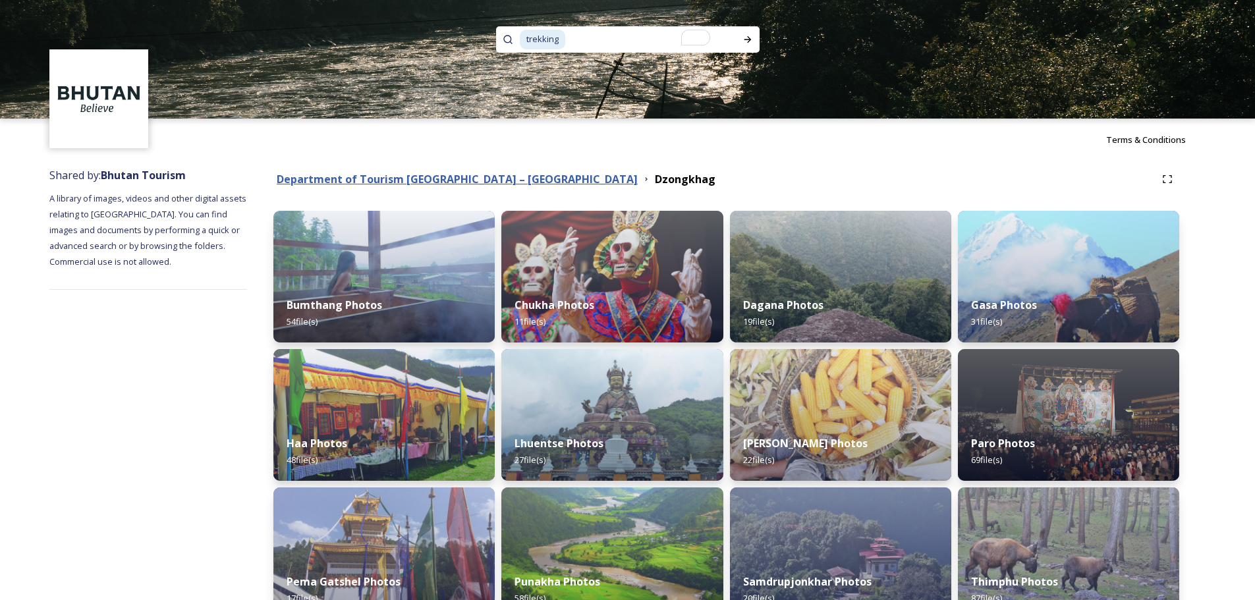
click at [407, 182] on strong "Department of Tourism [GEOGRAPHIC_DATA] – [GEOGRAPHIC_DATA]" at bounding box center [457, 179] width 361 height 14
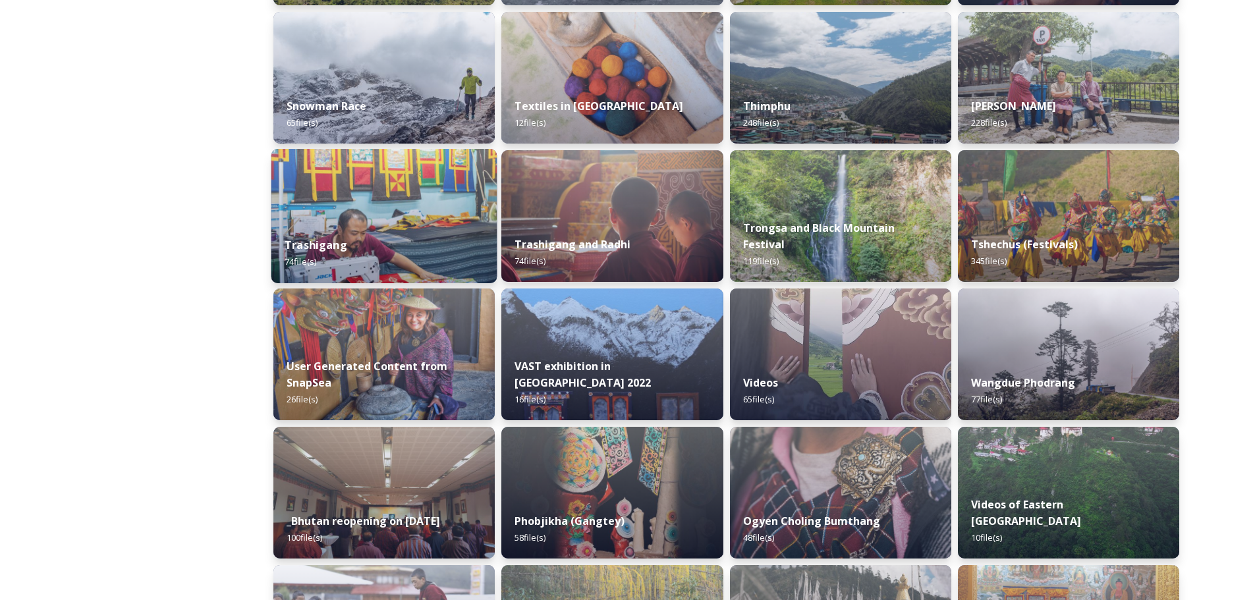
scroll to position [1093, 0]
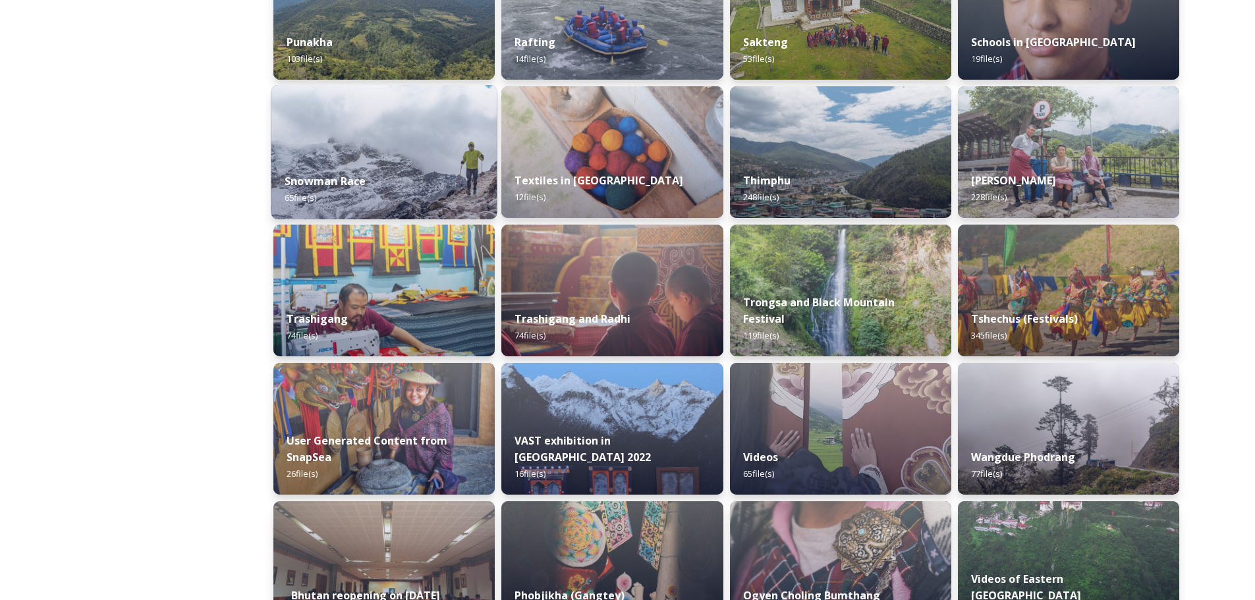
click at [393, 138] on img at bounding box center [384, 152] width 226 height 134
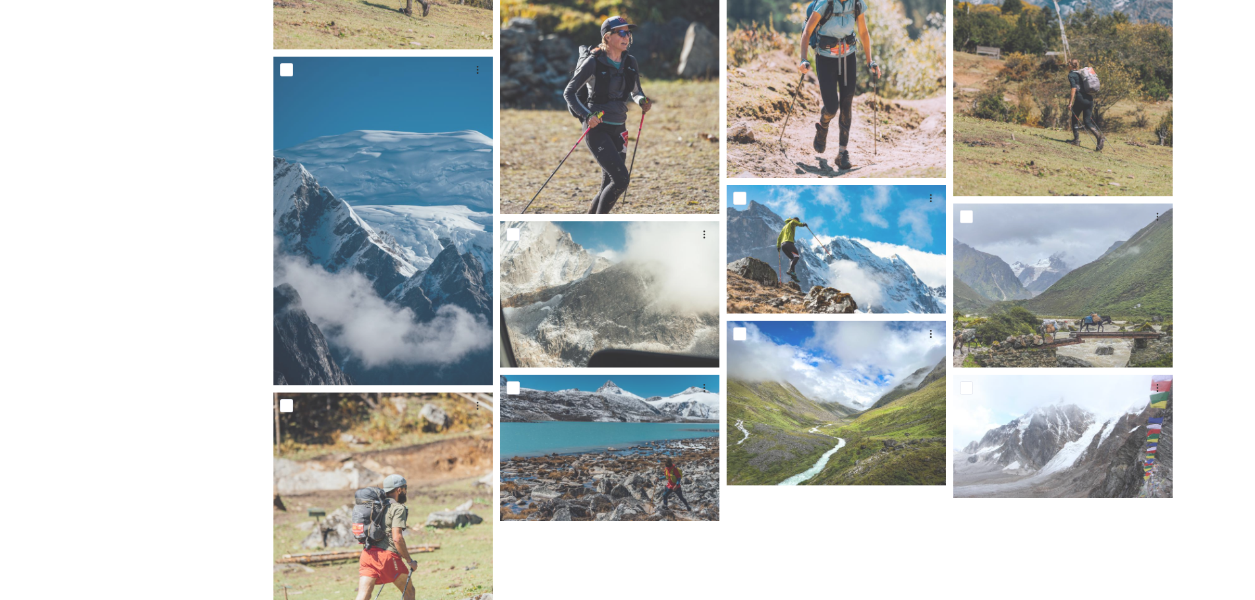
scroll to position [659, 0]
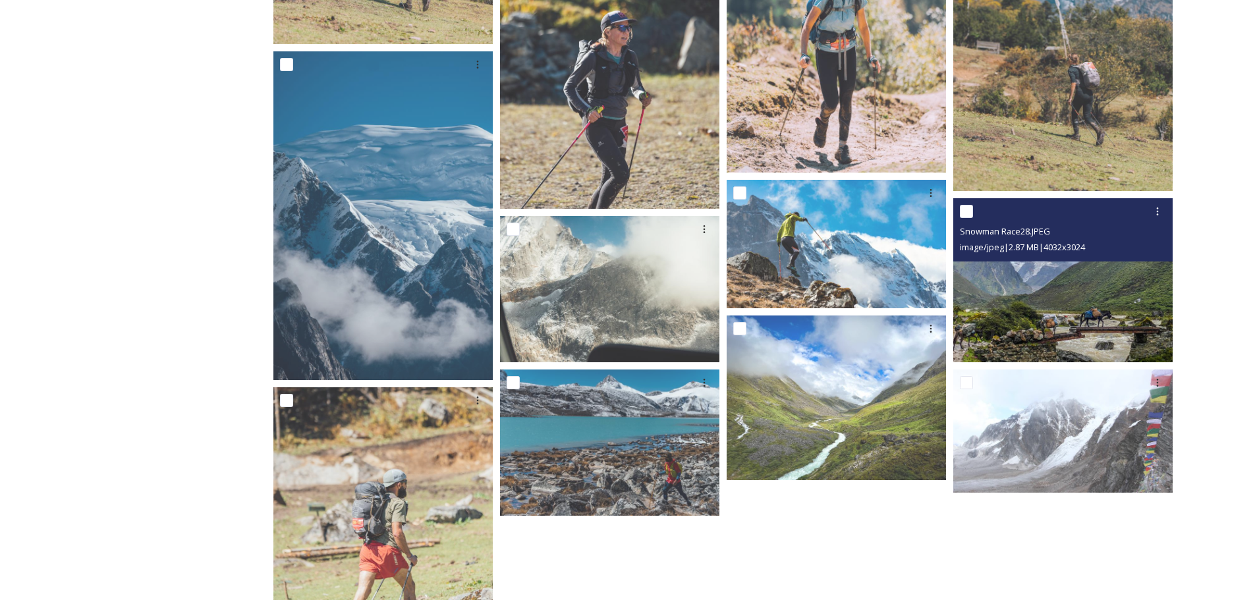
click at [1063, 325] on img at bounding box center [1062, 280] width 219 height 165
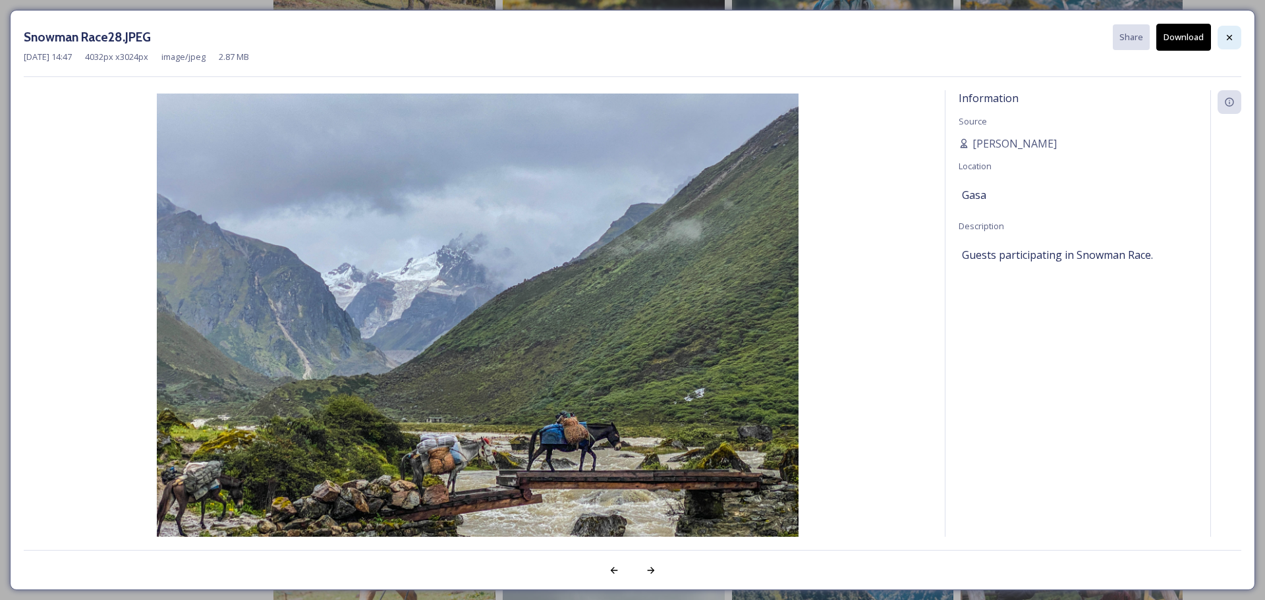
click at [1223, 38] on div at bounding box center [1229, 38] width 24 height 24
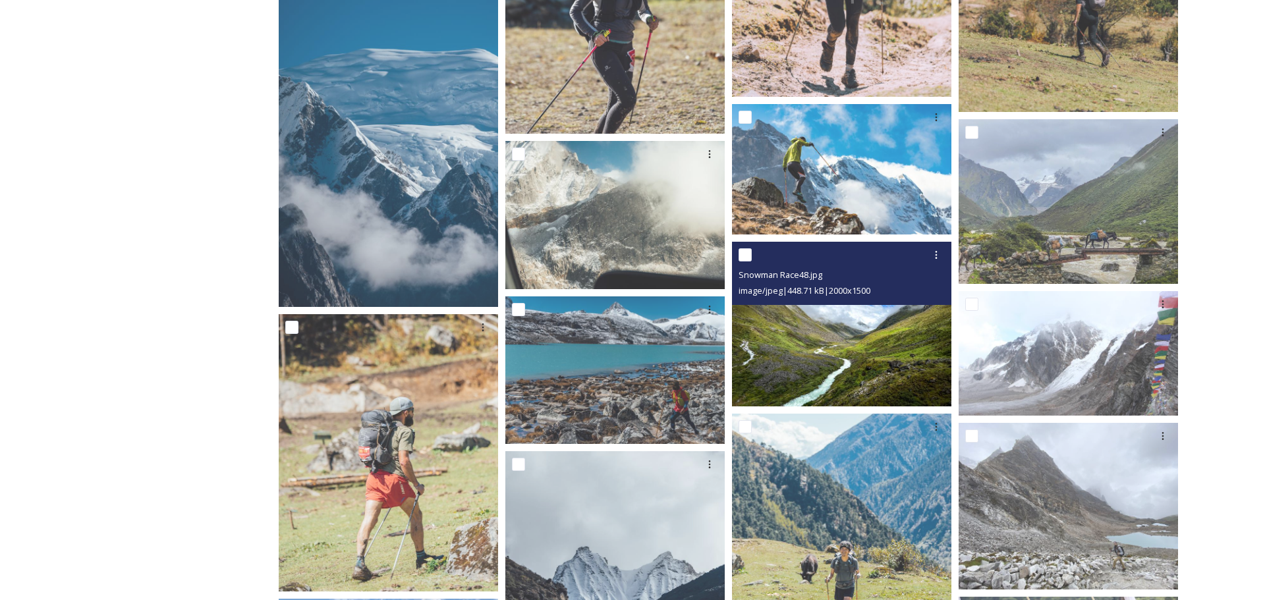
scroll to position [922, 0]
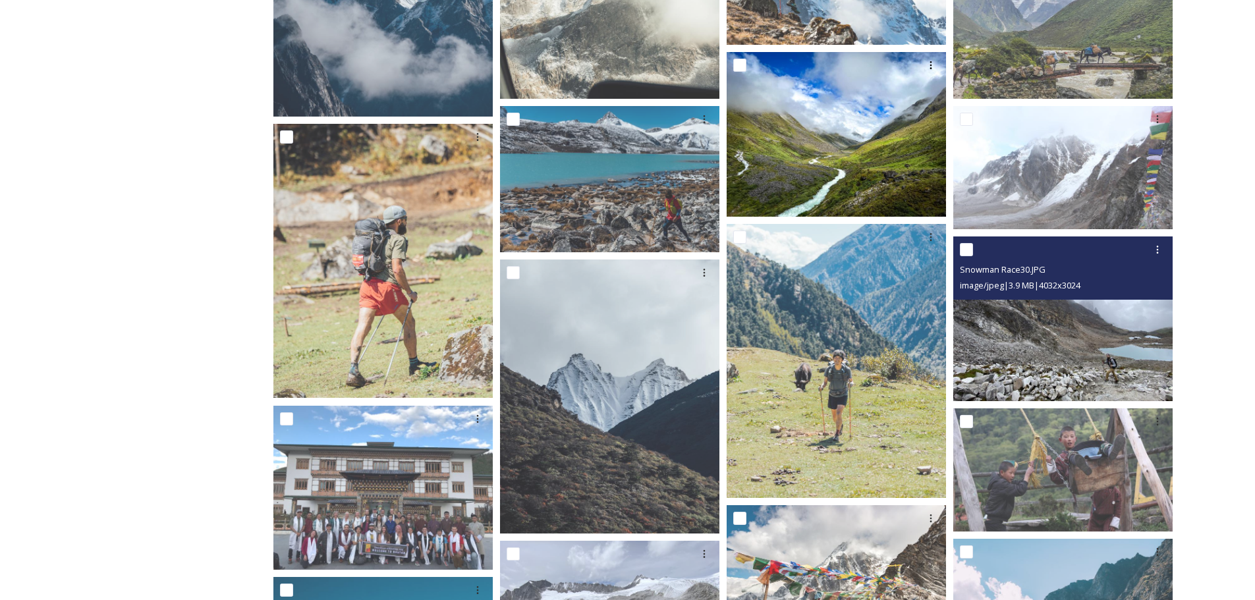
click at [1094, 352] on img at bounding box center [1062, 318] width 219 height 165
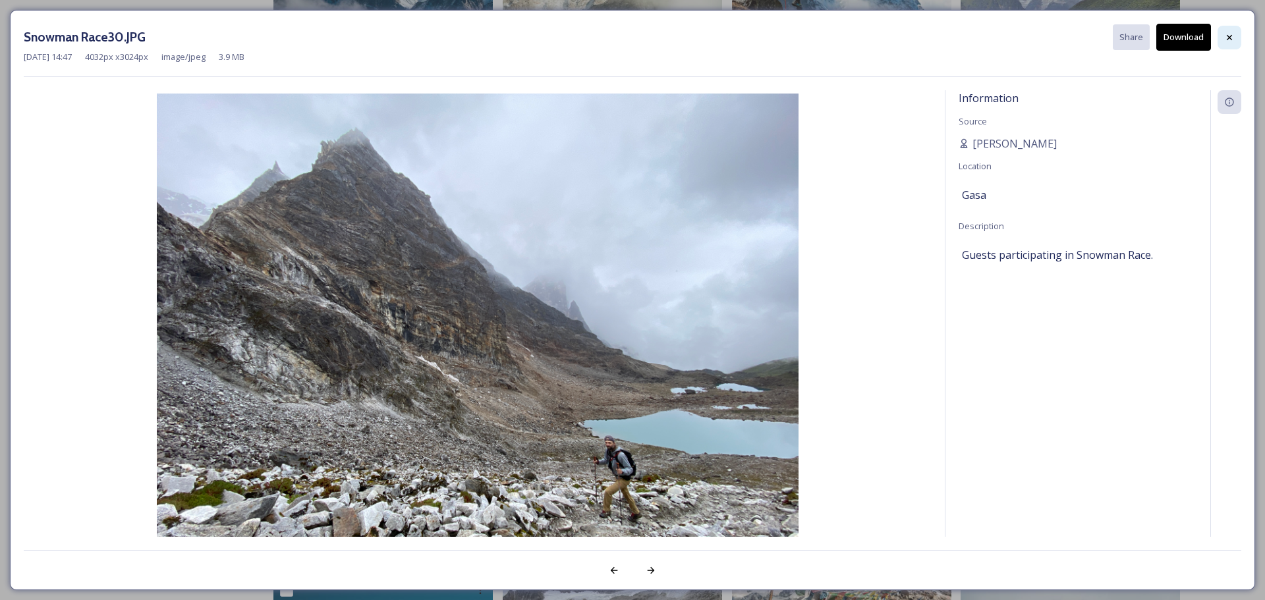
click at [1232, 39] on icon at bounding box center [1229, 37] width 11 height 11
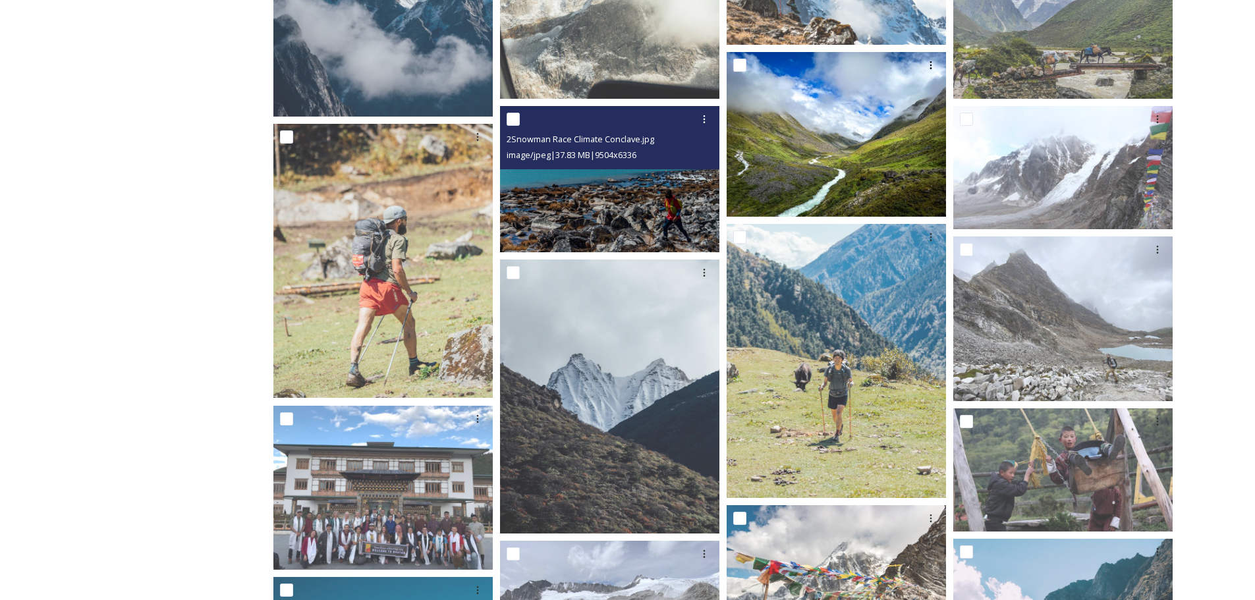
click at [627, 216] on img at bounding box center [609, 179] width 219 height 146
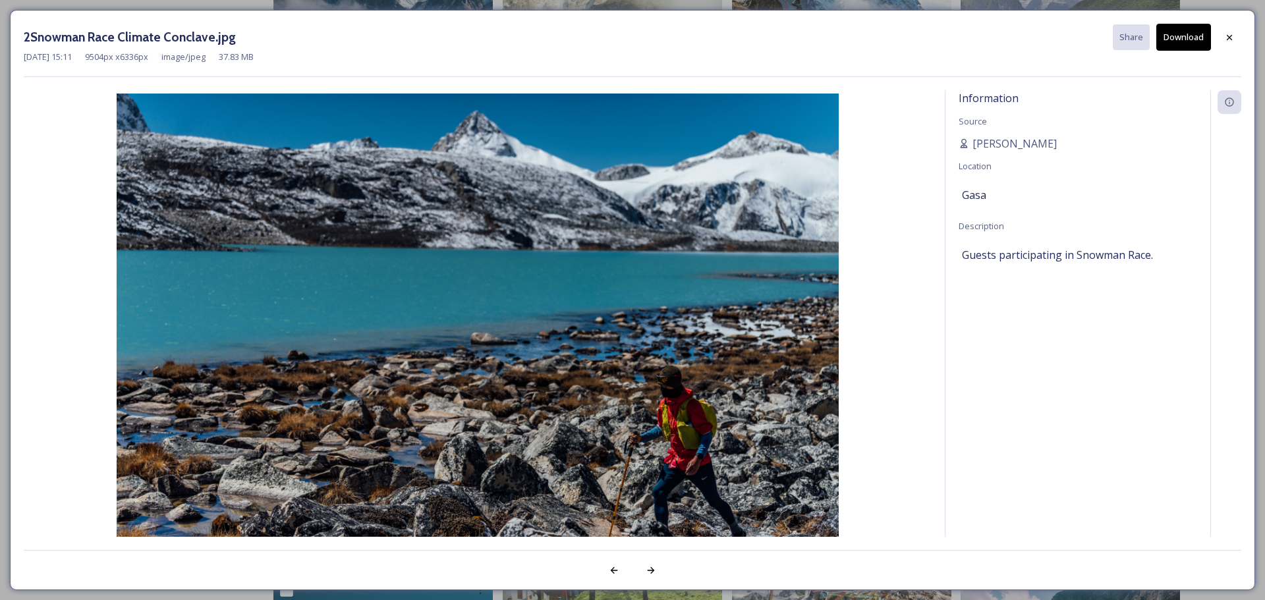
click at [1184, 41] on button "Download" at bounding box center [1183, 37] width 55 height 27
